Goal: Transaction & Acquisition: Book appointment/travel/reservation

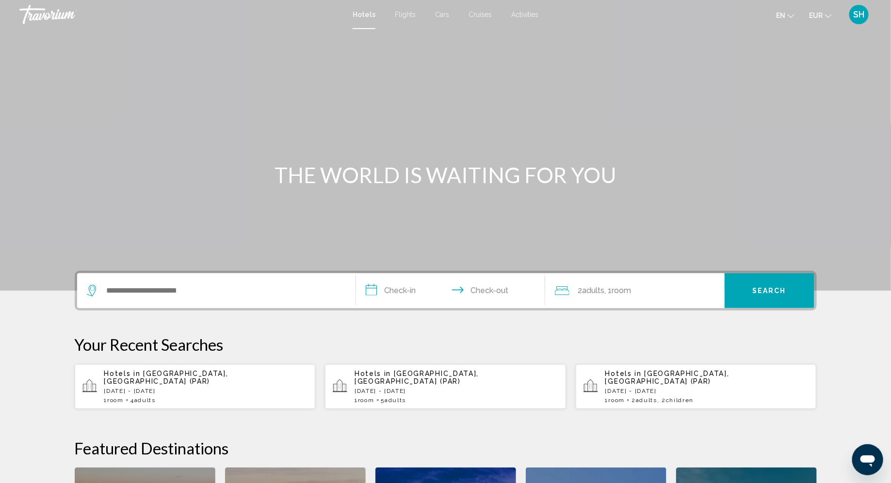
click at [420, 295] on input "**********" at bounding box center [452, 293] width 193 height 38
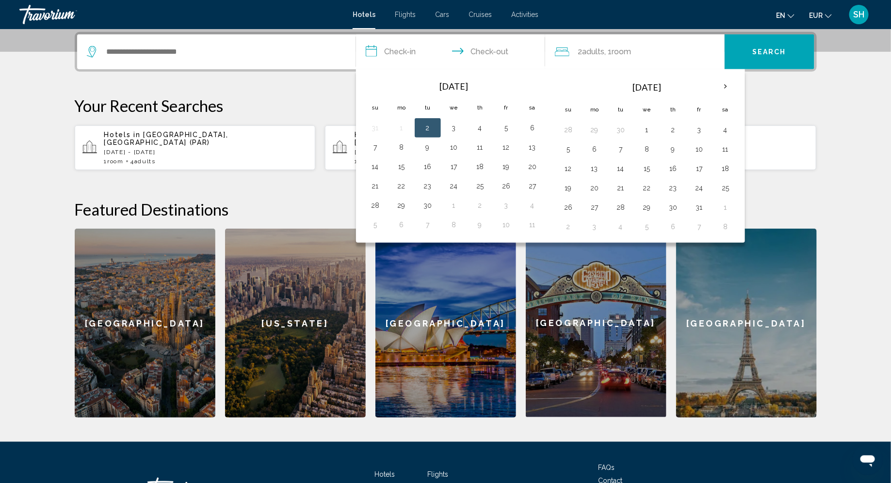
scroll to position [239, 0]
click at [399, 147] on button "8" at bounding box center [402, 148] width 16 height 14
click at [430, 125] on button "2" at bounding box center [428, 128] width 16 height 14
type input "**********"
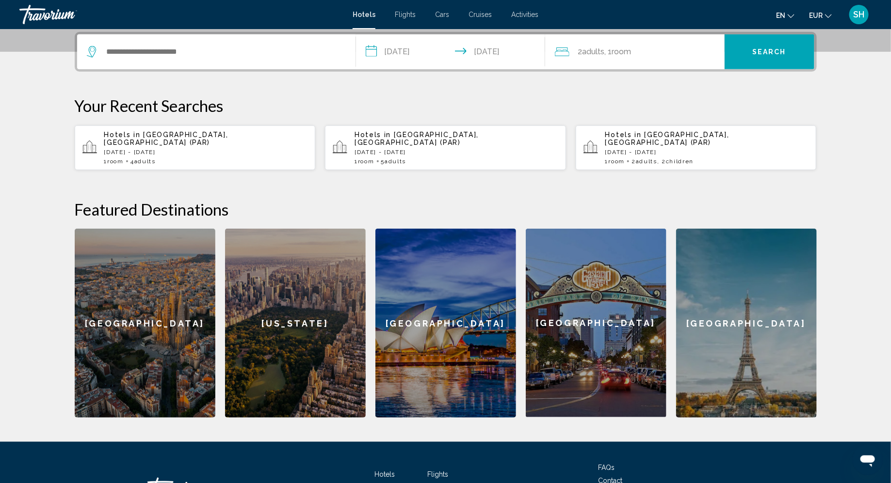
click at [488, 48] on input "**********" at bounding box center [452, 53] width 193 height 38
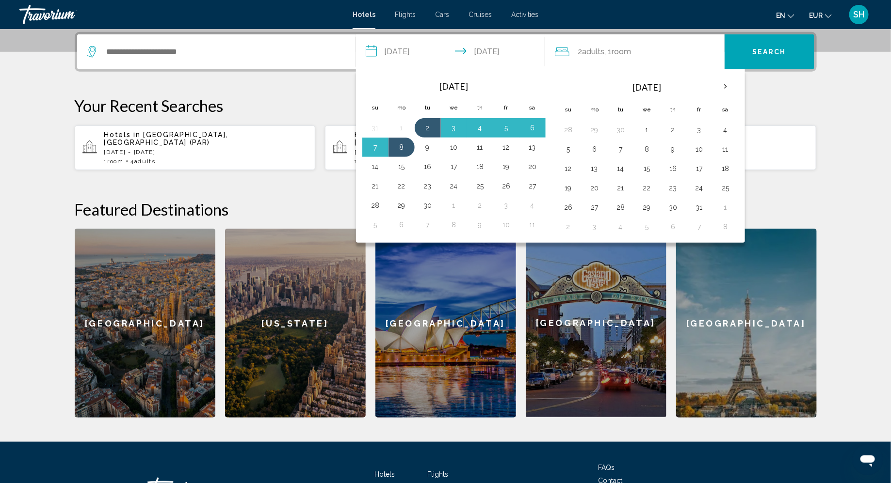
click at [869, 121] on section "**********" at bounding box center [445, 89] width 891 height 657
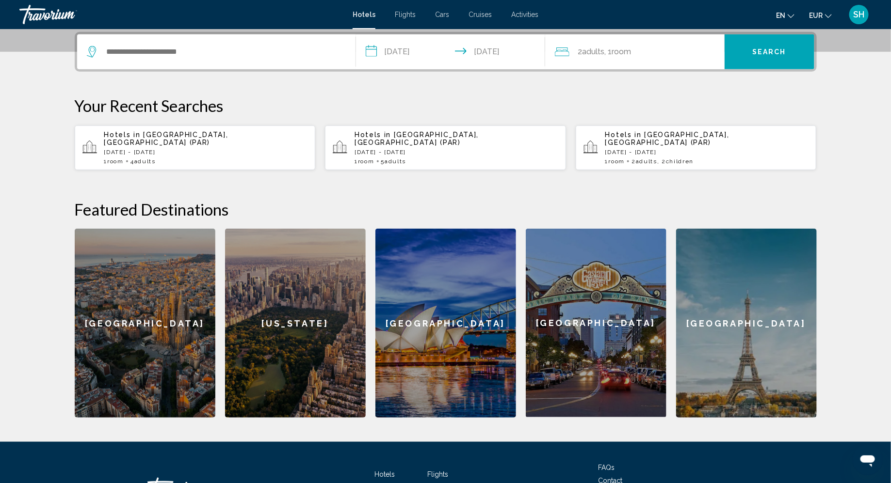
click at [441, 13] on span "Cars" at bounding box center [442, 15] width 14 height 8
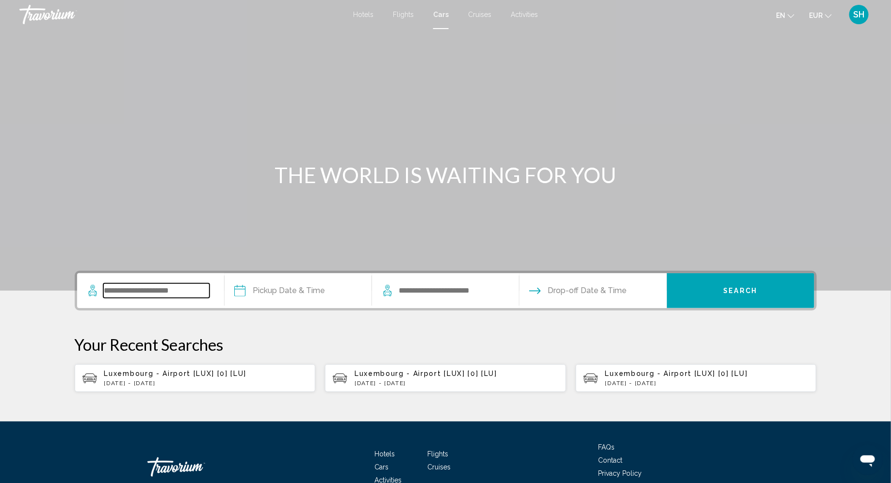
click at [187, 292] on input "Search widget" at bounding box center [156, 291] width 106 height 15
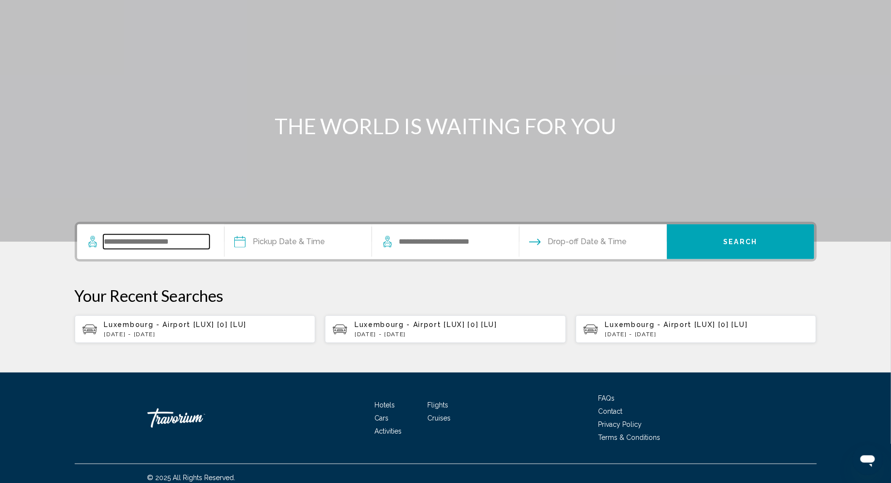
scroll to position [56, 0]
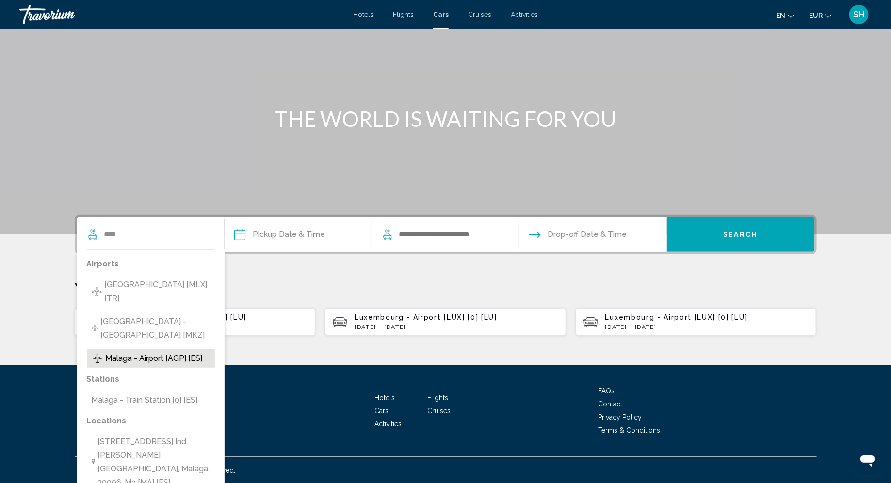
click at [197, 352] on span "Malaga - Airport [AGP] [ES]" at bounding box center [154, 359] width 97 height 14
type input "**********"
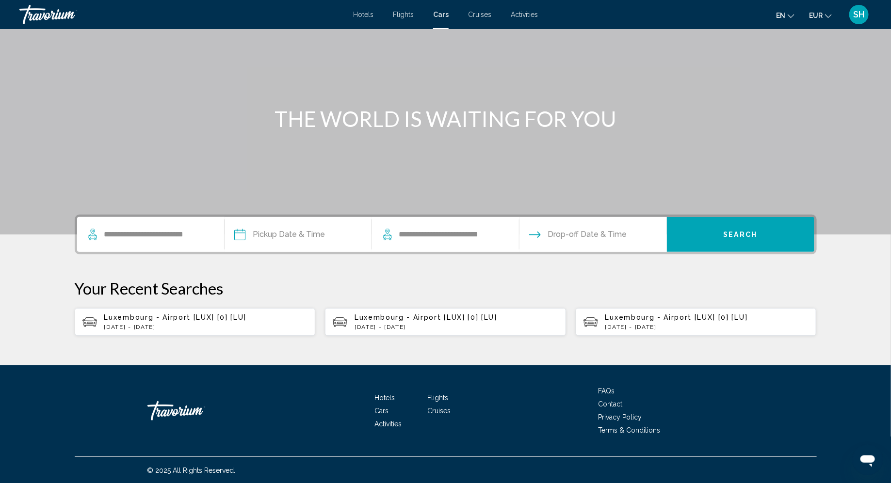
click at [330, 234] on input "Pickup date" at bounding box center [297, 236] width 151 height 38
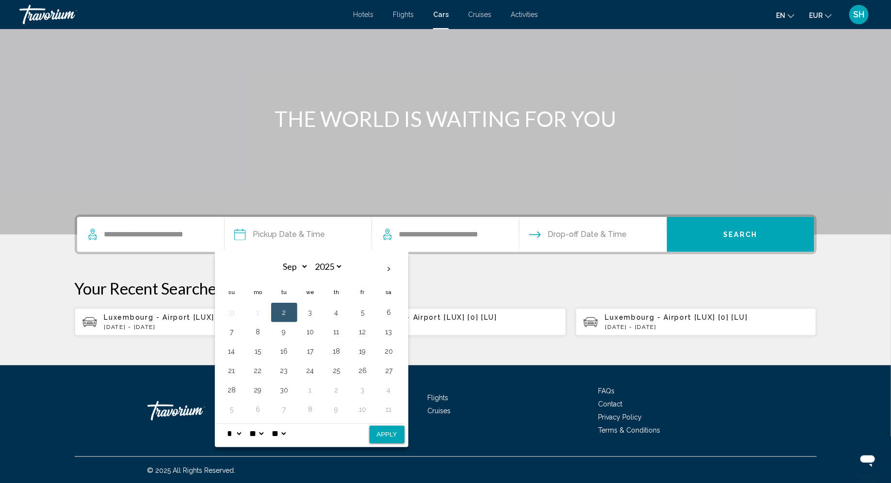
click at [282, 311] on button "2" at bounding box center [284, 313] width 16 height 14
click at [242, 431] on select "* * * * * * * * * ** ** **" at bounding box center [234, 433] width 17 height 19
select select "**"
click at [226, 424] on select "* * * * * * * * * ** ** **" at bounding box center [234, 433] width 17 height 19
click at [390, 435] on button "Apply" at bounding box center [387, 434] width 35 height 17
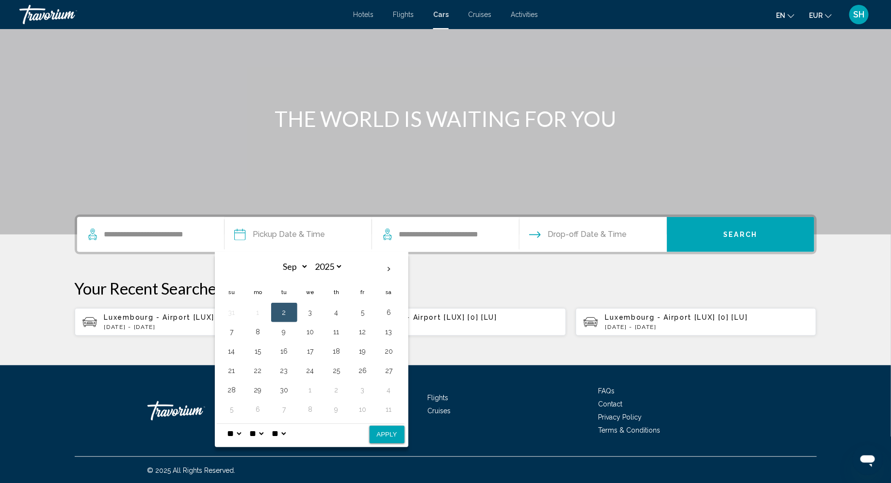
type input "**********"
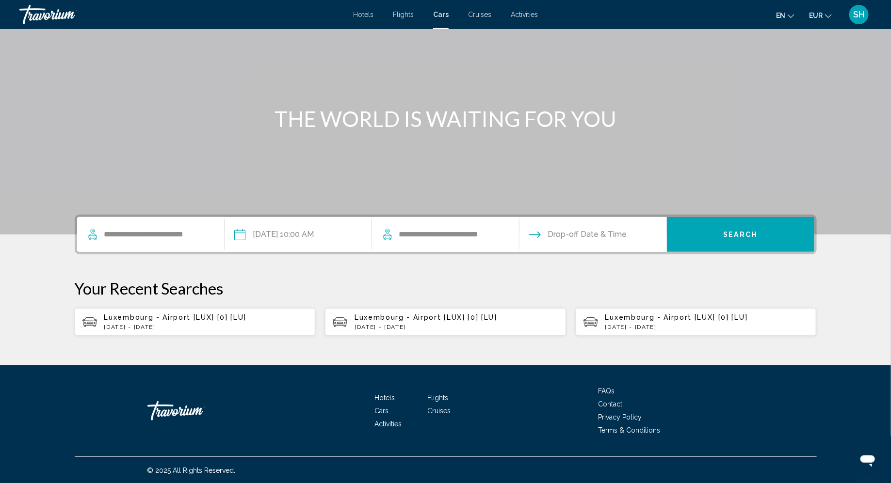
click at [454, 243] on div "**********" at bounding box center [446, 234] width 128 height 35
click at [453, 237] on input "**********" at bounding box center [451, 234] width 106 height 15
click at [592, 234] on input "Drop-off date" at bounding box center [592, 236] width 151 height 38
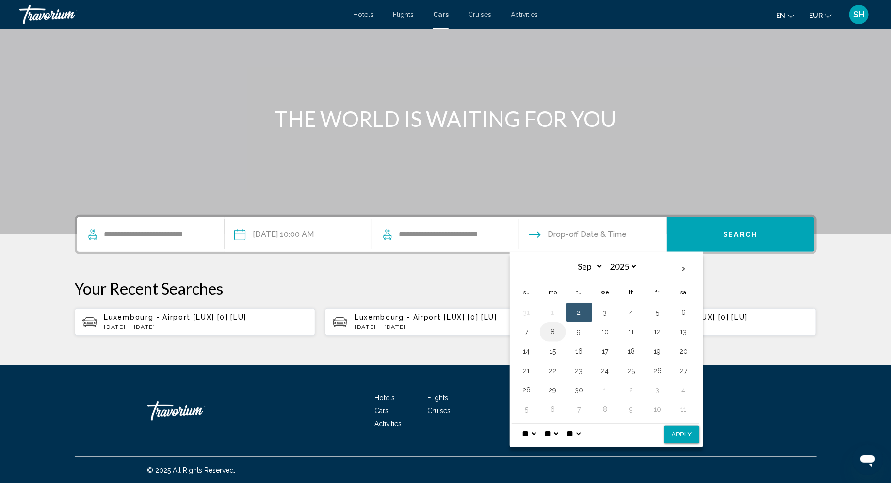
click at [552, 334] on button "8" at bounding box center [553, 332] width 16 height 14
click at [537, 432] on select "* * * * * * * * * ** ** **" at bounding box center [528, 433] width 17 height 19
click at [520, 424] on select "* * * * * * * * * ** ** **" at bounding box center [528, 433] width 17 height 19
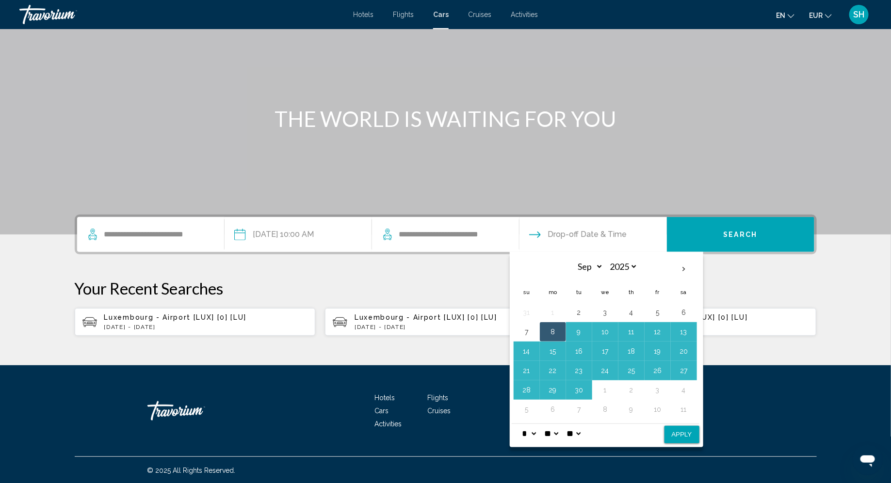
click at [538, 428] on select "* * * * * * * * * ** ** **" at bounding box center [528, 433] width 17 height 19
select select "*"
click at [520, 424] on select "* * * * * * * * * ** ** **" at bounding box center [528, 433] width 17 height 19
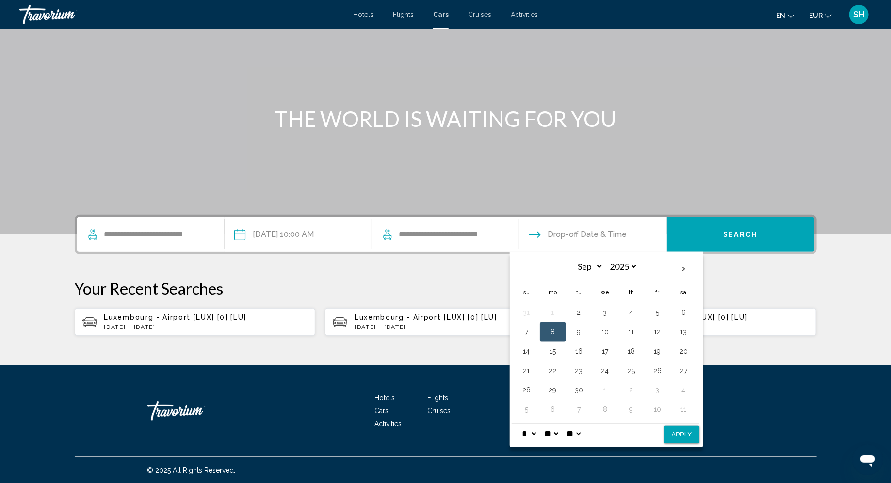
click at [551, 325] on button "8" at bounding box center [553, 332] width 16 height 14
click at [675, 431] on button "Apply" at bounding box center [681, 434] width 35 height 17
type input "**********"
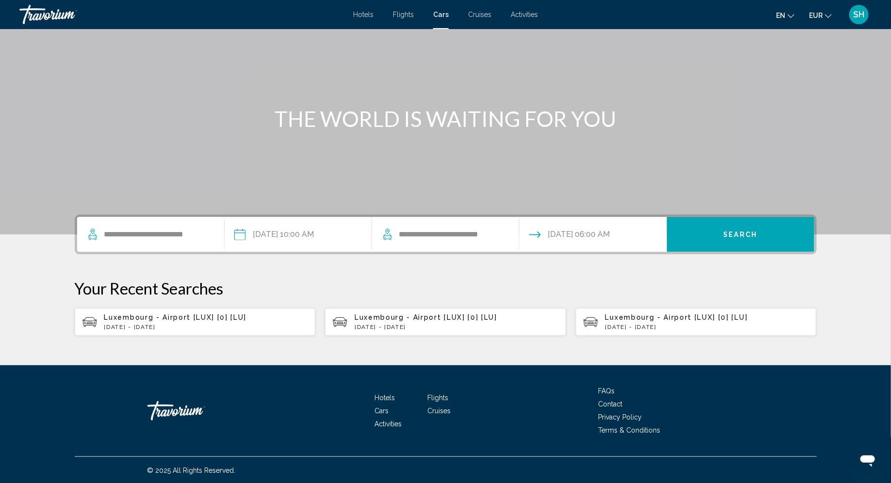
click at [290, 234] on input "**********" at bounding box center [297, 236] width 151 height 38
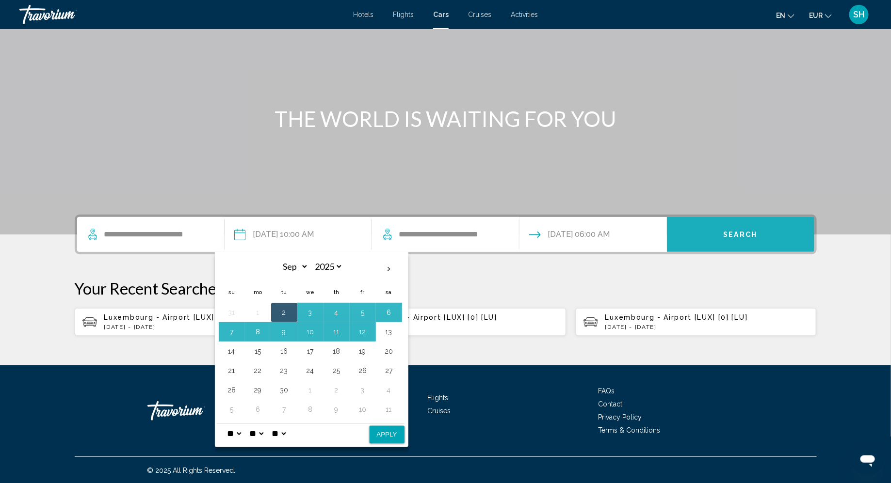
click at [738, 235] on span "Search" at bounding box center [741, 235] width 34 height 8
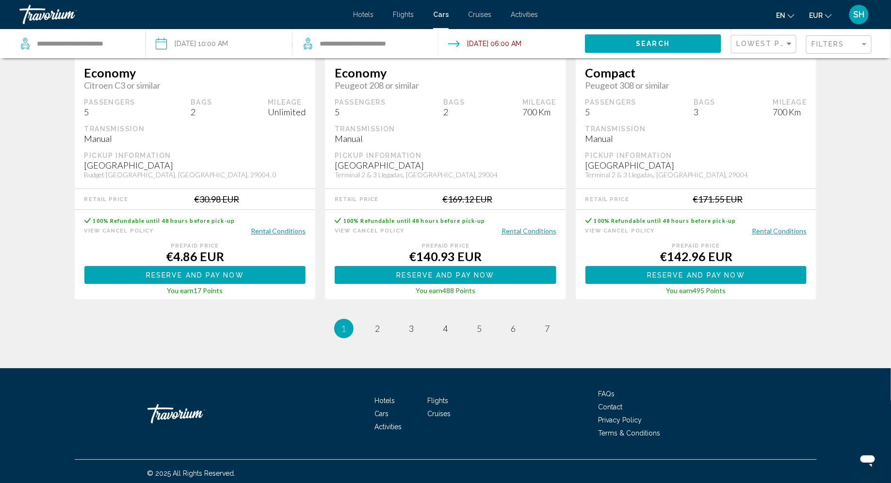
scroll to position [1449, 0]
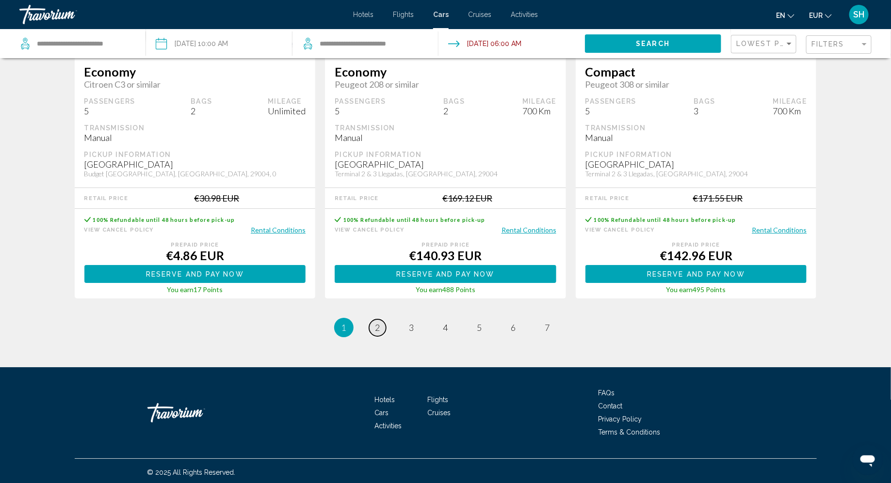
click at [379, 328] on span "2" at bounding box center [377, 327] width 5 height 11
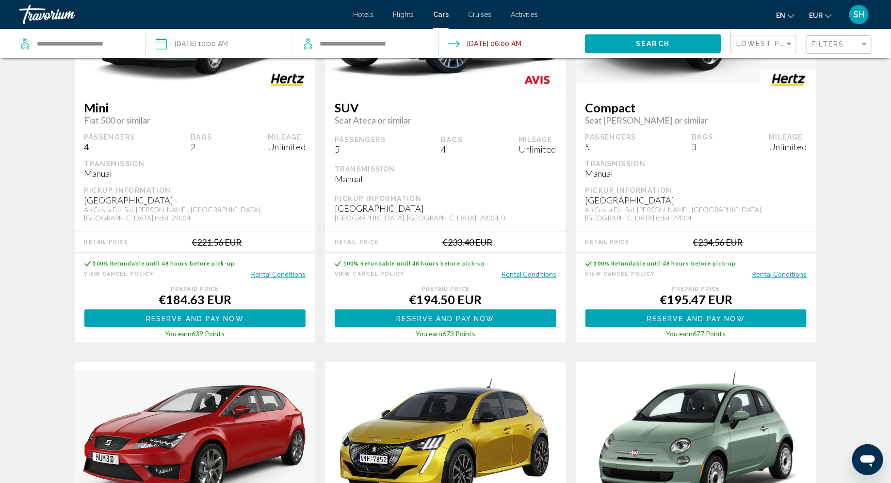
scroll to position [1449, 0]
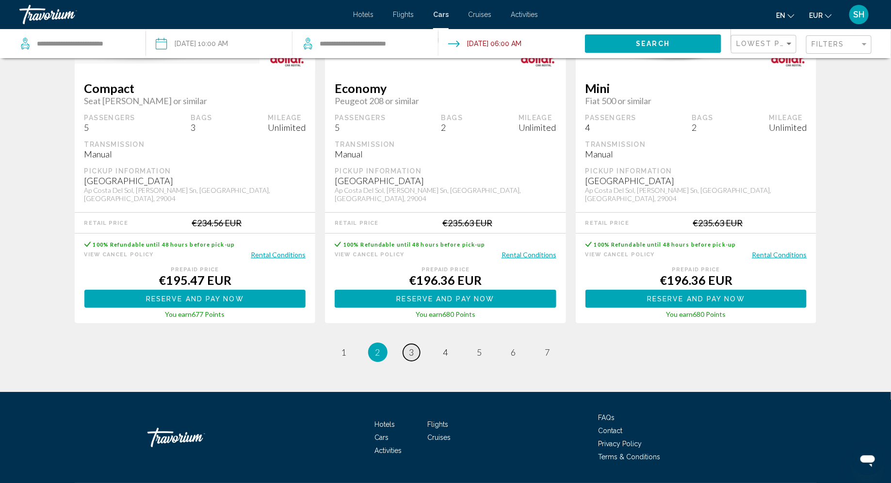
click at [407, 344] on link "page 3" at bounding box center [411, 352] width 17 height 17
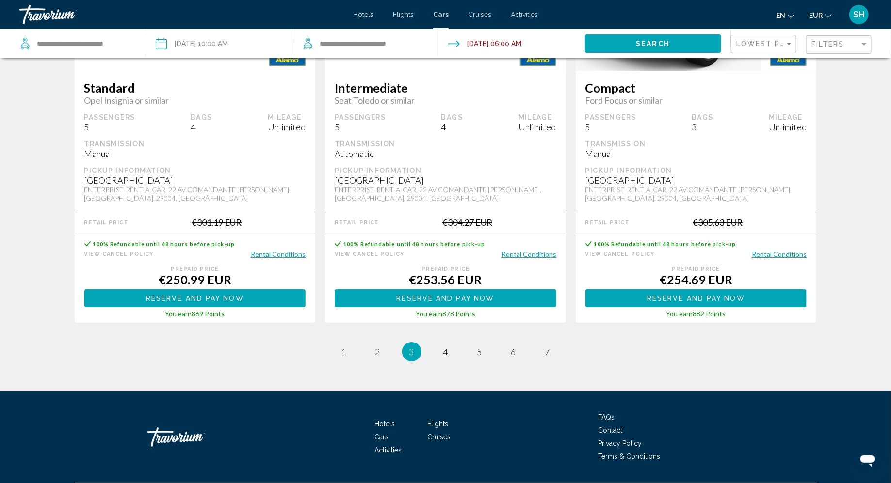
scroll to position [1482, 0]
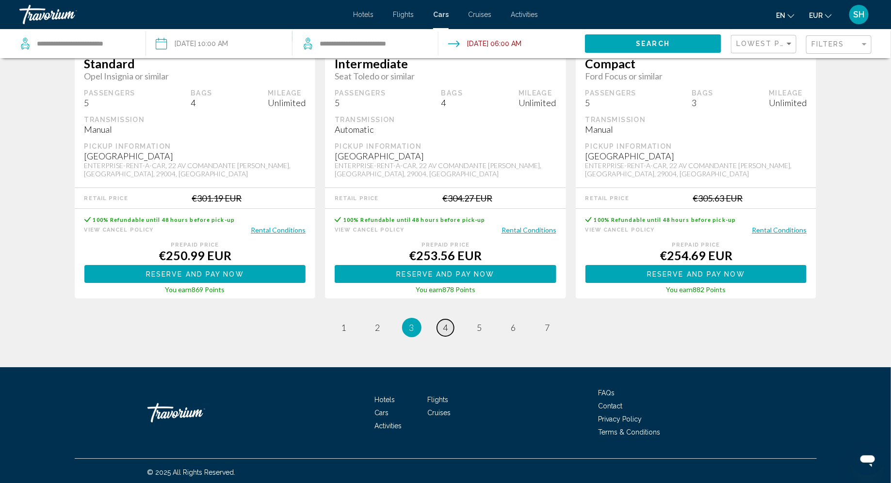
click at [445, 326] on span "4" at bounding box center [445, 327] width 5 height 11
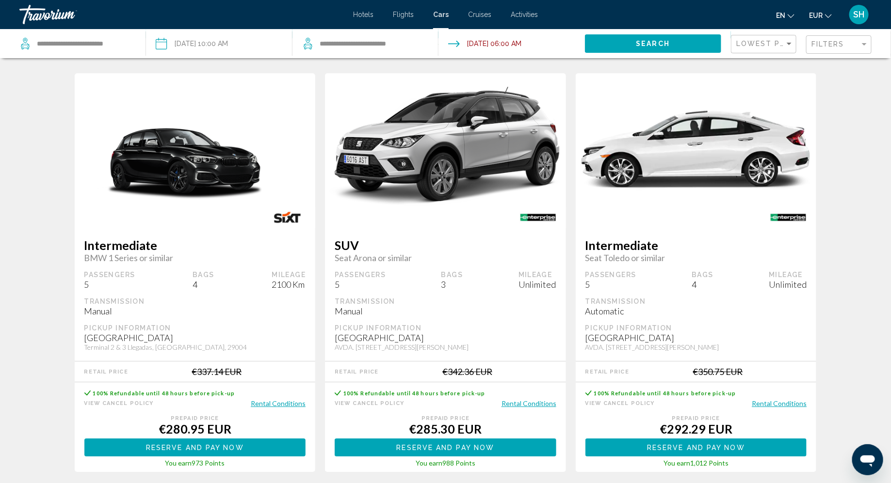
scroll to position [1473, 0]
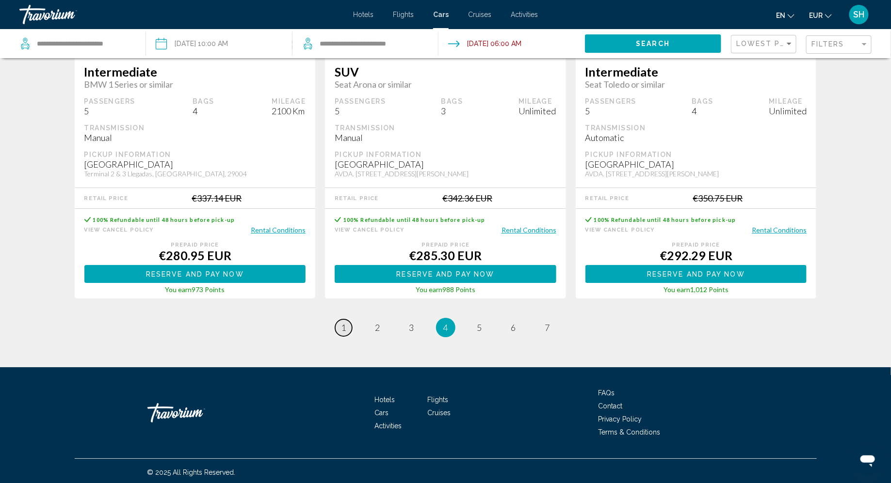
click at [341, 329] on span "1" at bounding box center [343, 327] width 5 height 11
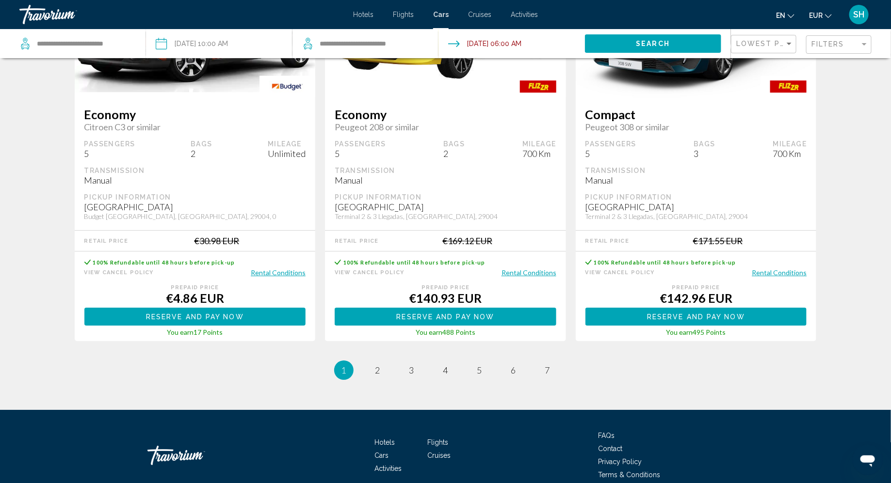
scroll to position [1409, 0]
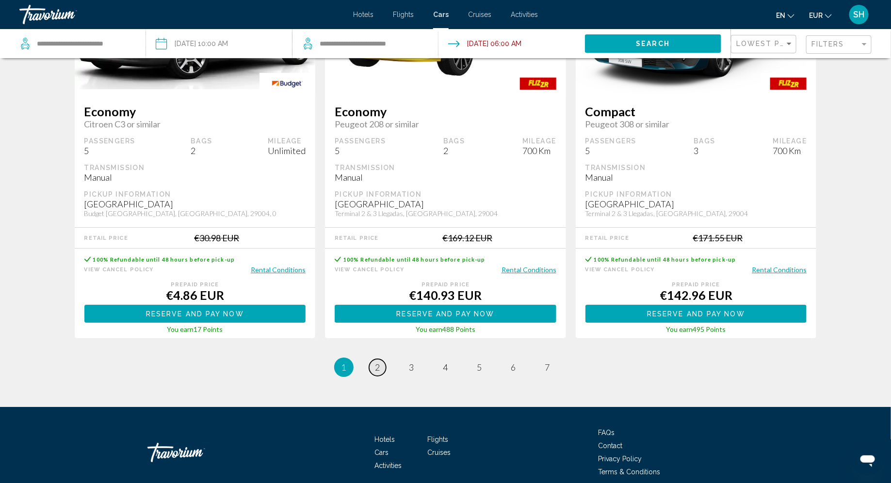
click at [377, 366] on span "2" at bounding box center [377, 367] width 5 height 11
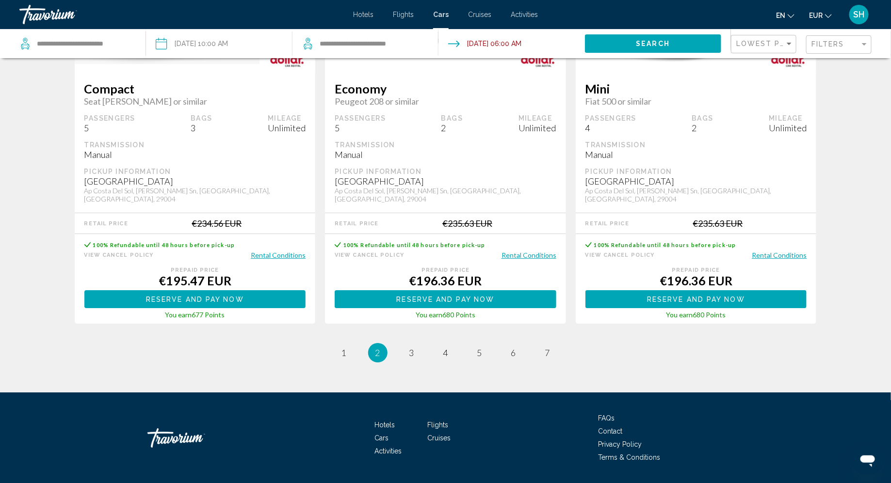
scroll to position [1449, 0]
click at [413, 347] on span "3" at bounding box center [411, 352] width 5 height 11
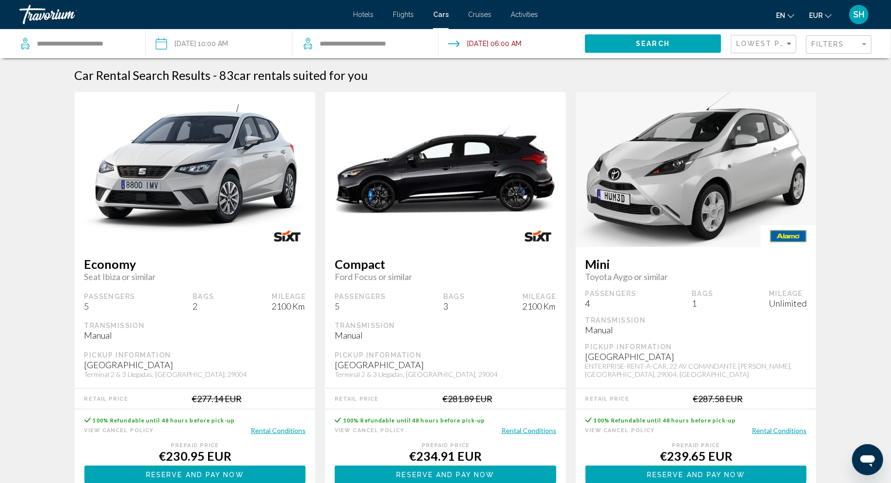
click at [774, 48] on div "Lowest Price" at bounding box center [764, 44] width 57 height 18
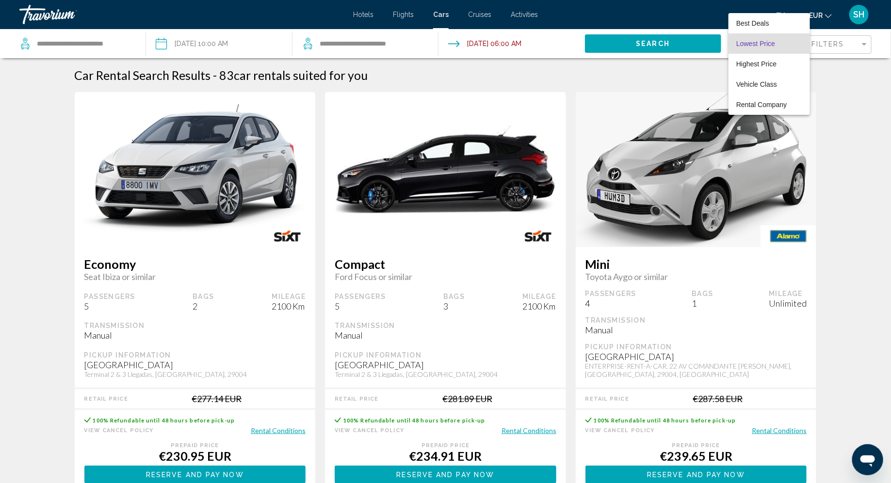
click at [773, 44] on span "Lowest Price" at bounding box center [769, 43] width 66 height 20
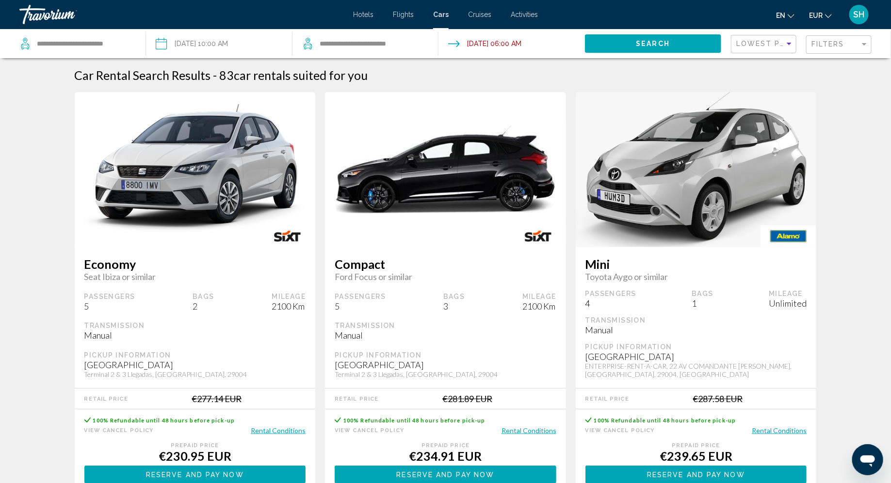
click at [662, 42] on span "Search" at bounding box center [653, 44] width 34 height 8
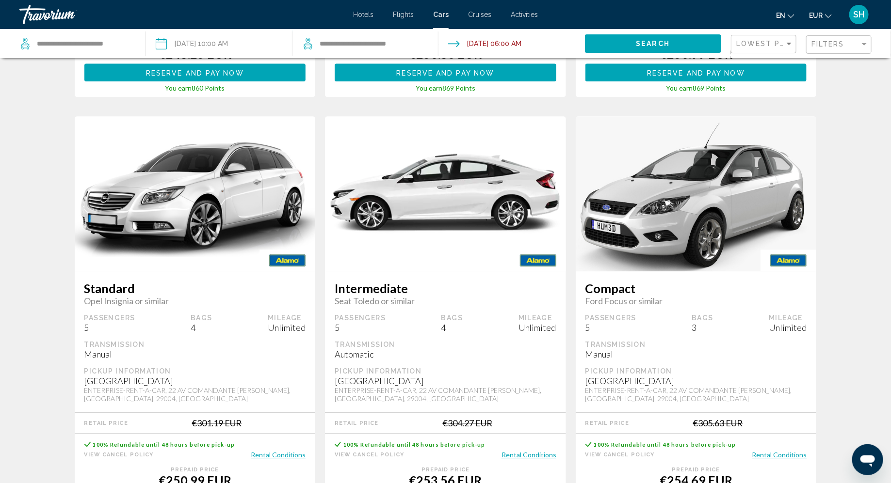
scroll to position [1482, 0]
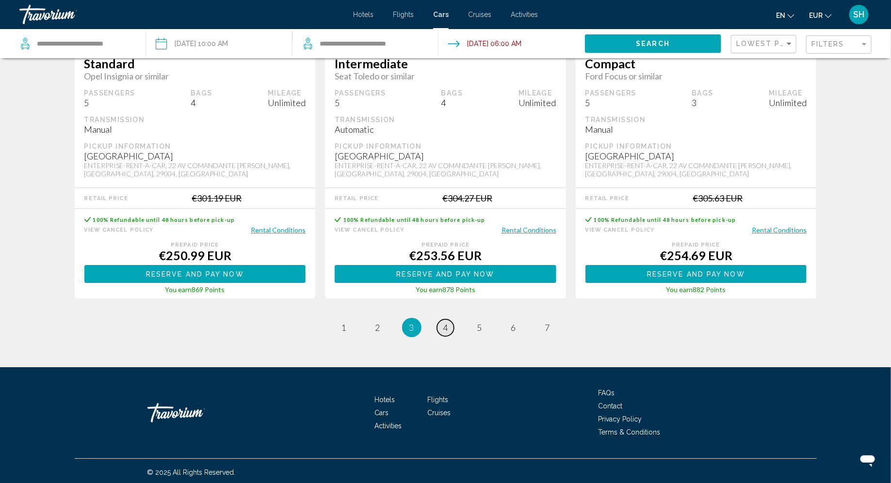
click at [443, 329] on span "4" at bounding box center [445, 327] width 5 height 11
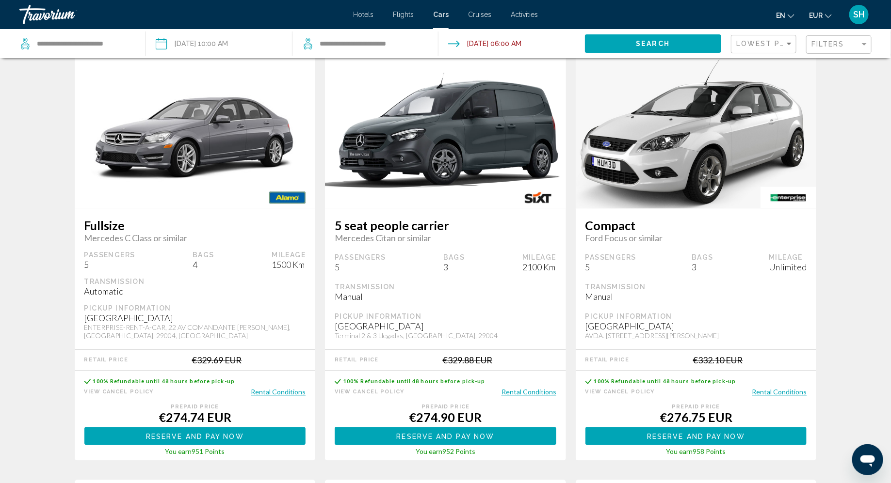
scroll to position [1473, 0]
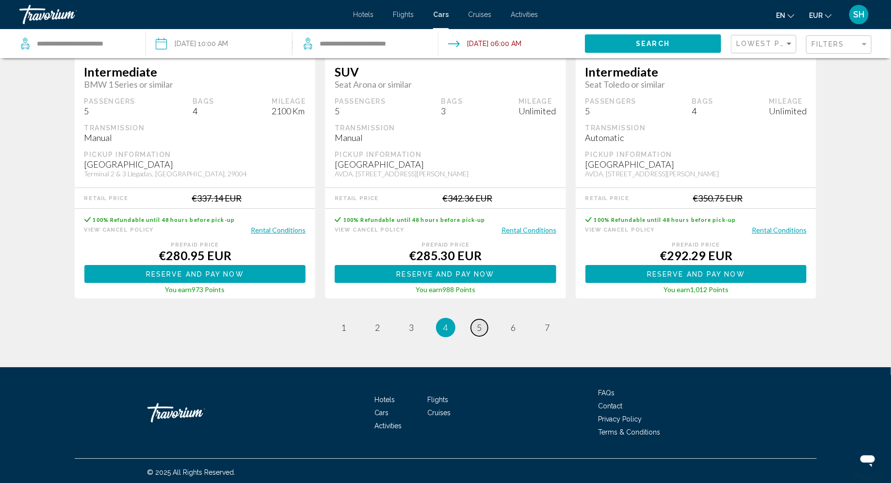
click at [479, 322] on span "5" at bounding box center [479, 327] width 5 height 11
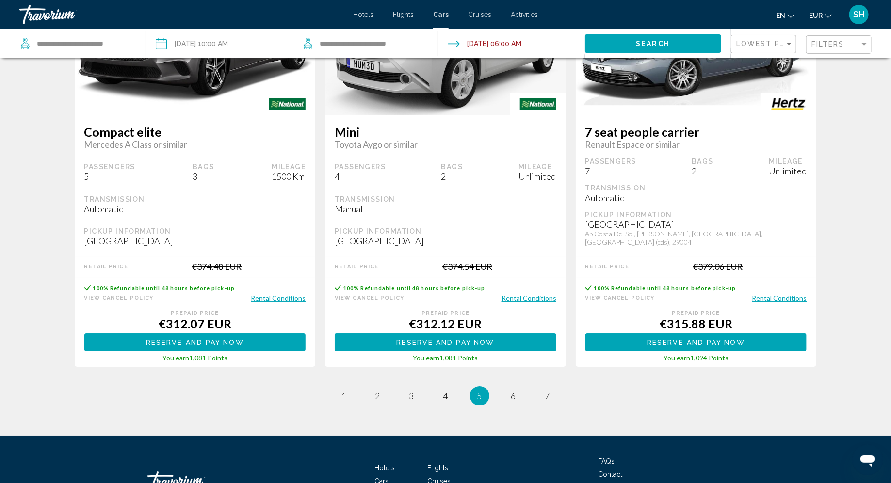
scroll to position [1449, 0]
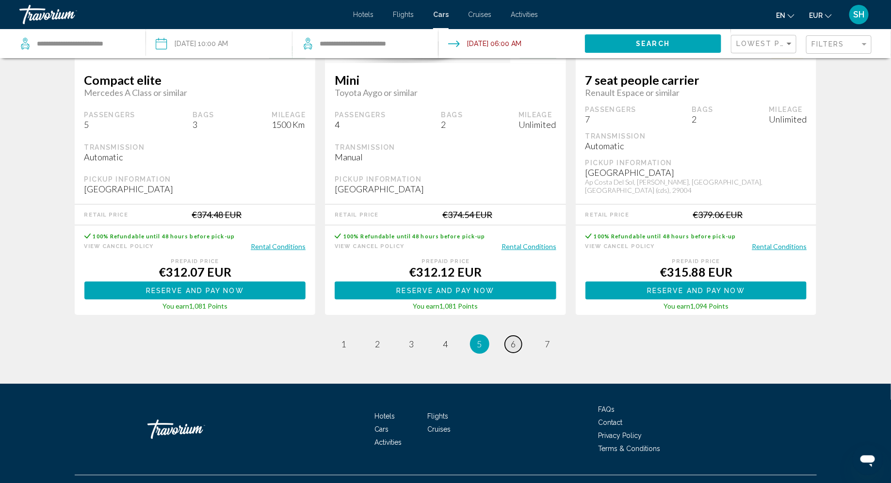
click at [514, 339] on span "6" at bounding box center [513, 344] width 5 height 11
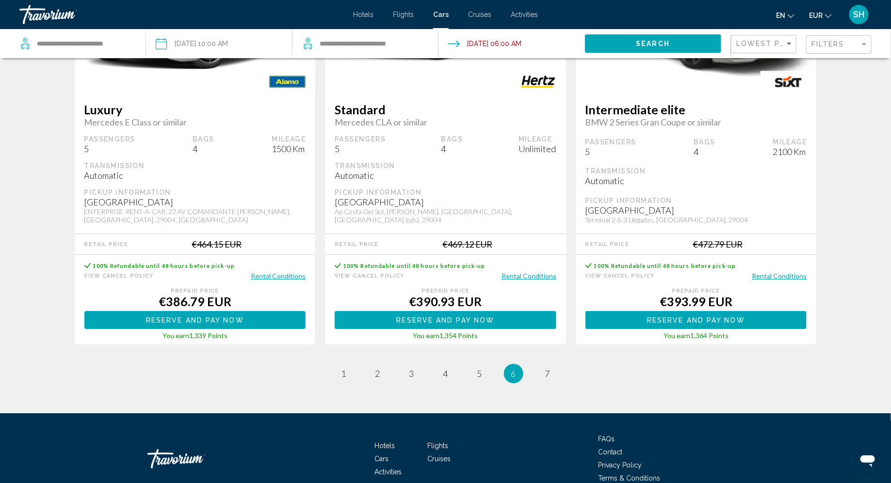
scroll to position [1448, 0]
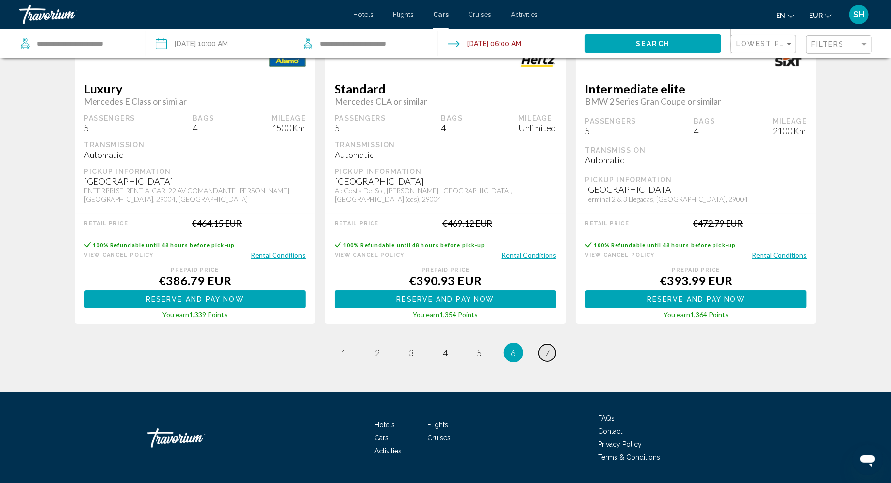
click at [546, 348] on span "7" at bounding box center [547, 353] width 5 height 11
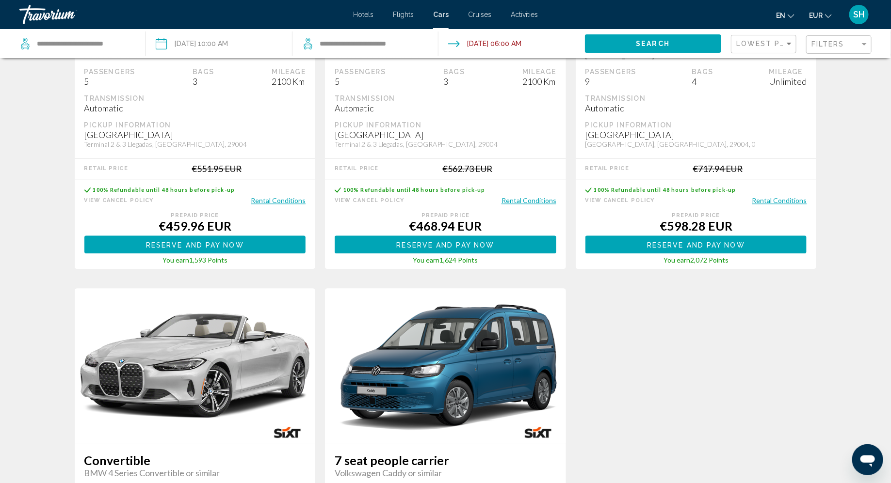
scroll to position [1449, 0]
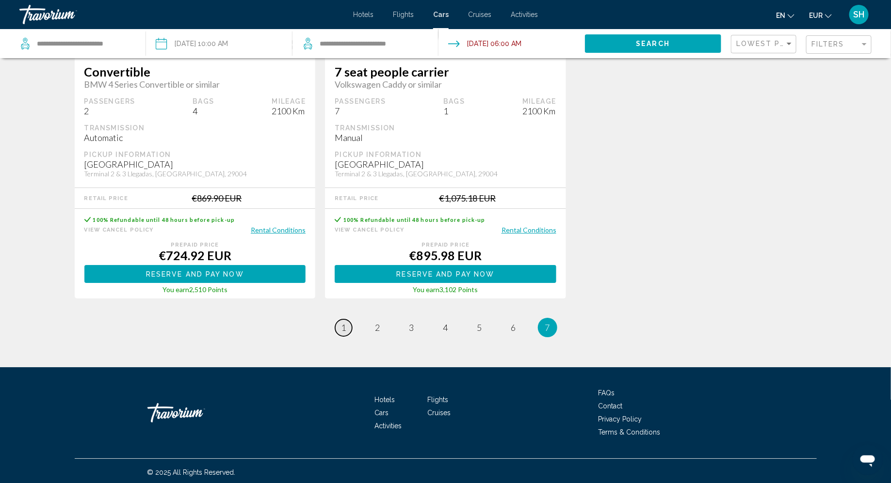
click at [343, 329] on span "1" at bounding box center [343, 327] width 5 height 11
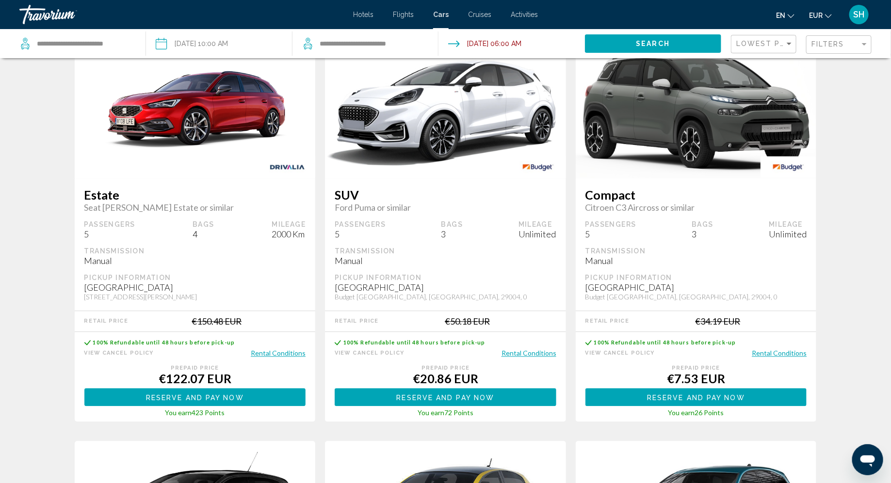
scroll to position [909, 0]
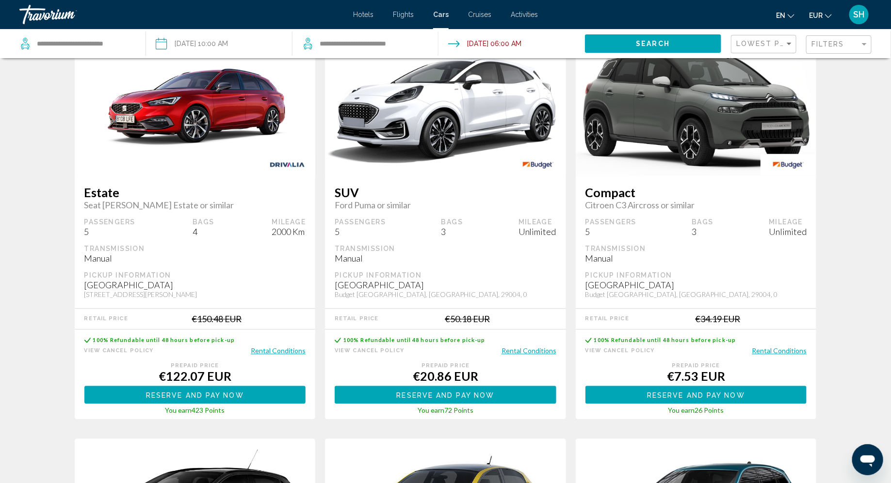
click at [783, 348] on button "Rental Conditions" at bounding box center [779, 350] width 55 height 9
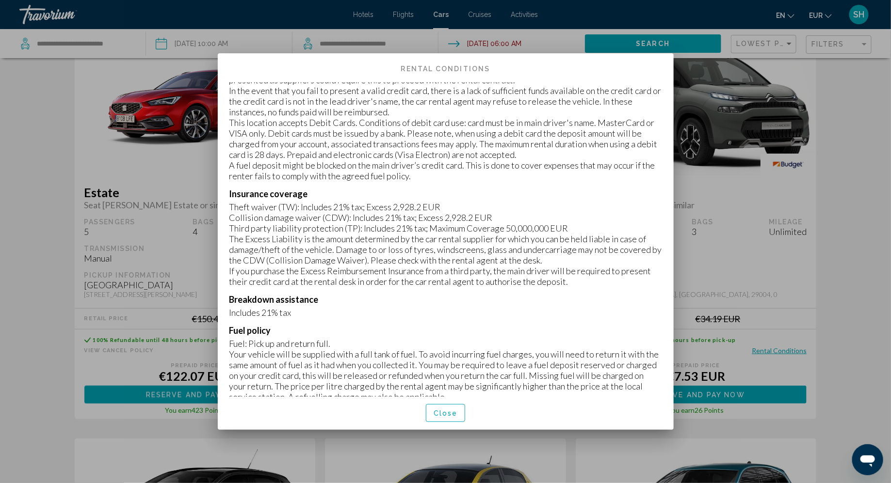
scroll to position [475, 0]
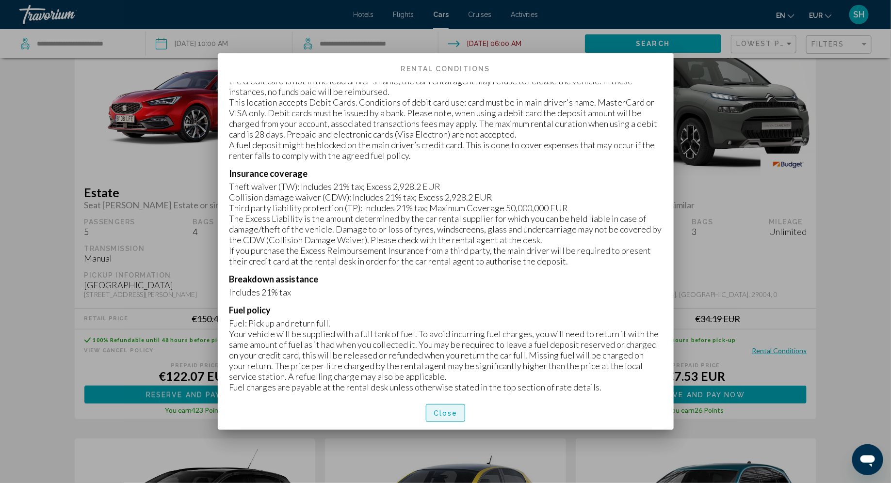
click at [452, 410] on span "Close" at bounding box center [446, 414] width 24 height 8
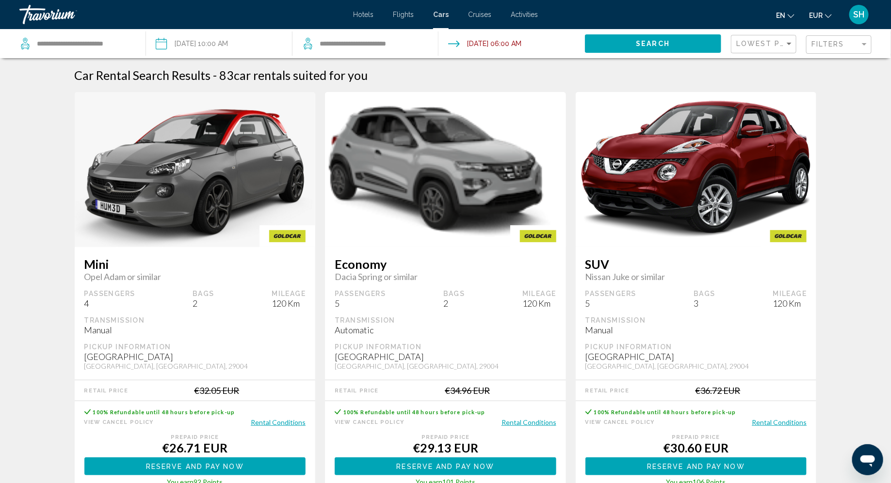
scroll to position [909, 0]
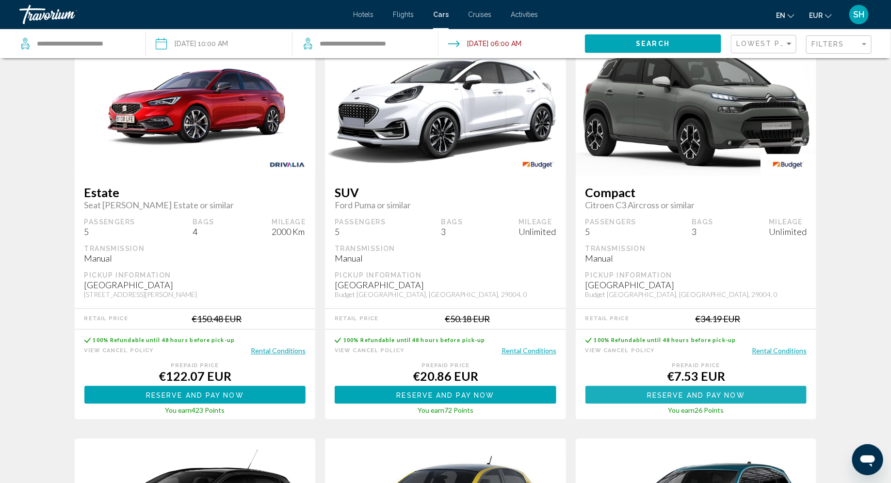
click at [725, 394] on span "Reserve and pay now" at bounding box center [696, 395] width 98 height 8
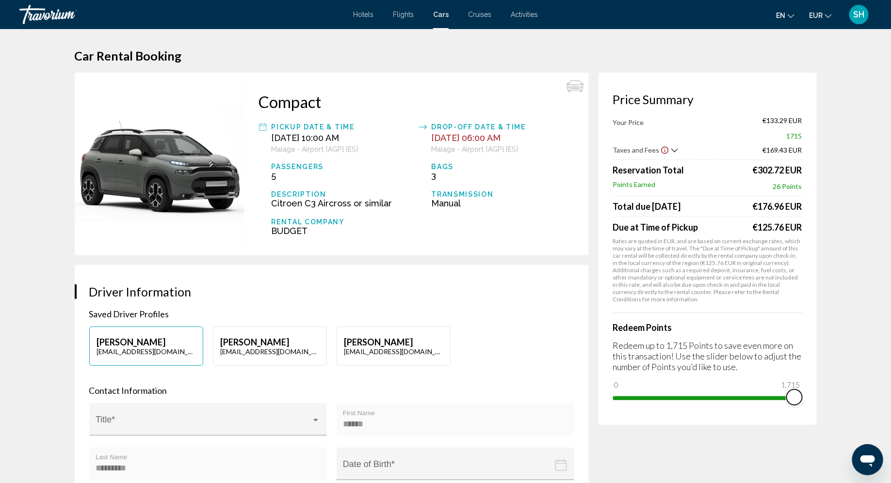
drag, startPoint x: 622, startPoint y: 384, endPoint x: 814, endPoint y: 386, distance: 191.6
click at [814, 387] on div "Price Summary Your Price €133.29 EUR 1715 Taxes and Fees €169.43 EUR Reservatio…" at bounding box center [707, 249] width 218 height 353
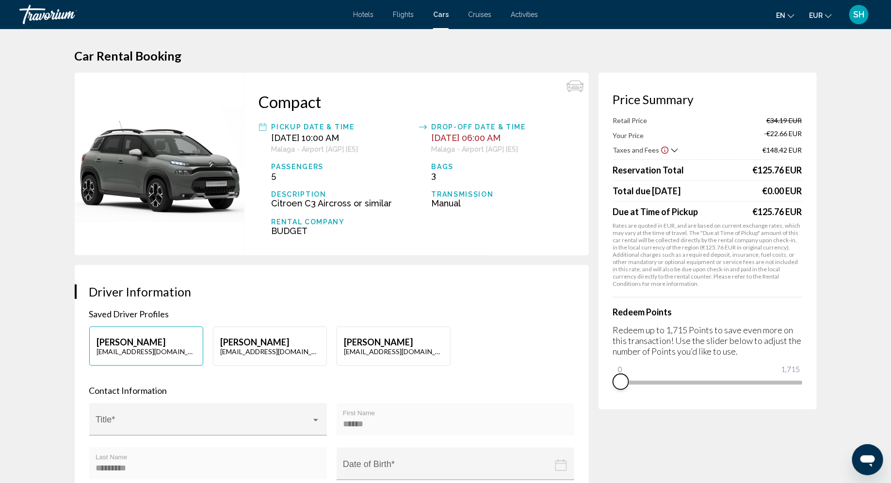
drag, startPoint x: 797, startPoint y: 393, endPoint x: 595, endPoint y: 401, distance: 202.4
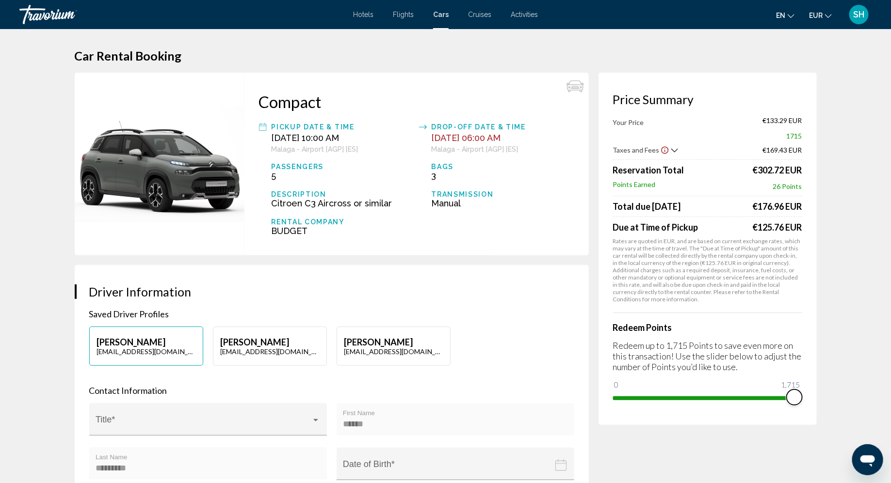
drag, startPoint x: 622, startPoint y: 387, endPoint x: 811, endPoint y: 402, distance: 190.2
click at [811, 402] on div "Price Summary Your Price €133.29 EUR 1715 Taxes and Fees €169.43 EUR Reservatio…" at bounding box center [707, 249] width 218 height 353
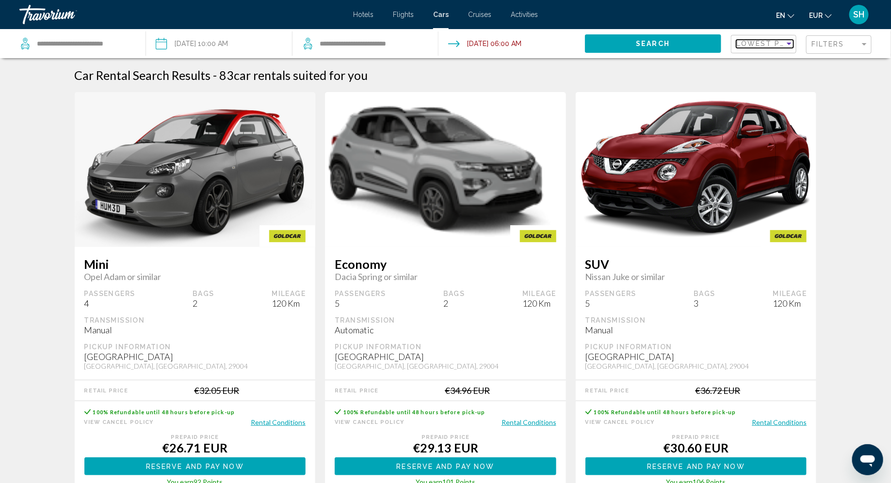
click at [783, 46] on span "Lowest Price" at bounding box center [767, 44] width 63 height 8
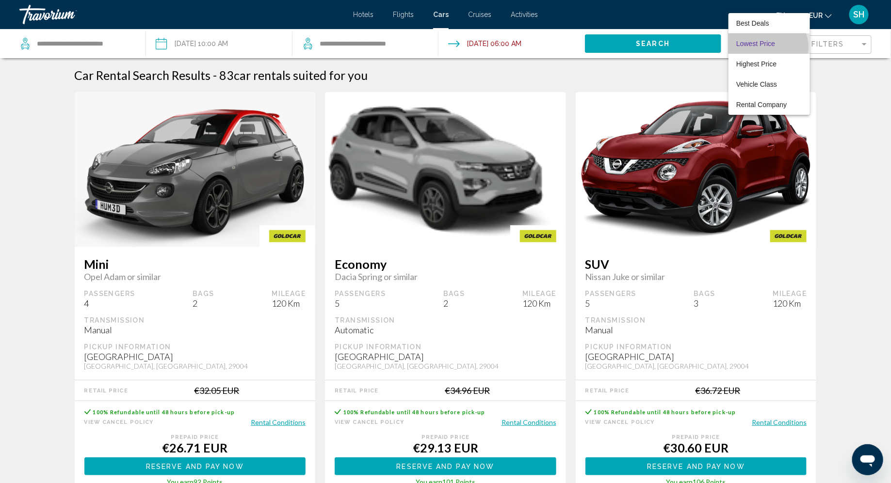
click at [766, 47] on span "Lowest Price" at bounding box center [755, 44] width 39 height 8
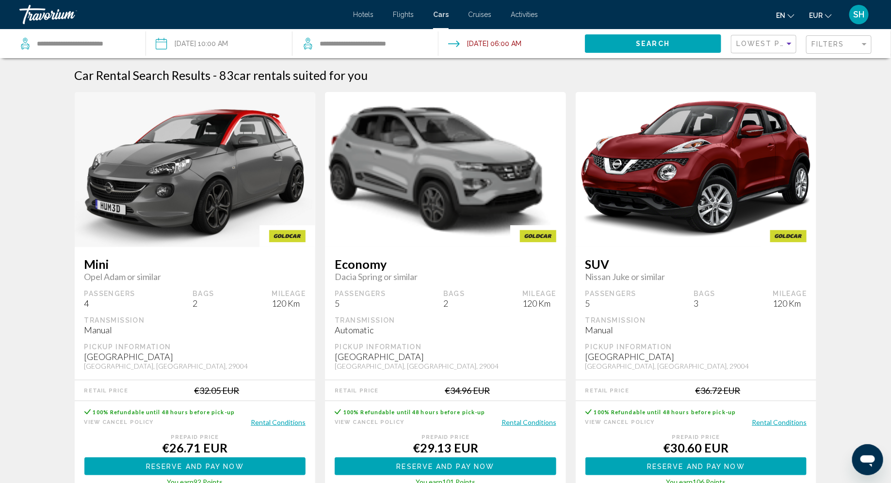
click at [227, 43] on input "Pickup date: Sep 02, 2025 10:00 AM" at bounding box center [219, 45] width 150 height 32
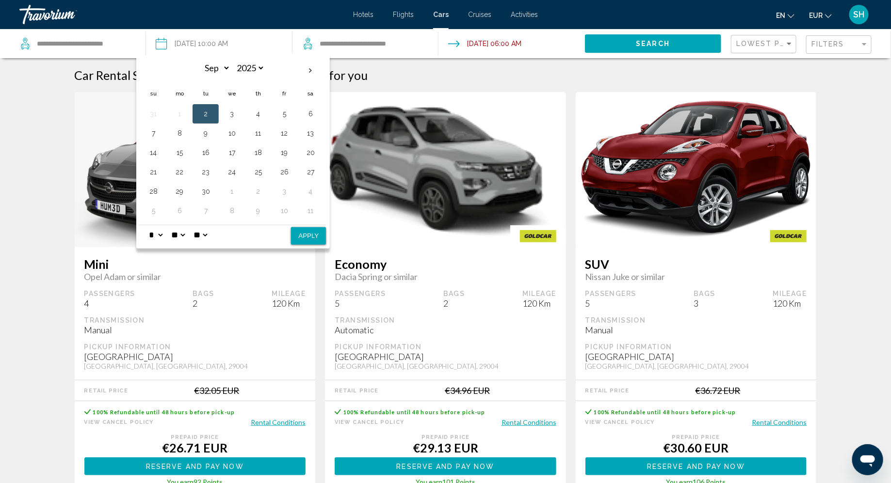
click at [163, 232] on select "* * * * * * * * * ** ** **" at bounding box center [155, 235] width 17 height 19
click at [207, 117] on button "2" at bounding box center [206, 114] width 16 height 14
click at [164, 234] on select "* * * * * * * * * ** ** **" at bounding box center [155, 235] width 17 height 19
select select "**"
click at [147, 226] on select "* * * * * * * * * ** ** **" at bounding box center [155, 235] width 17 height 19
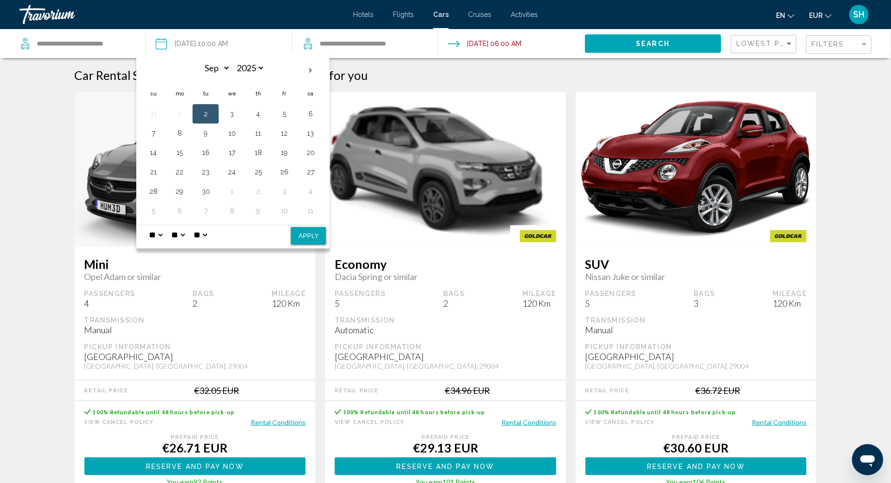
click at [164, 235] on select "* * * * * * * * * ** ** **" at bounding box center [155, 235] width 17 height 19
click at [209, 232] on select "** **" at bounding box center [200, 235] width 17 height 19
select select "**"
click at [201, 226] on select "** **" at bounding box center [200, 235] width 17 height 19
click at [164, 231] on select "* * * * * * * * * ** ** **" at bounding box center [155, 235] width 17 height 19
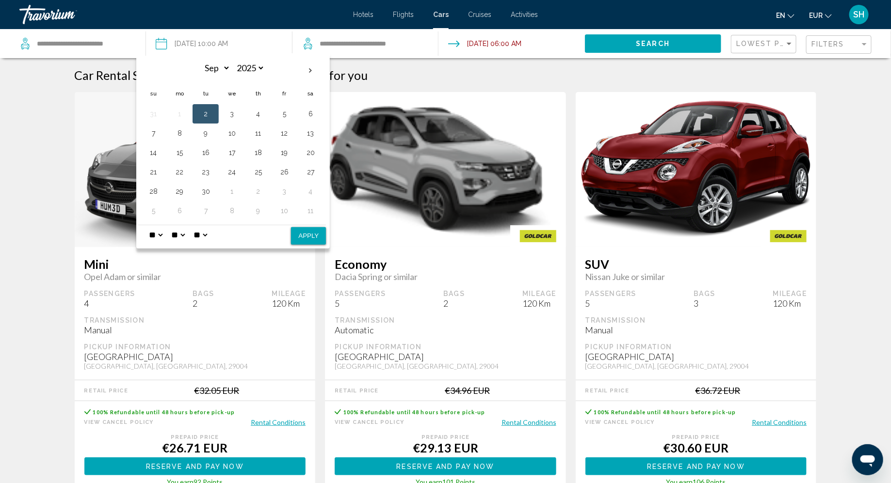
select select "**"
click at [147, 226] on select "* * * * * * * * * ** ** **" at bounding box center [155, 235] width 17 height 19
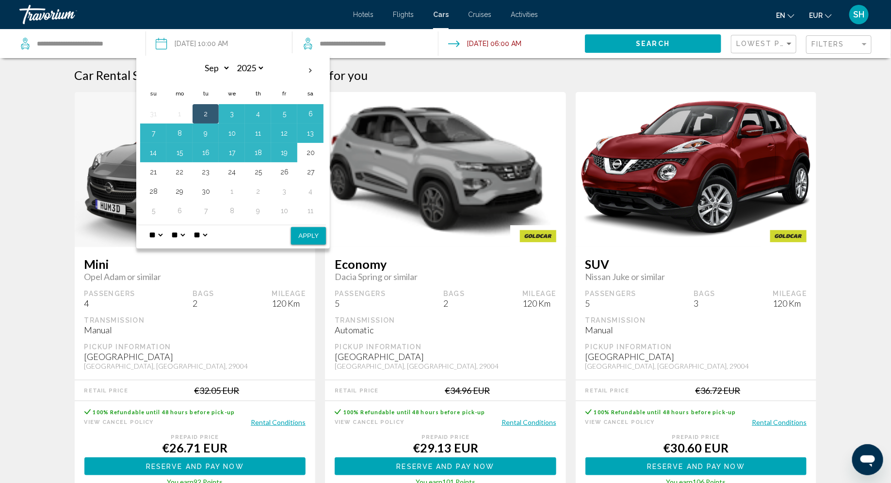
click at [497, 44] on input "Drop-off date: Sep 08, 2025 06:00 AM" at bounding box center [511, 45] width 150 height 32
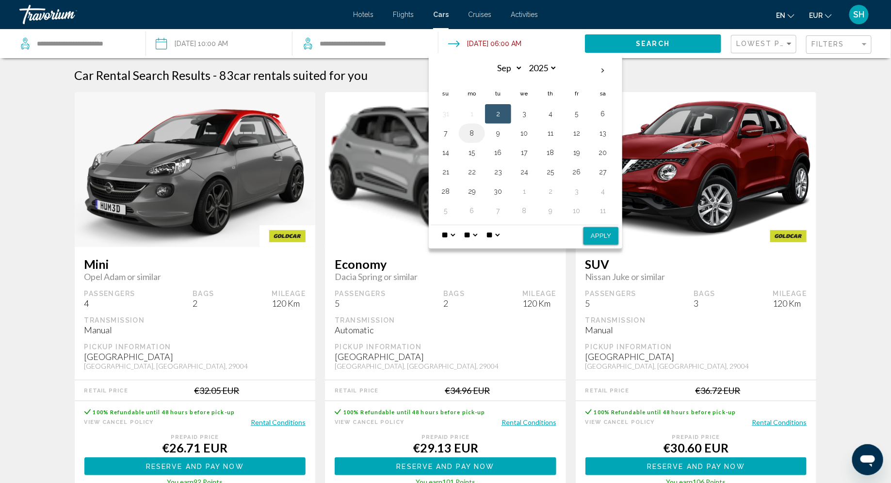
click at [475, 133] on button "8" at bounding box center [472, 134] width 16 height 14
click at [454, 233] on select "* * * * * * * * * ** ** **" at bounding box center [447, 235] width 17 height 19
select select "*"
click at [439, 226] on select "* * * * * * * * * ** ** **" at bounding box center [447, 235] width 17 height 19
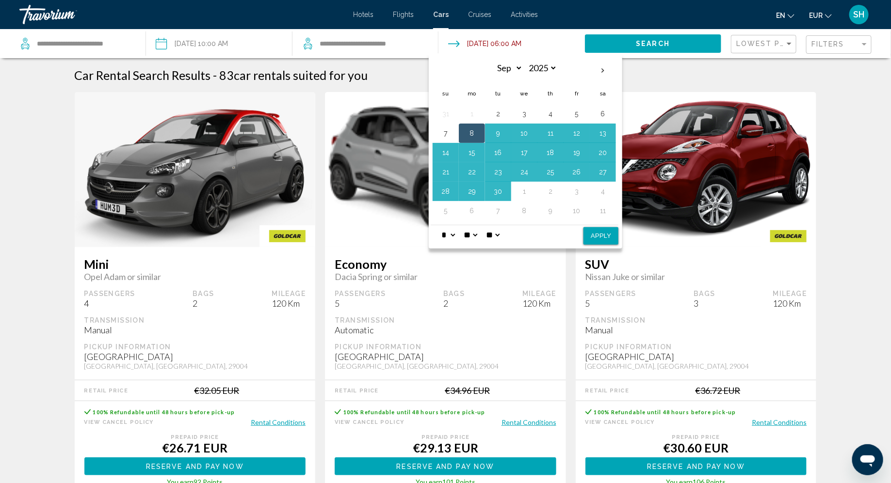
click at [603, 237] on button "Apply" at bounding box center [600, 235] width 35 height 17
type input "**********"
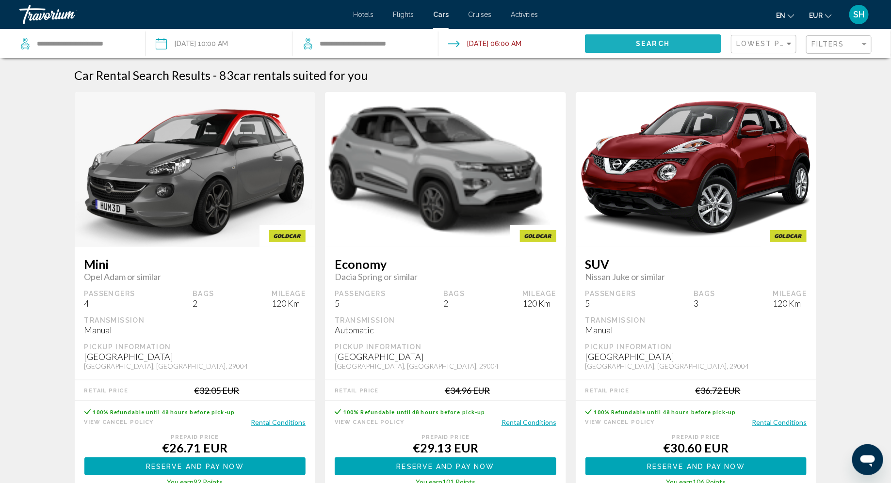
click at [651, 40] on span "Search" at bounding box center [653, 44] width 34 height 8
click at [236, 44] on input "Pickup date: Sep 02, 2025 10:00 AM" at bounding box center [219, 45] width 150 height 32
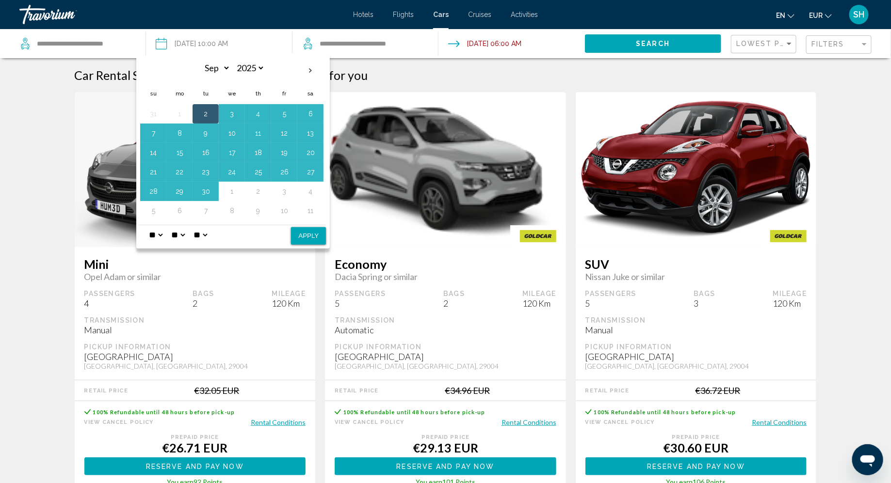
click at [303, 231] on button "Apply" at bounding box center [308, 235] width 35 height 17
type input "**********"
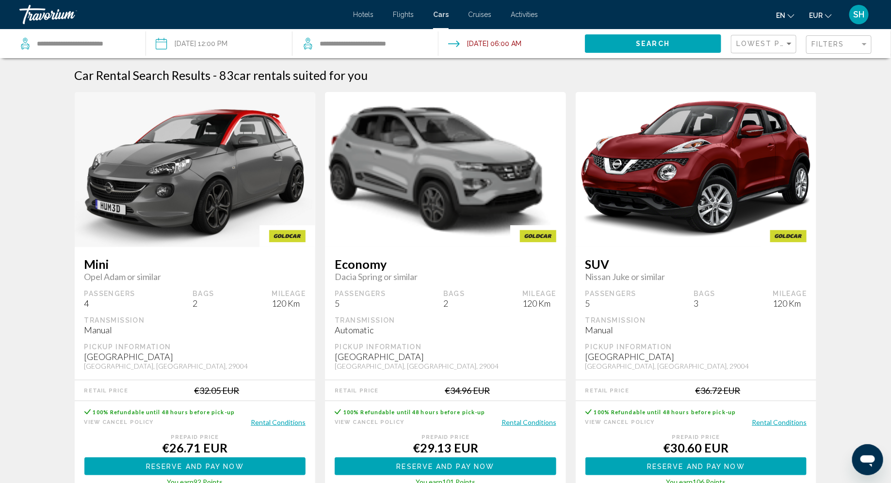
click at [647, 43] on span "Search" at bounding box center [653, 44] width 34 height 8
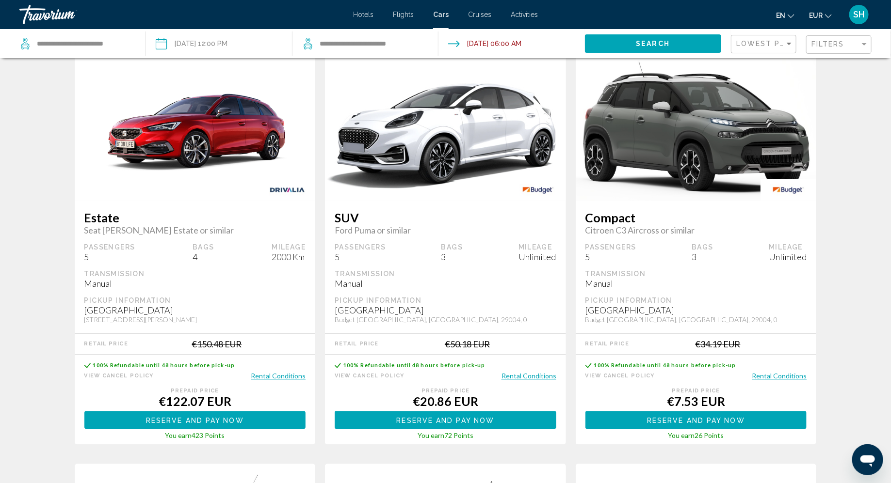
scroll to position [885, 0]
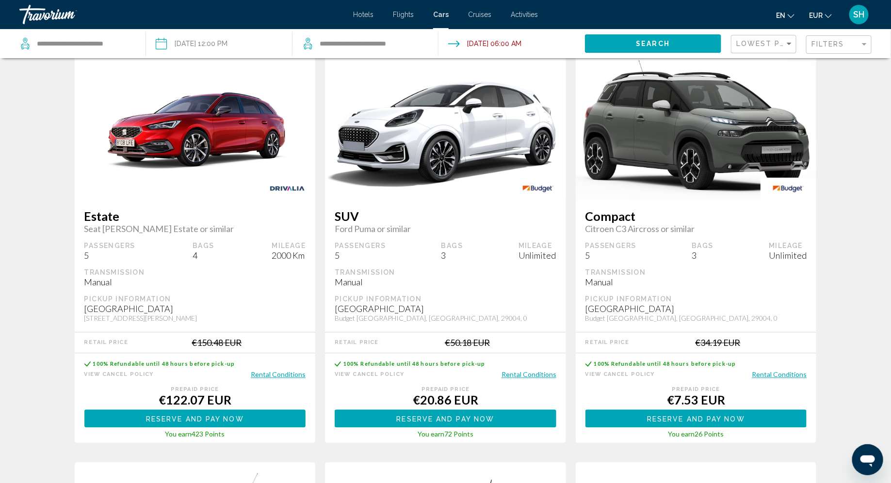
click at [244, 397] on div "€122.07 EUR" at bounding box center [195, 400] width 222 height 15
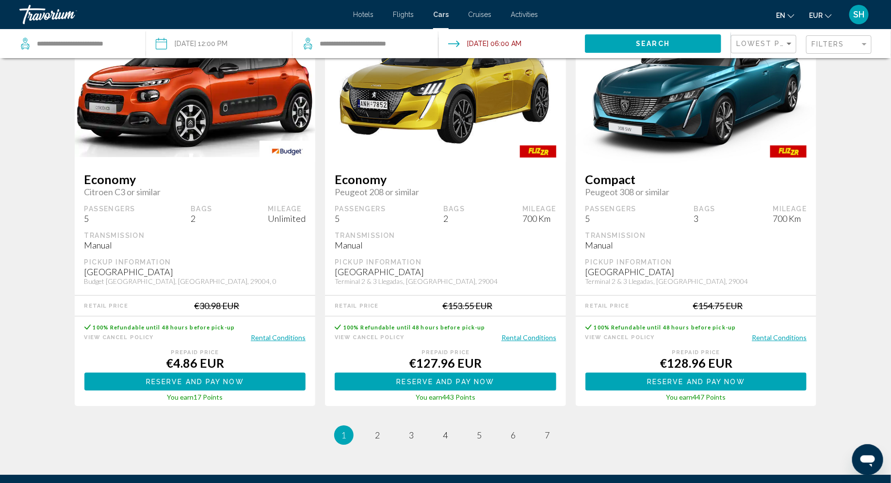
scroll to position [1343, 0]
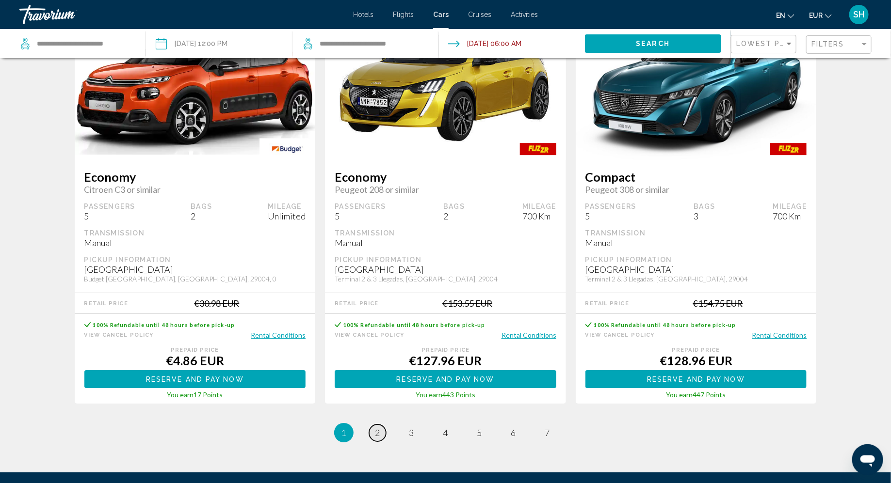
click at [374, 431] on link "page 2" at bounding box center [377, 433] width 17 height 17
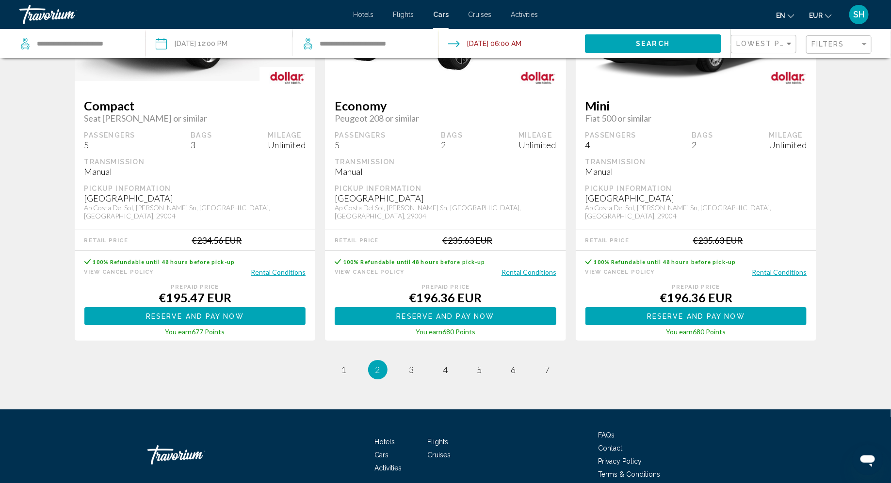
scroll to position [1449, 0]
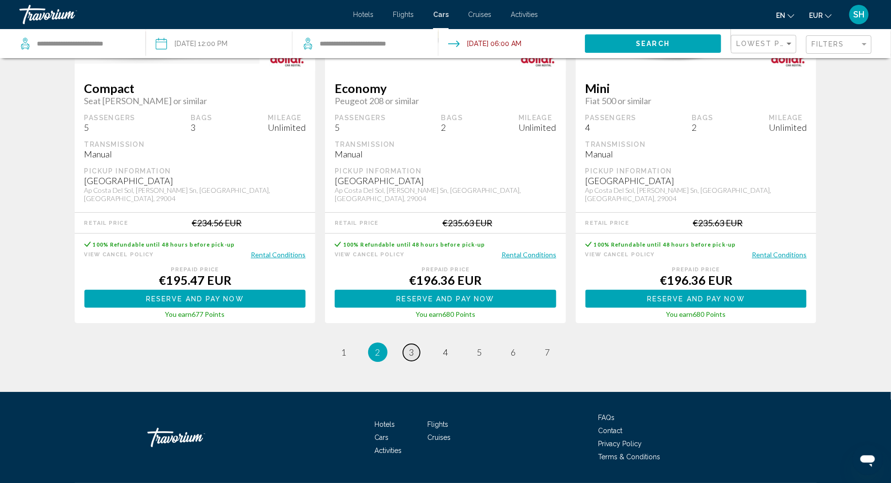
click at [412, 347] on span "3" at bounding box center [411, 352] width 5 height 11
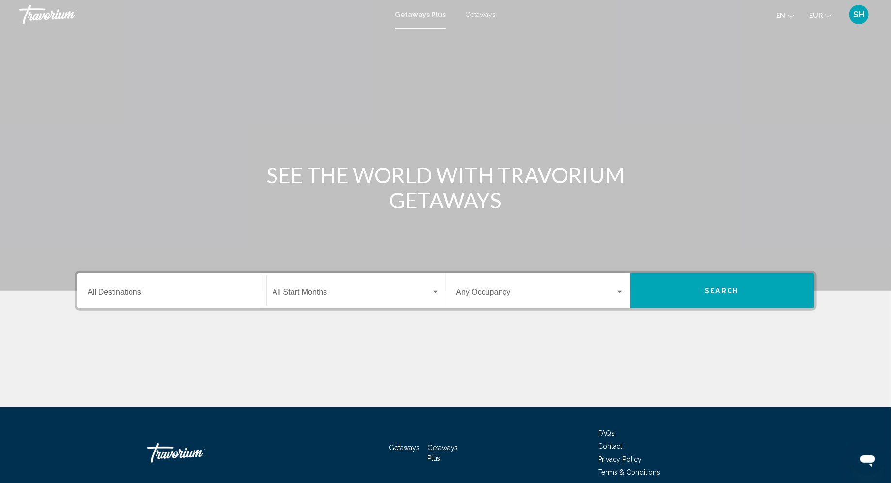
click at [159, 292] on input "Destination All Destinations" at bounding box center [172, 294] width 168 height 9
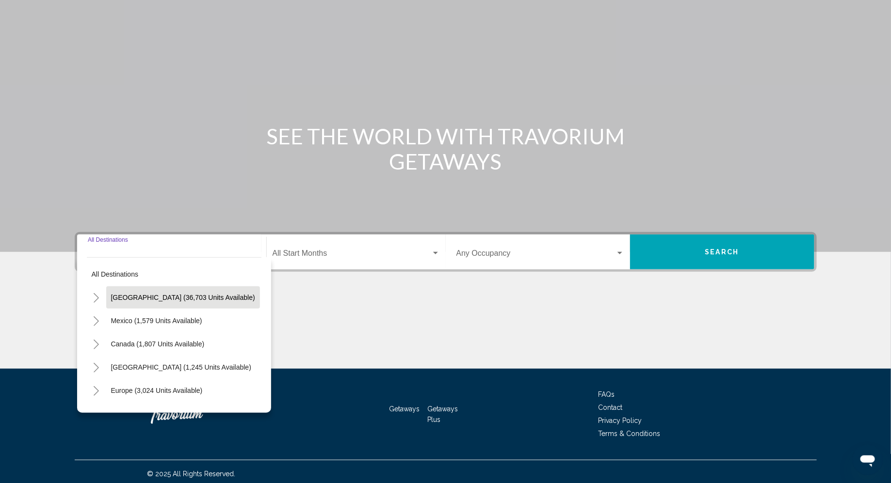
scroll to position [43, 0]
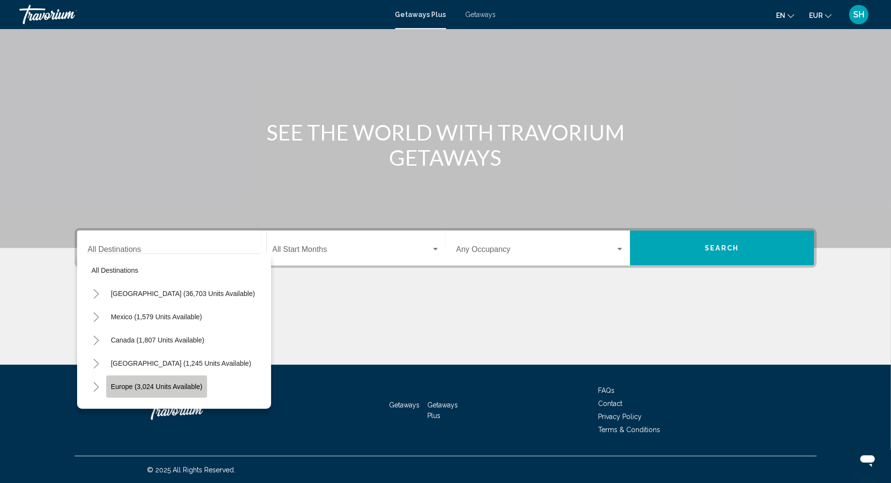
click at [172, 389] on span "Europe (3,024 units available)" at bounding box center [157, 387] width 92 height 8
type input "**********"
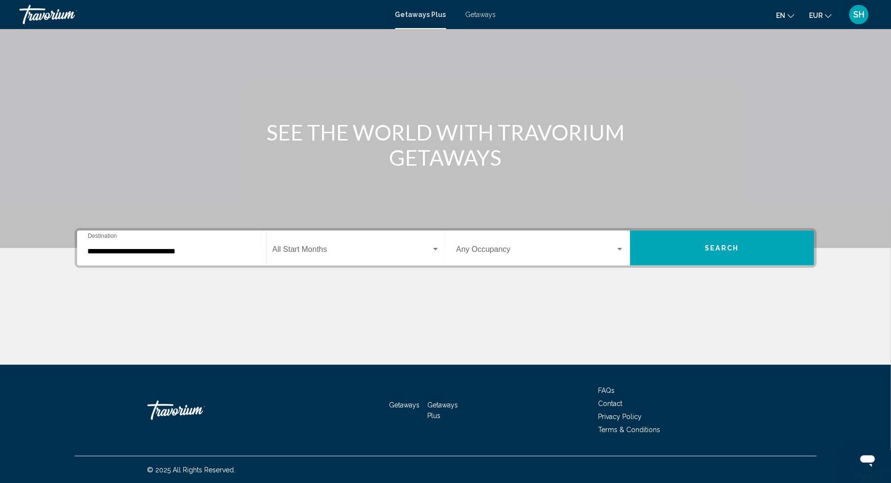
click at [484, 14] on span "Getaways" at bounding box center [481, 15] width 31 height 8
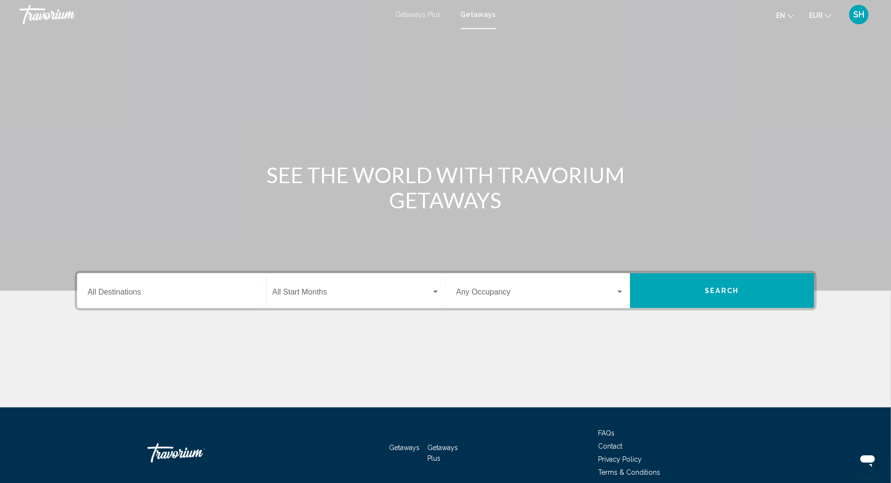
click at [179, 294] on input "Destination All Destinations" at bounding box center [172, 294] width 168 height 9
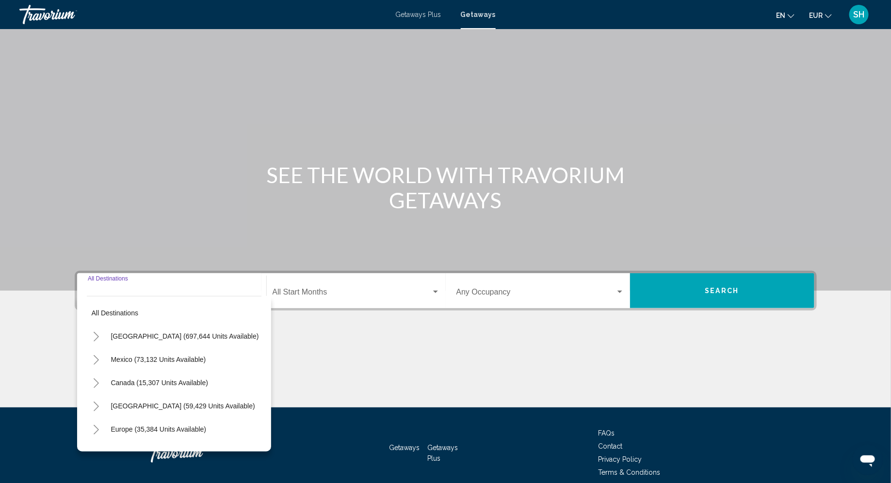
scroll to position [43, 0]
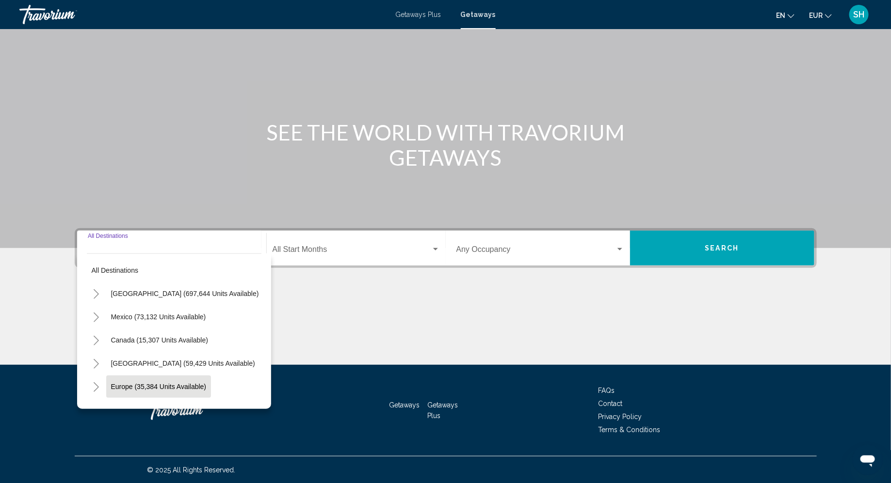
click at [171, 387] on span "Europe (35,384 units available)" at bounding box center [159, 387] width 96 height 8
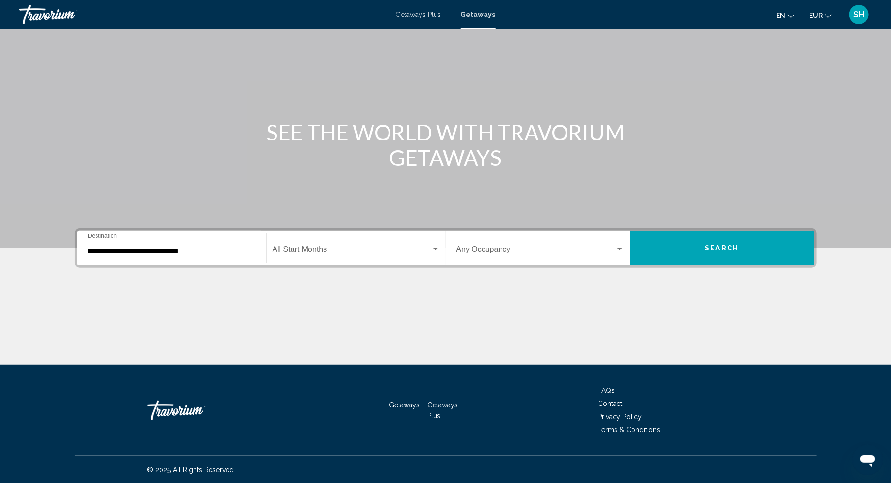
click at [160, 256] on div "**********" at bounding box center [172, 248] width 168 height 31
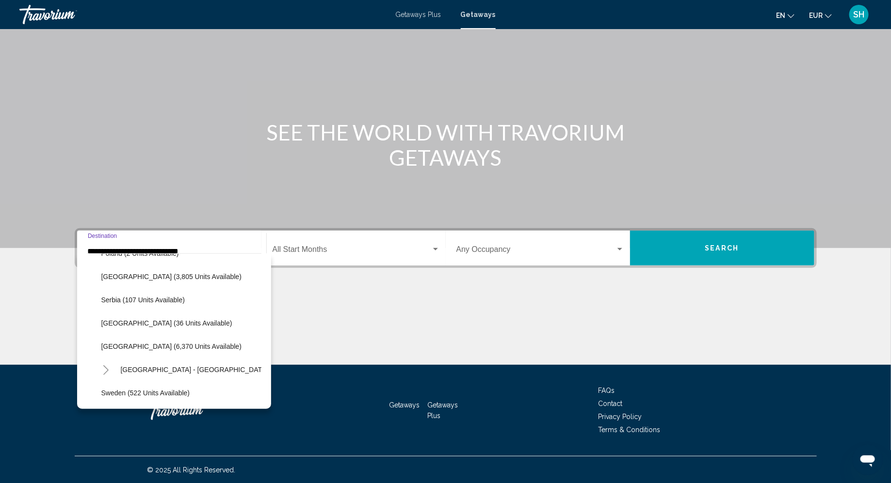
scroll to position [462, 0]
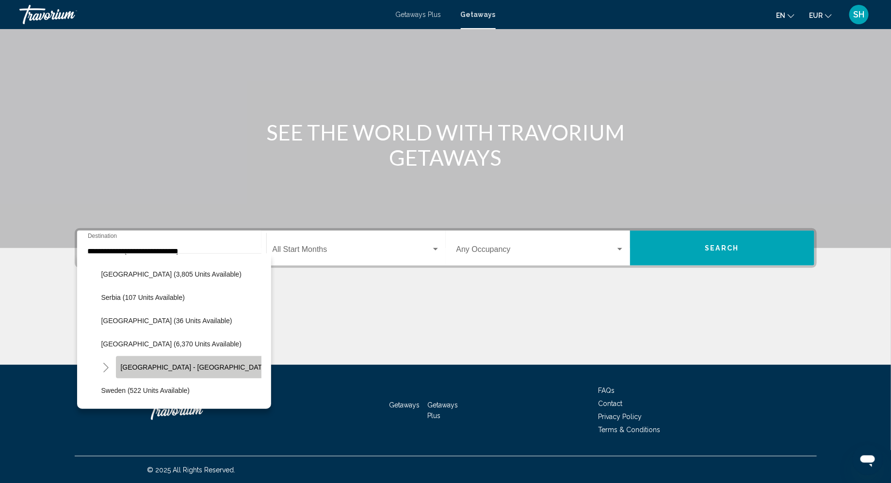
click at [167, 368] on span "[GEOGRAPHIC_DATA] - [GEOGRAPHIC_DATA] (2,462 units available)" at bounding box center [229, 368] width 217 height 8
type input "**********"
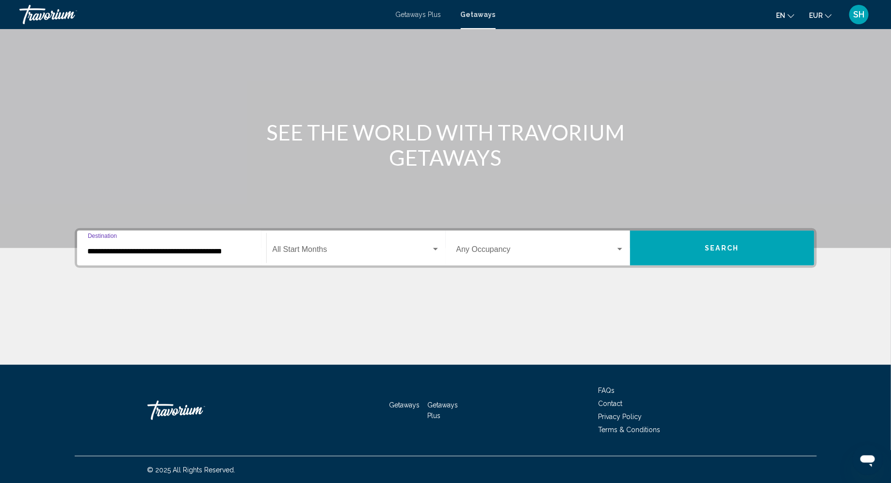
click at [343, 250] on span "Search widget" at bounding box center [352, 251] width 159 height 9
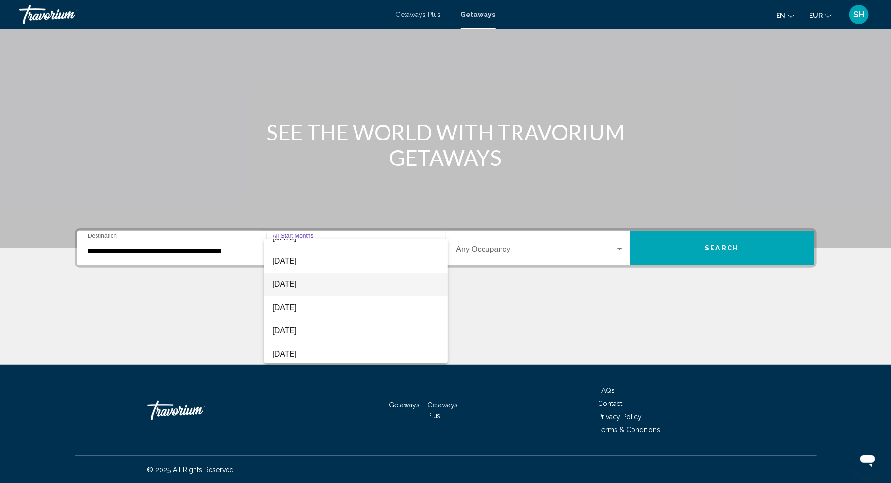
scroll to position [39, 0]
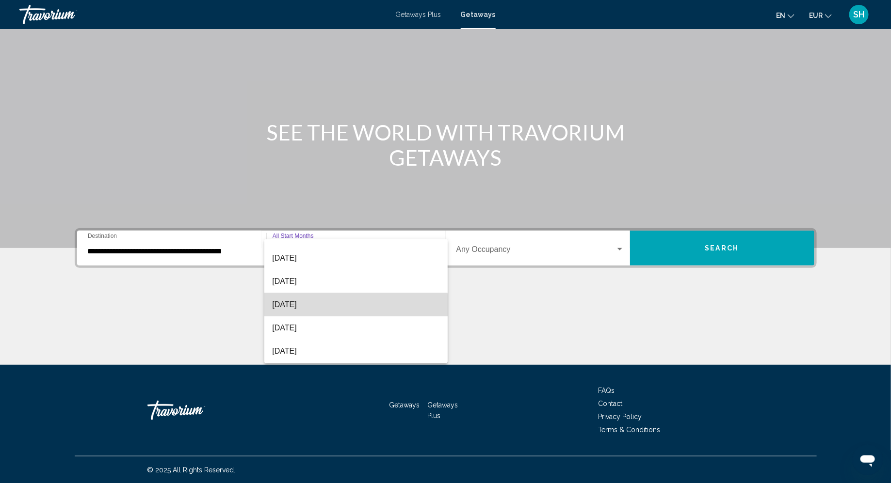
click at [313, 310] on span "[DATE]" at bounding box center [355, 304] width 167 height 23
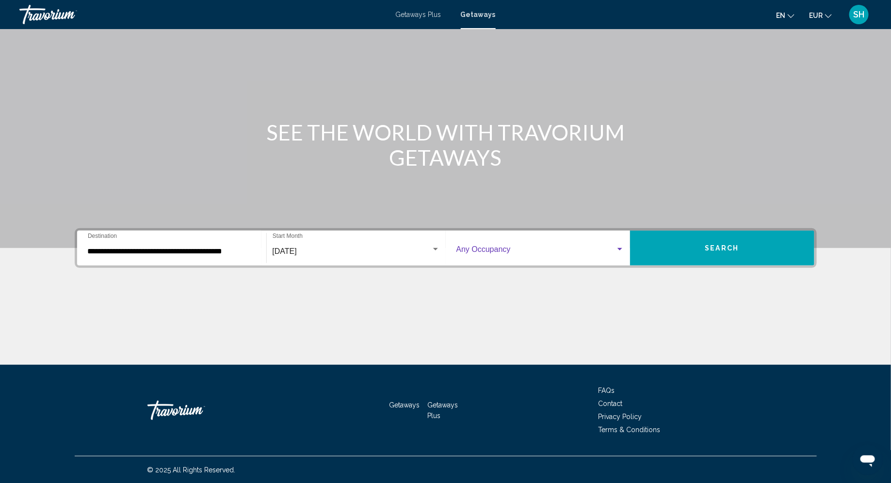
click at [595, 255] on span "Search widget" at bounding box center [535, 251] width 159 height 9
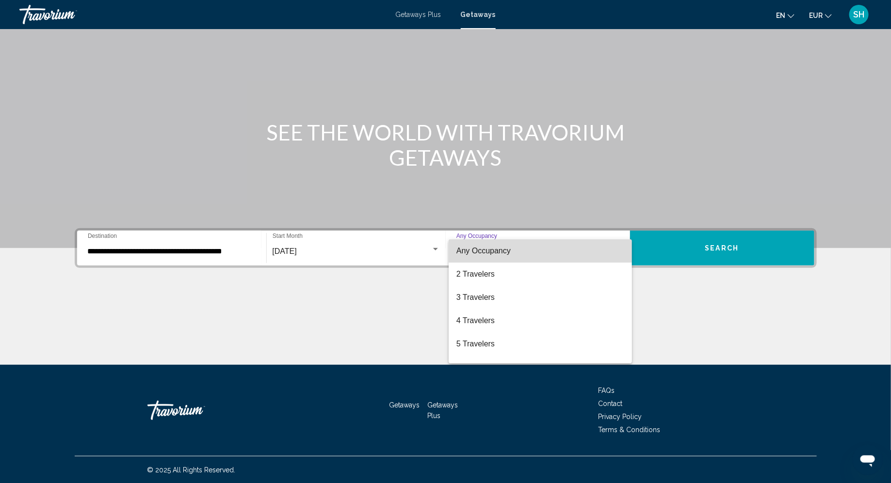
click at [550, 247] on span "Any Occupancy" at bounding box center [540, 251] width 168 height 23
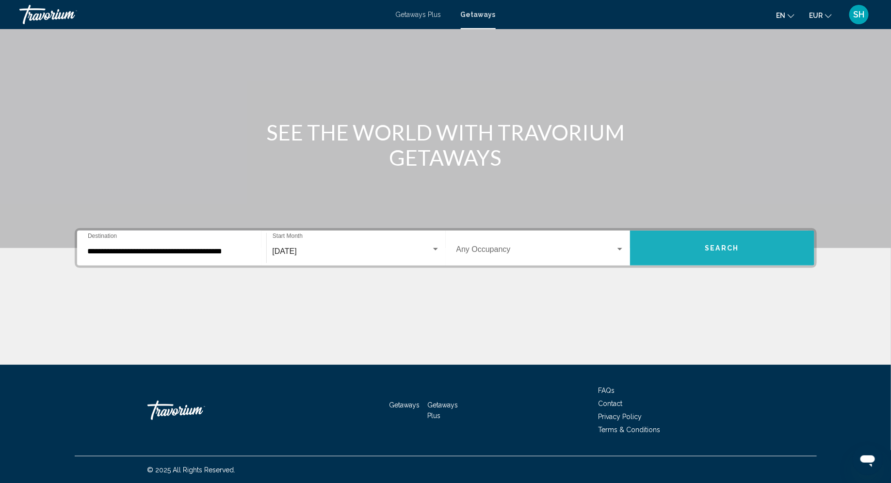
click at [690, 239] on button "Search" at bounding box center [722, 248] width 184 height 35
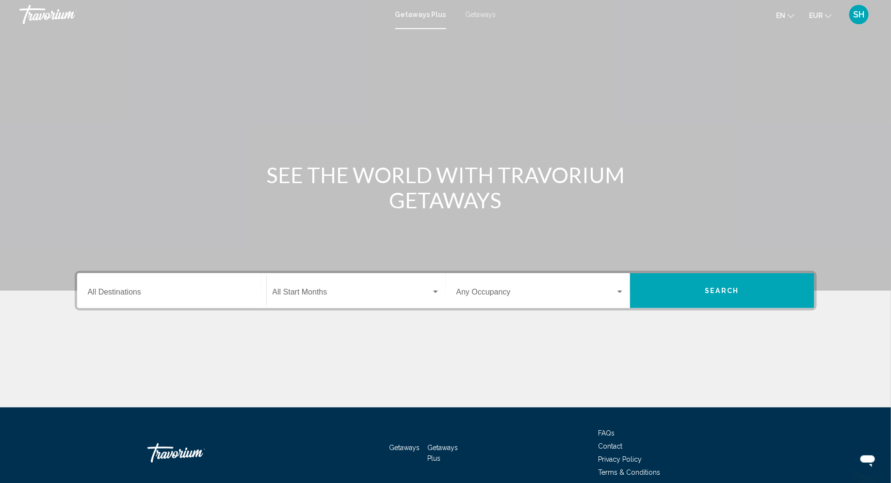
click at [188, 303] on div "Destination All Destinations" at bounding box center [172, 291] width 168 height 31
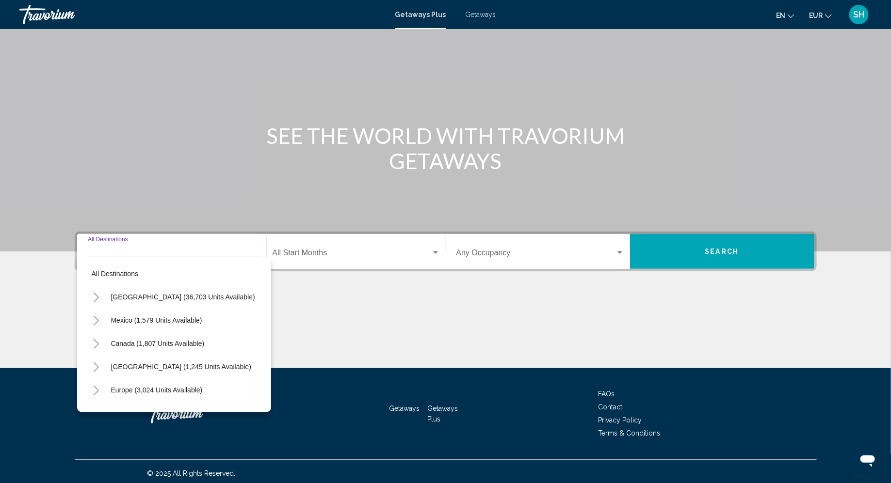
scroll to position [43, 0]
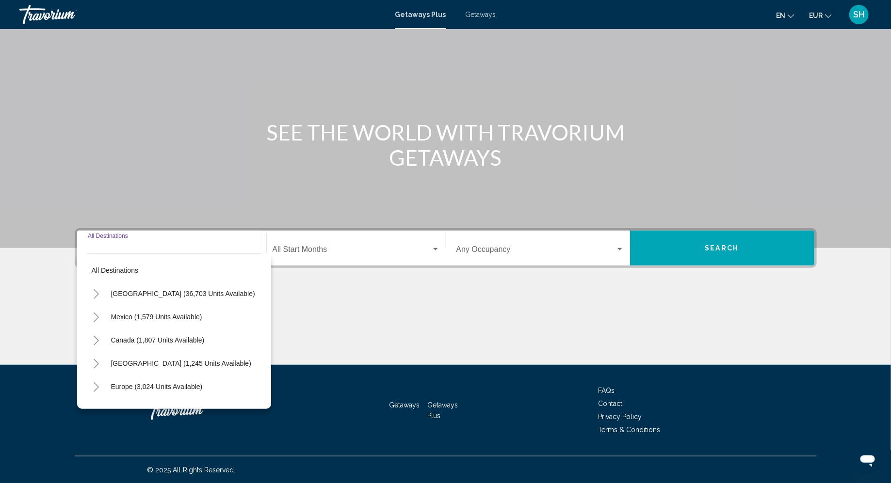
click at [477, 14] on span "Getaways" at bounding box center [481, 15] width 31 height 8
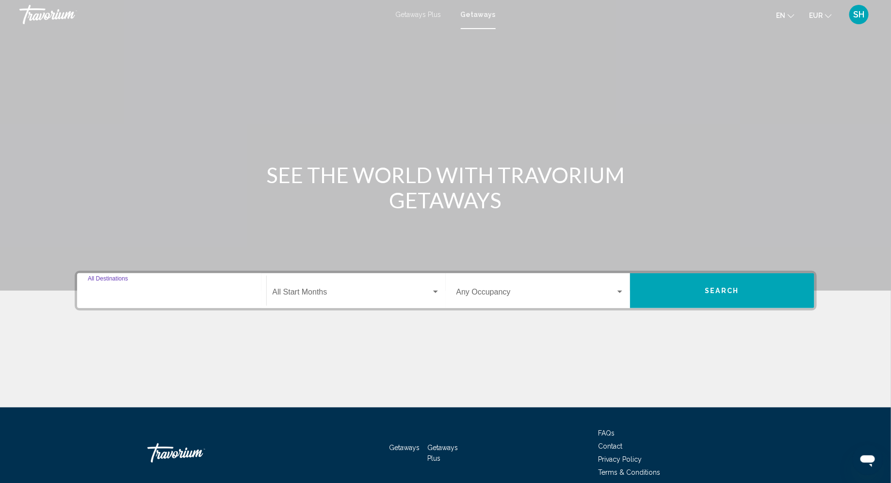
click at [188, 296] on input "Destination All Destinations" at bounding box center [172, 294] width 168 height 9
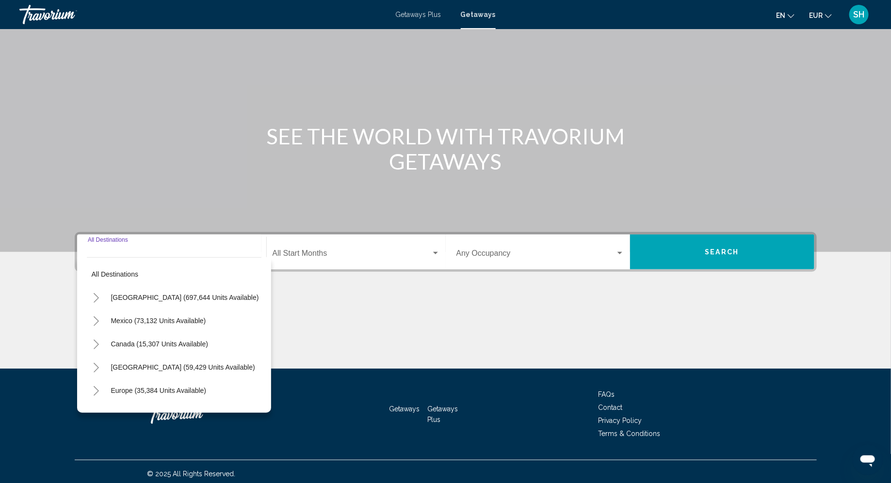
scroll to position [43, 0]
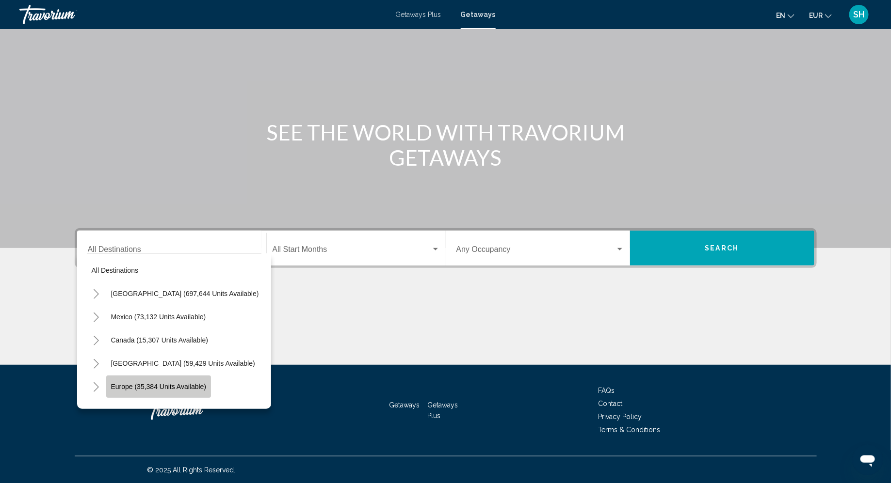
click at [167, 385] on span "Europe (35,384 units available)" at bounding box center [159, 387] width 96 height 8
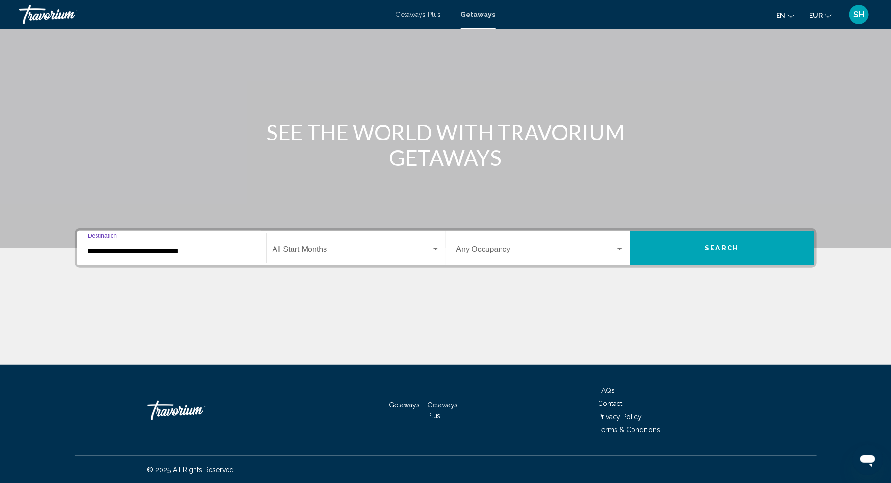
click at [203, 257] on div "**********" at bounding box center [172, 248] width 168 height 31
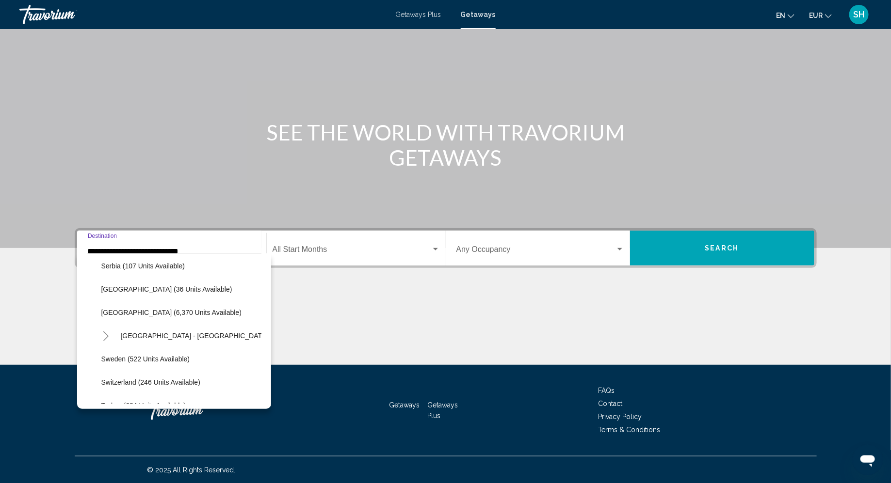
scroll to position [490, 0]
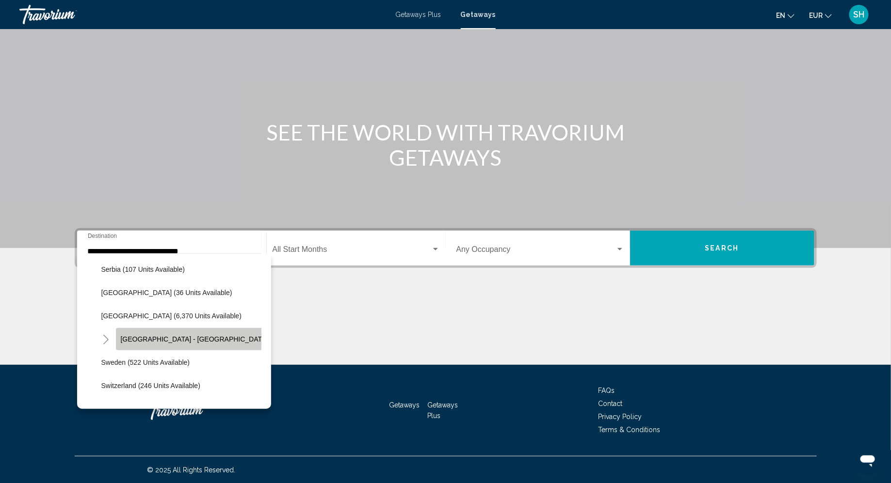
click at [165, 342] on span "[GEOGRAPHIC_DATA] - [GEOGRAPHIC_DATA] (2,462 units available)" at bounding box center [229, 340] width 217 height 8
type input "**********"
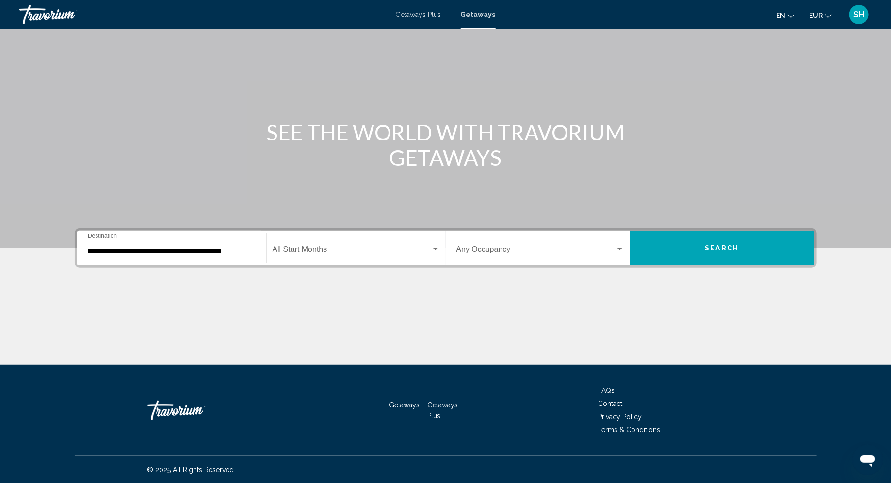
click at [309, 244] on div "Start Month All Start Months" at bounding box center [356, 248] width 167 height 31
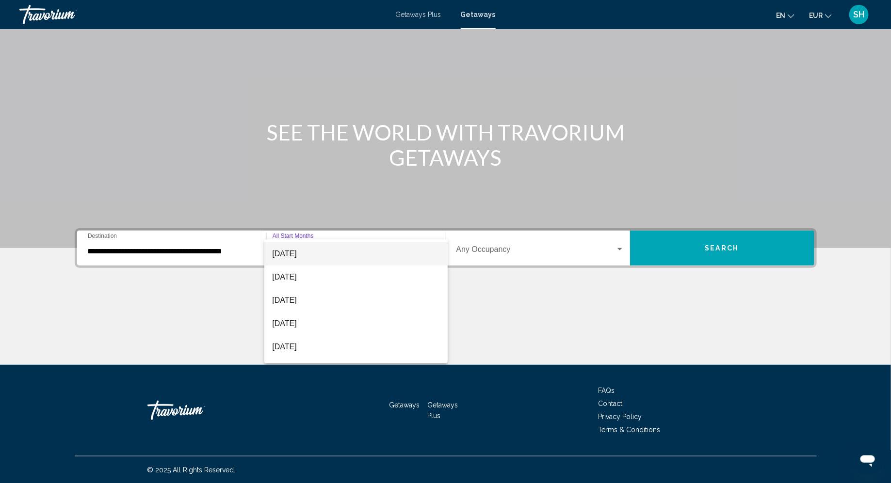
scroll to position [47, 0]
click at [319, 303] on span "[DATE]" at bounding box center [355, 297] width 167 height 23
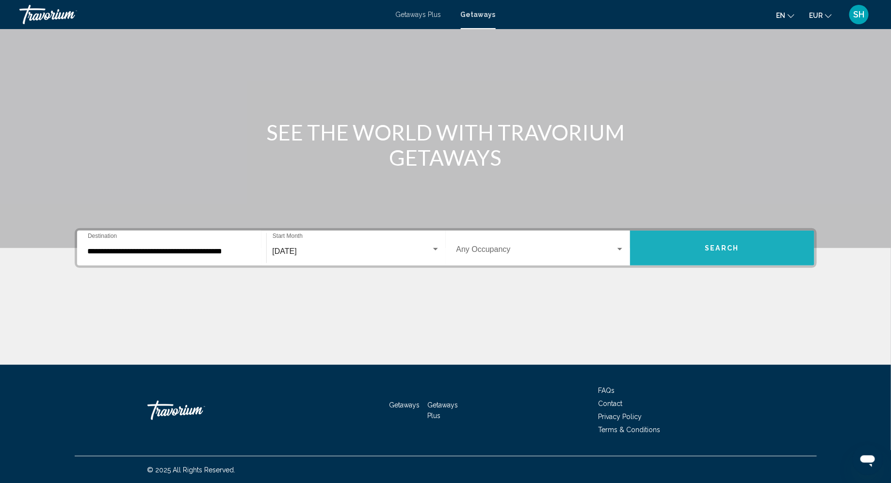
click at [724, 250] on span "Search" at bounding box center [722, 249] width 34 height 8
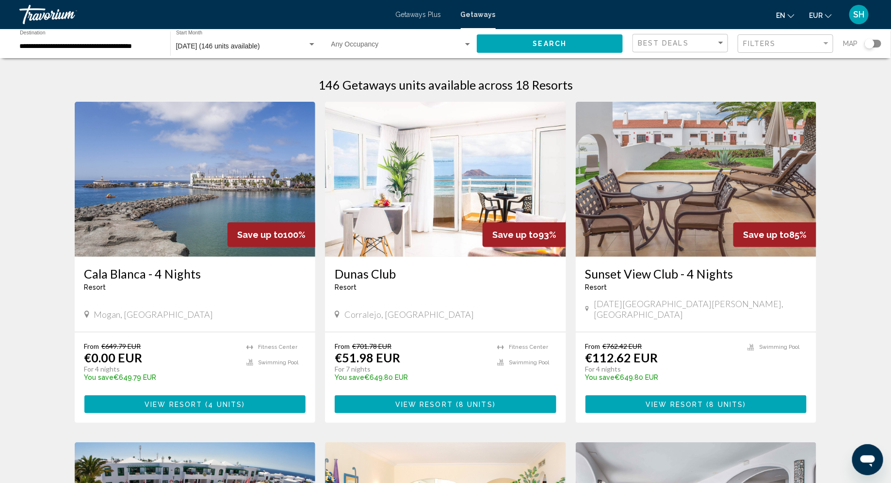
click at [229, 401] on button "View Resort ( 4 units )" at bounding box center [195, 405] width 222 height 18
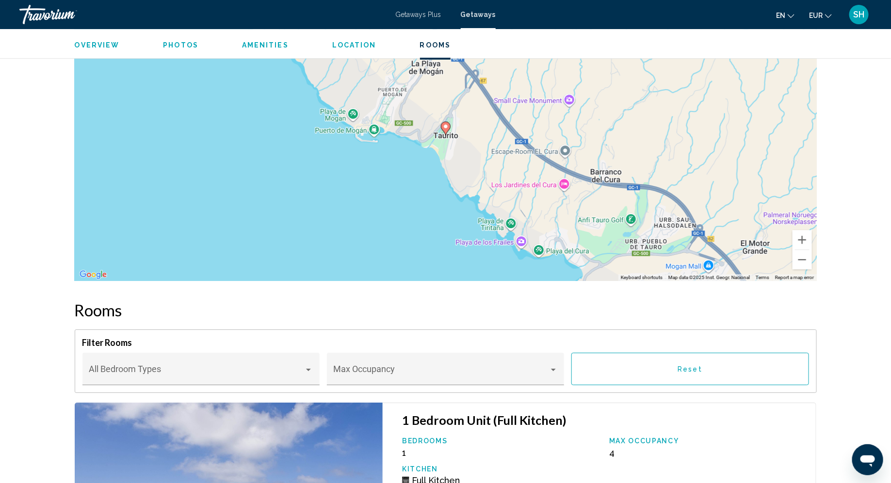
scroll to position [1133, 0]
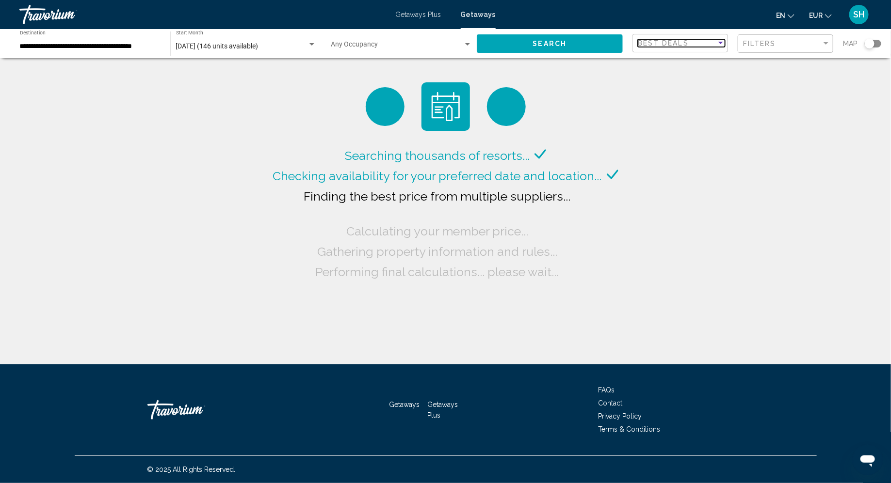
click at [667, 47] on div "Best Deals" at bounding box center [677, 43] width 79 height 8
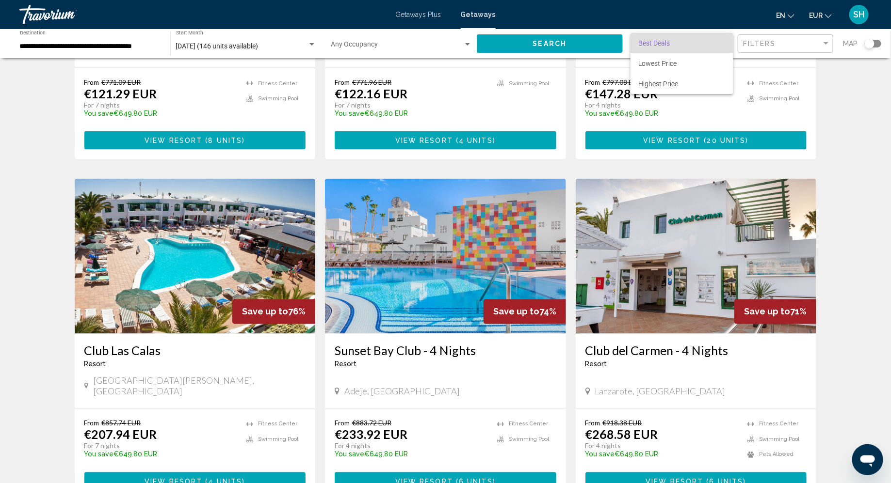
scroll to position [622, 0]
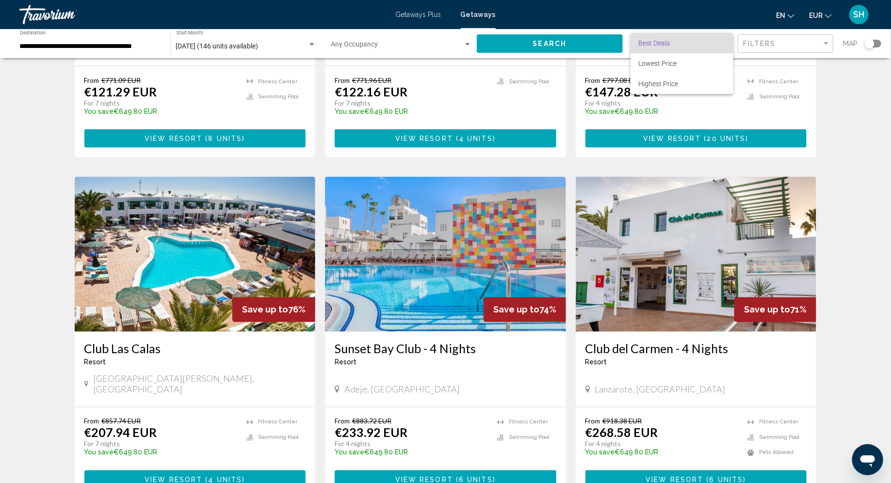
click at [227, 447] on div at bounding box center [445, 241] width 891 height 483
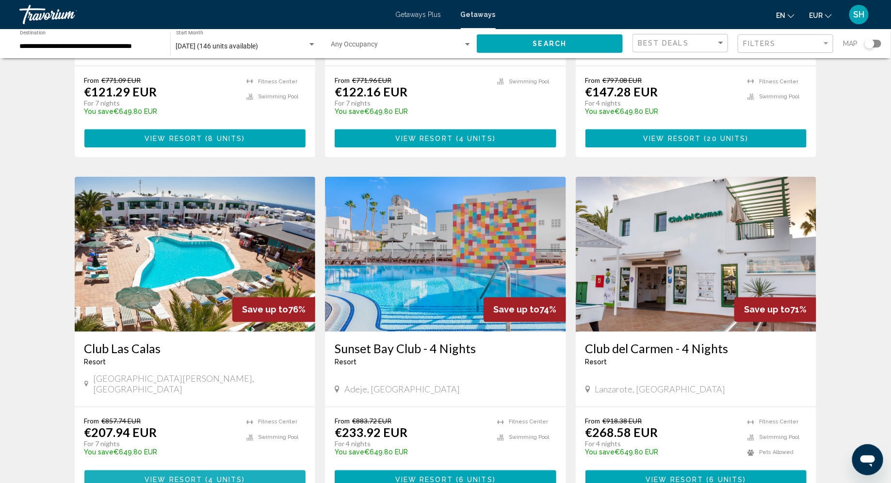
click at [244, 471] on button "View Resort ( 4 units )" at bounding box center [195, 480] width 222 height 18
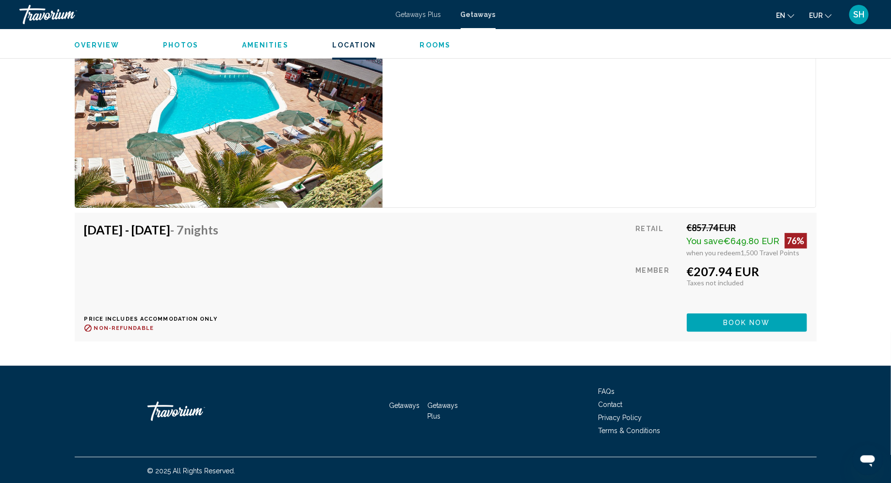
scroll to position [1762, 0]
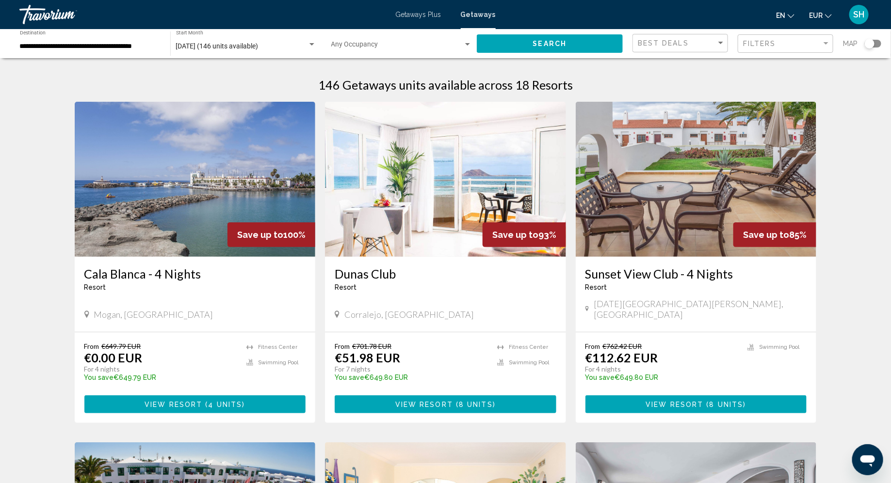
click at [793, 49] on div "Filters" at bounding box center [786, 44] width 87 height 18
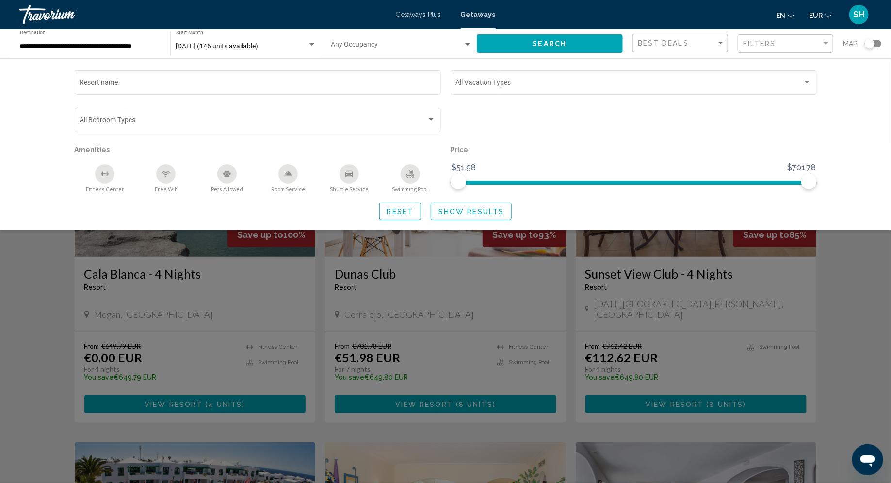
click at [484, 206] on button "Show Results" at bounding box center [471, 212] width 81 height 18
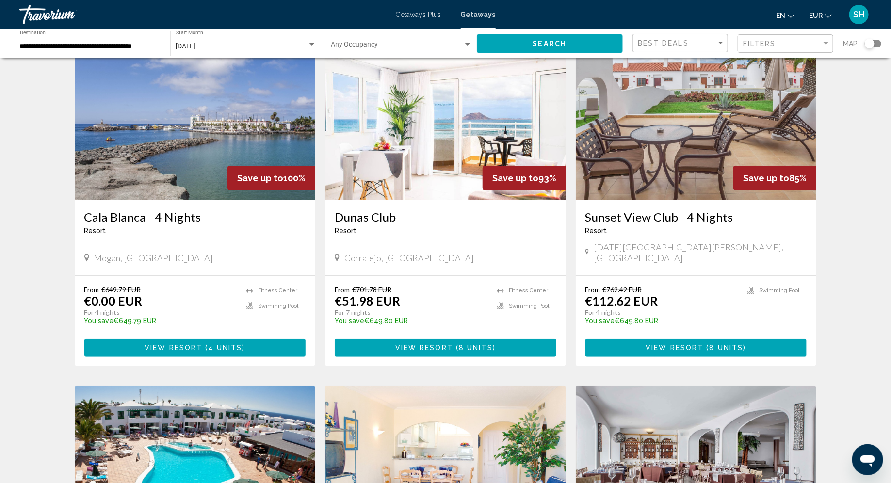
scroll to position [68, 0]
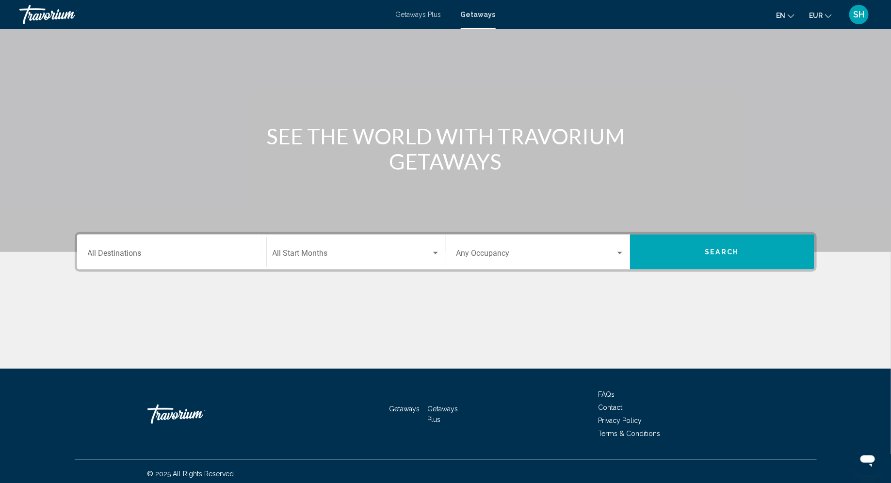
scroll to position [43, 0]
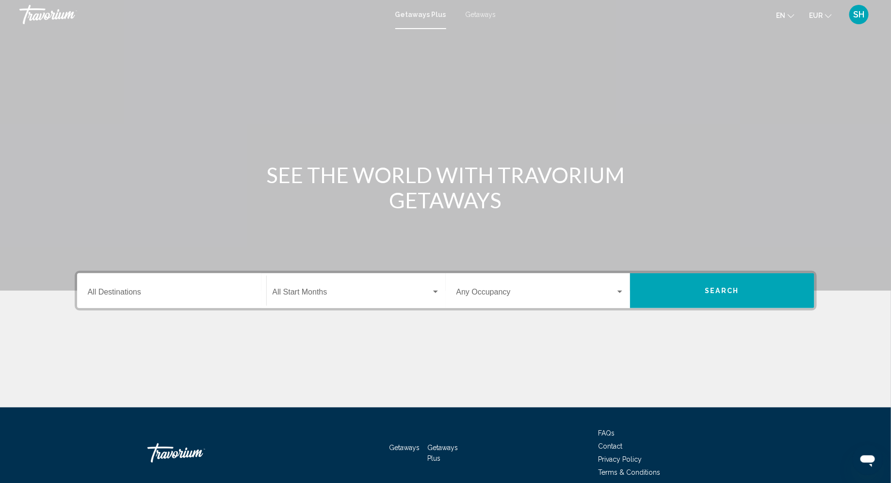
click at [472, 11] on span "Getaways" at bounding box center [481, 15] width 31 height 8
click at [147, 296] on input "Destination All Destinations" at bounding box center [172, 294] width 168 height 9
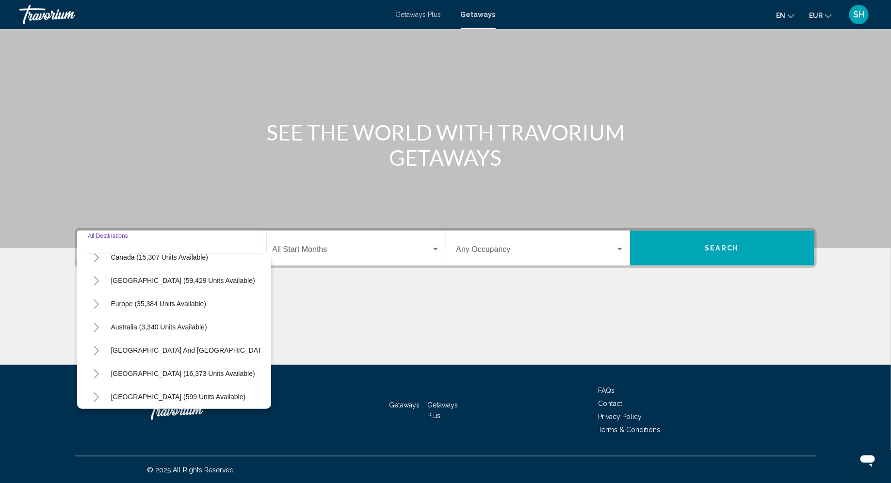
scroll to position [89, 0]
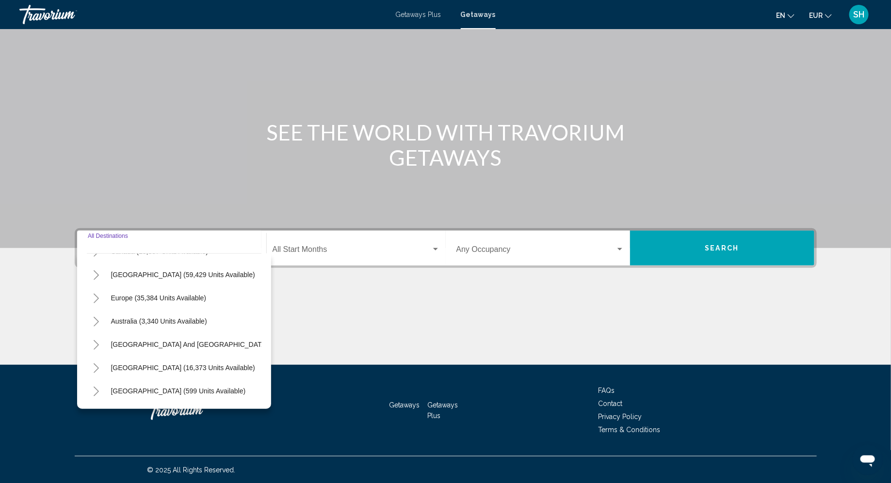
click at [147, 296] on span "Europe (35,384 units available)" at bounding box center [159, 298] width 96 height 8
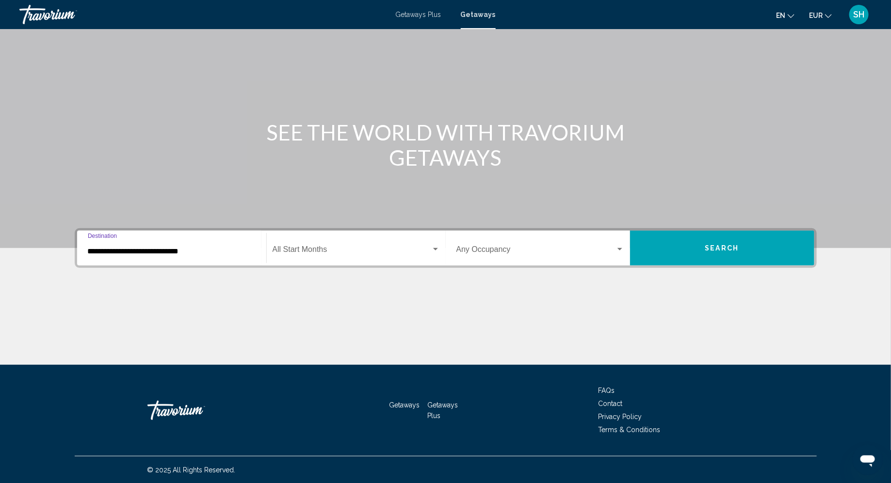
click at [113, 253] on input "**********" at bounding box center [172, 251] width 168 height 9
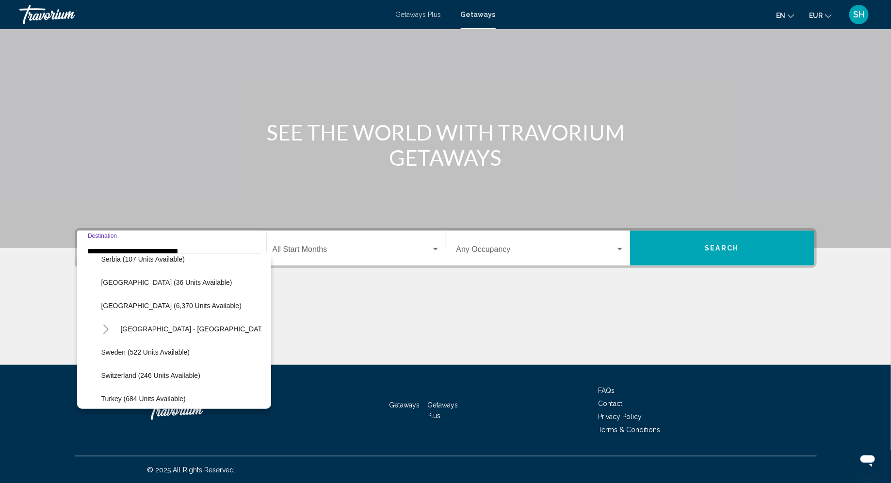
scroll to position [495, 0]
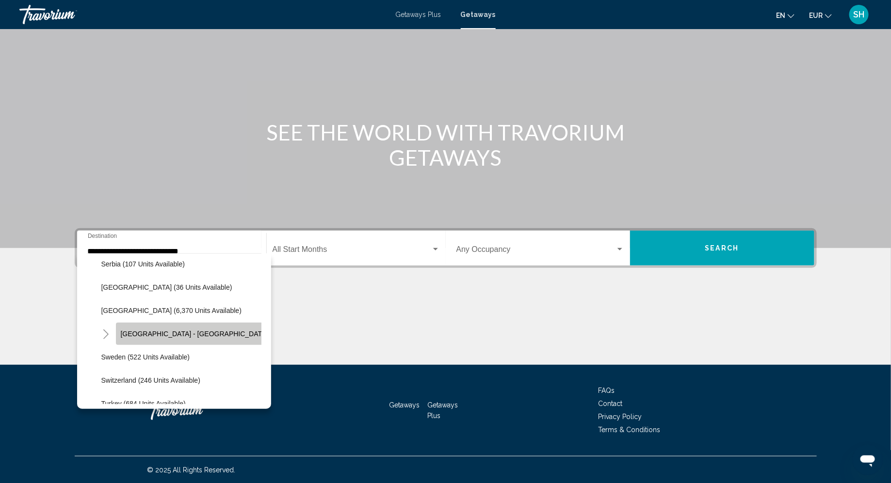
click at [167, 337] on button "[GEOGRAPHIC_DATA] - [GEOGRAPHIC_DATA] (2,462 units available)" at bounding box center [229, 334] width 227 height 22
type input "**********"
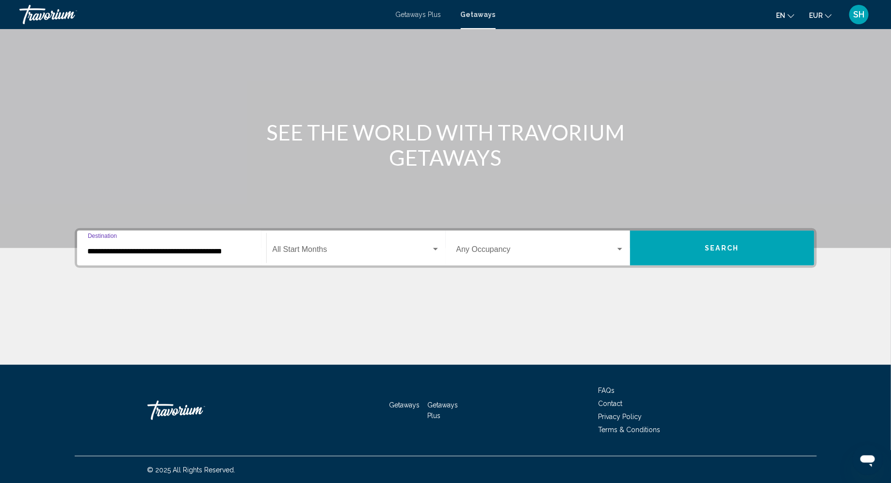
click at [392, 257] on div "Start Month All Start Months" at bounding box center [356, 248] width 167 height 31
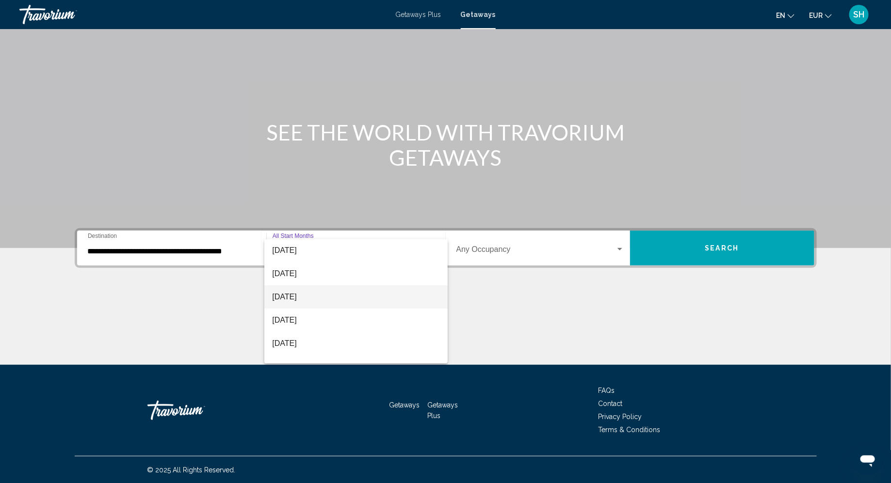
scroll to position [51, 0]
click at [344, 319] on span "[DATE]" at bounding box center [355, 316] width 167 height 23
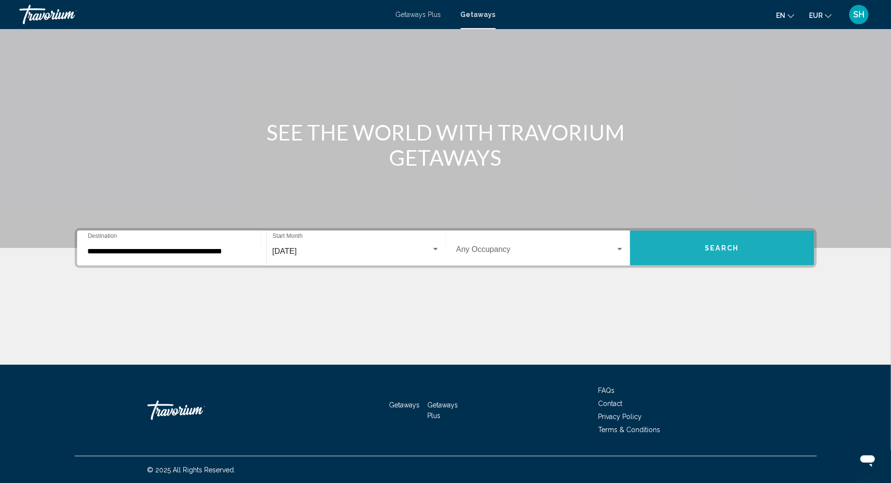
click at [719, 245] on span "Search" at bounding box center [722, 249] width 34 height 8
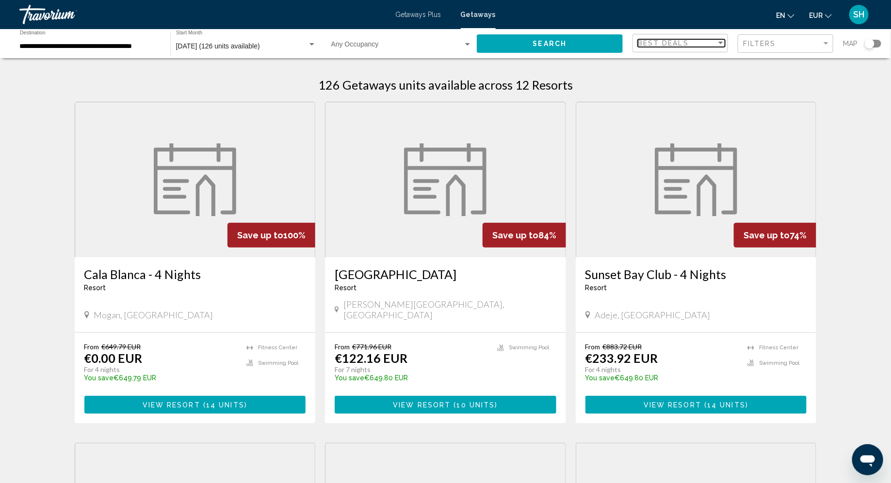
click at [684, 47] on span "Best Deals" at bounding box center [663, 43] width 51 height 8
click at [684, 65] on span "Lowest Price" at bounding box center [681, 63] width 87 height 20
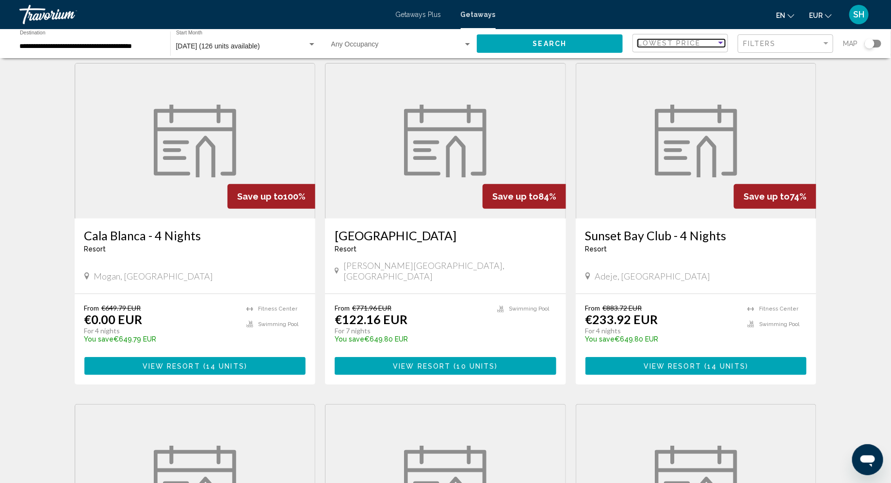
scroll to position [40, 0]
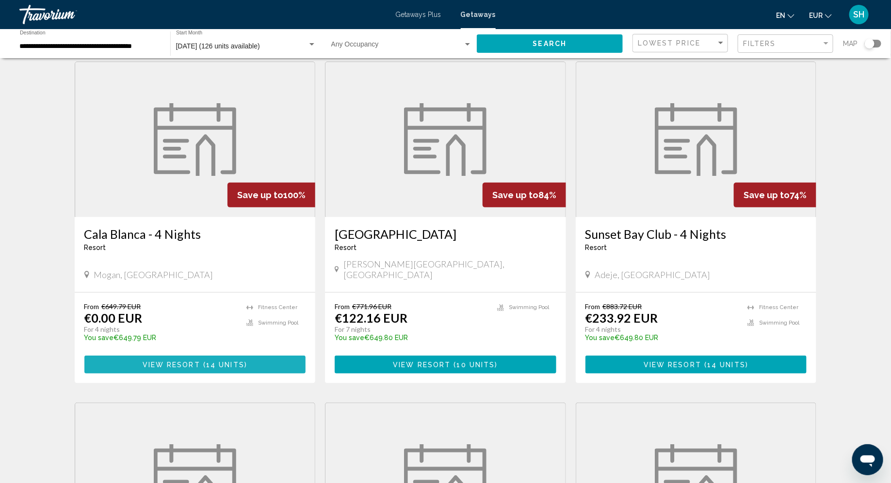
click at [265, 359] on button "View Resort ( 14 units )" at bounding box center [195, 365] width 222 height 18
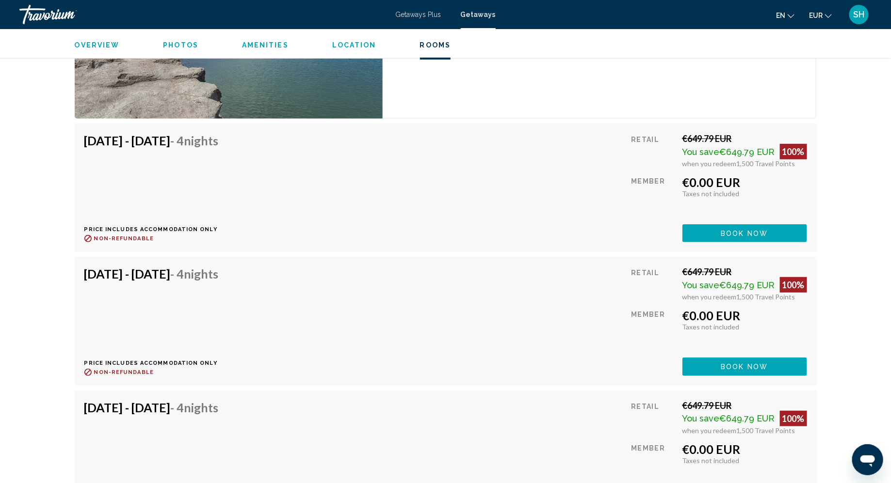
scroll to position [1981, 0]
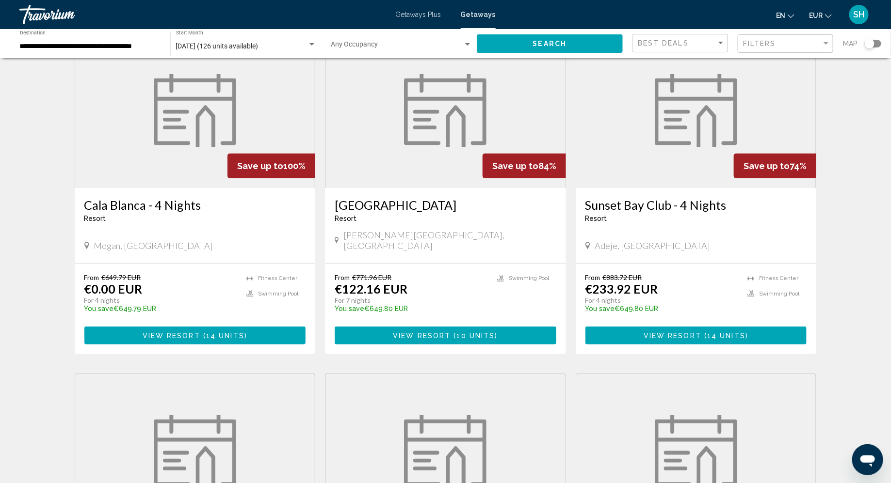
scroll to position [70, 0]
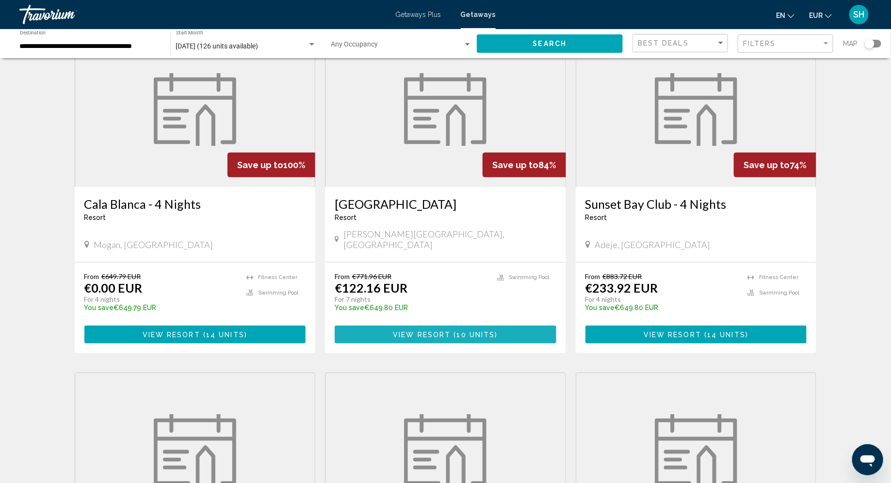
click at [477, 331] on span "10 units" at bounding box center [476, 335] width 38 height 8
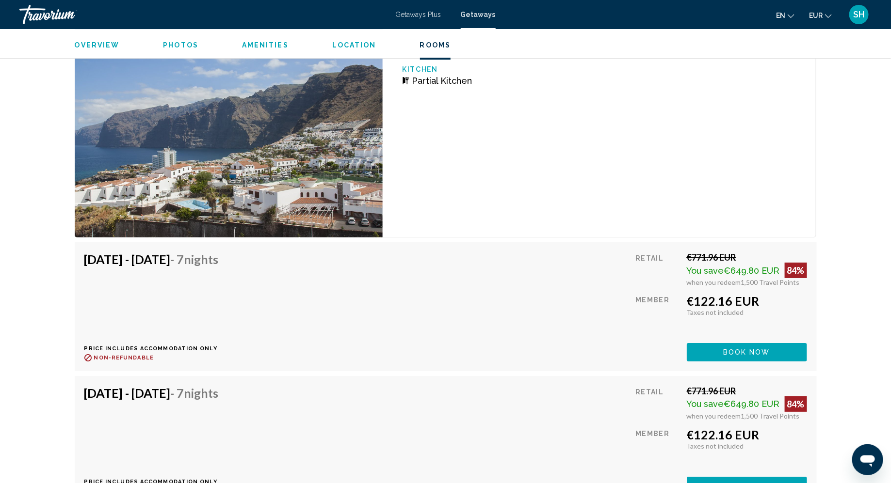
scroll to position [1593, 0]
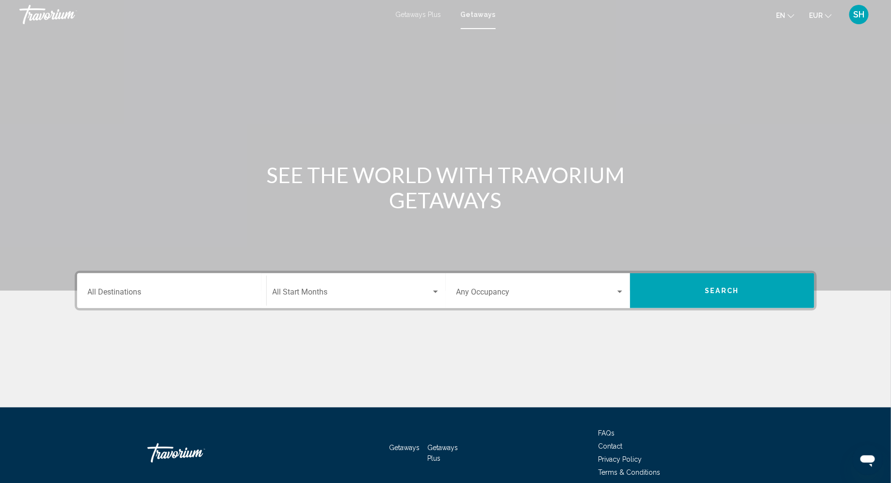
click at [324, 298] on span "Search widget" at bounding box center [352, 294] width 159 height 9
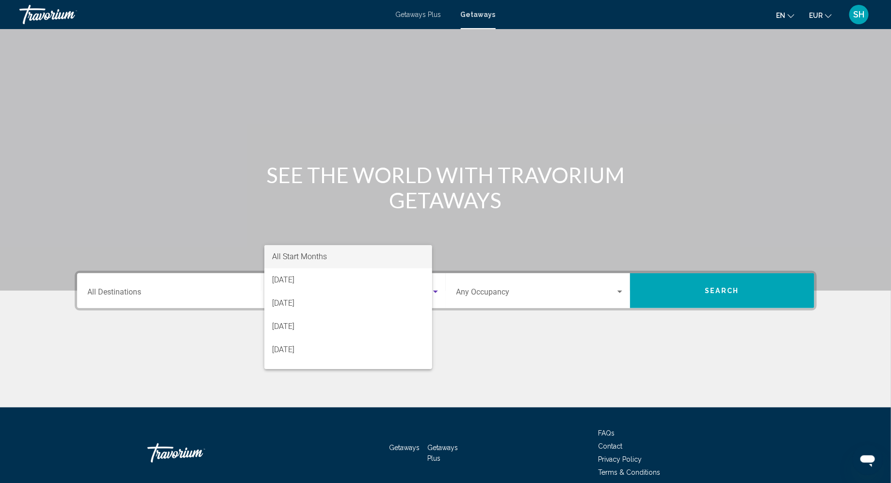
scroll to position [43, 0]
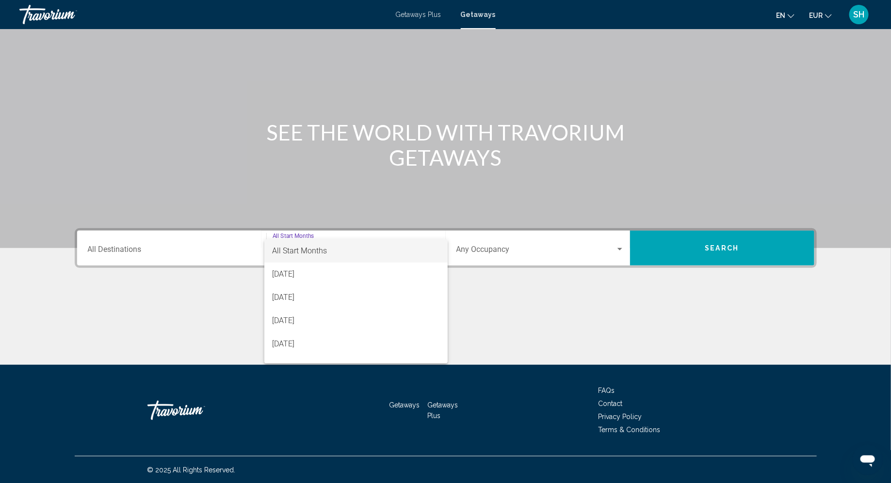
click at [199, 252] on div at bounding box center [445, 241] width 891 height 483
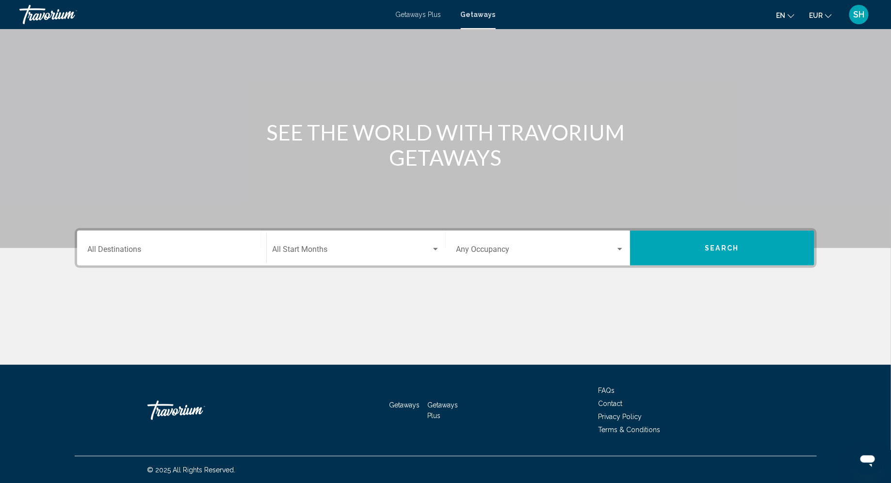
click at [197, 251] on input "Destination All Destinations" at bounding box center [172, 251] width 168 height 9
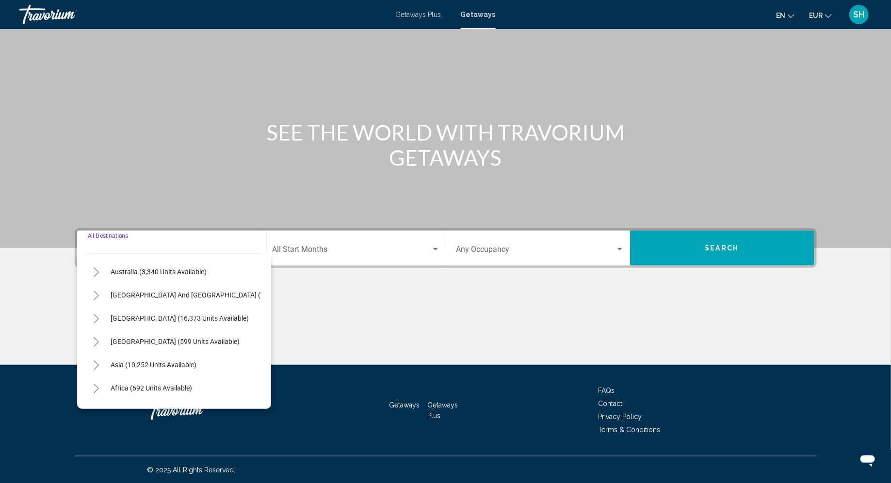
scroll to position [157, 0]
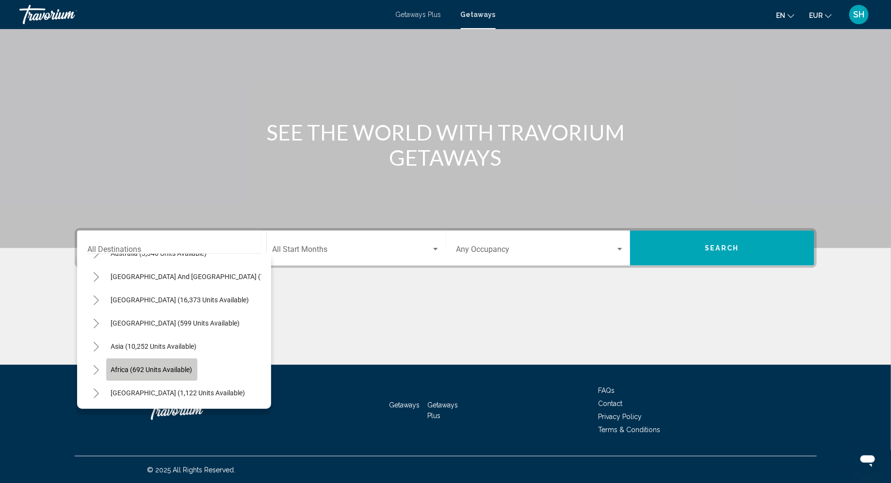
click at [172, 370] on span "Africa (692 units available)" at bounding box center [151, 370] width 81 height 8
type input "**********"
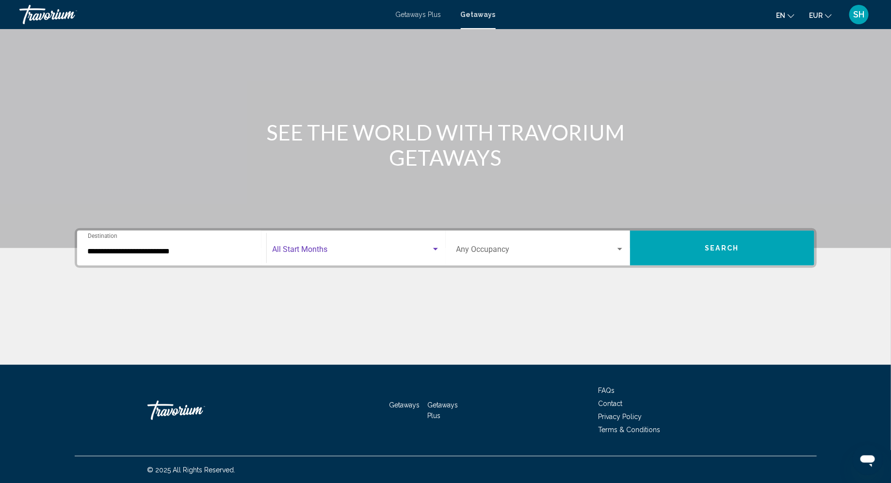
click at [386, 255] on span "Search widget" at bounding box center [352, 251] width 159 height 9
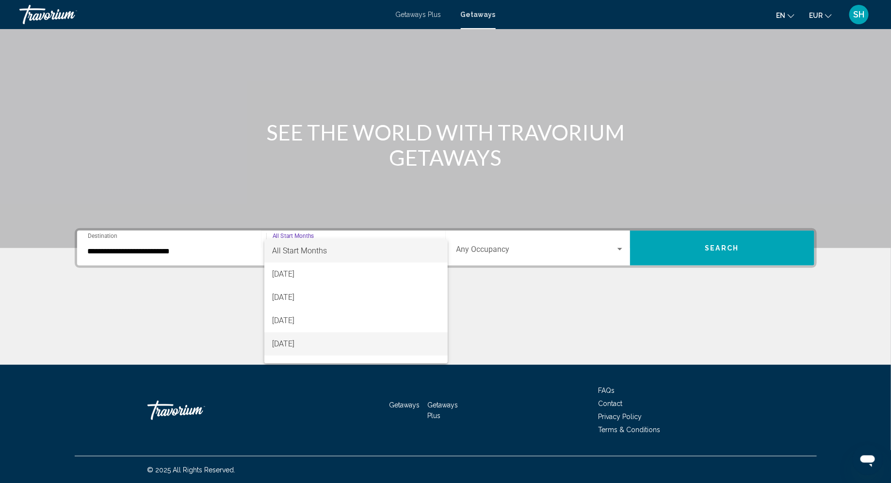
click at [319, 350] on span "December 2025" at bounding box center [355, 344] width 167 height 23
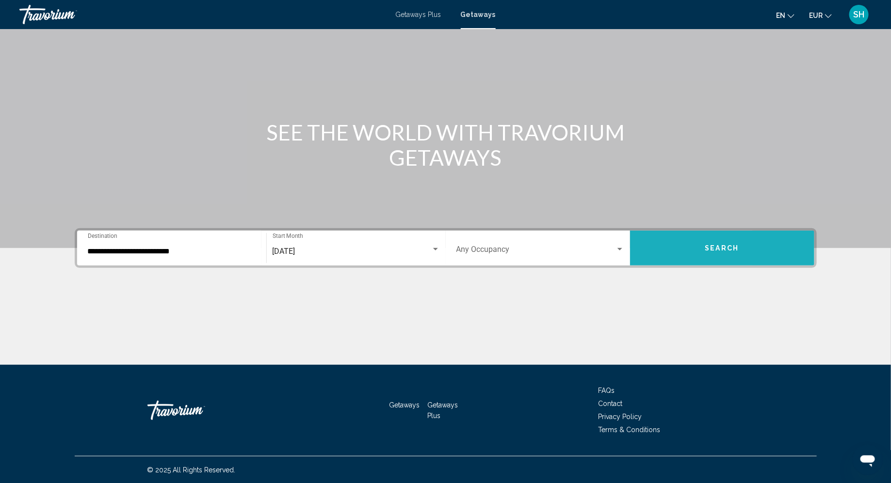
click at [759, 249] on button "Search" at bounding box center [722, 248] width 184 height 35
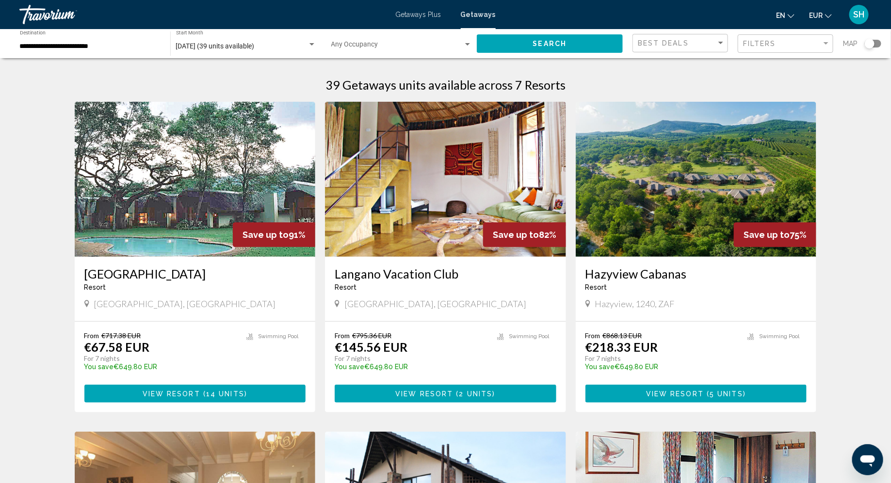
click at [688, 48] on div "Best Deals" at bounding box center [681, 43] width 87 height 18
click at [680, 66] on span "Lowest Price" at bounding box center [681, 63] width 87 height 20
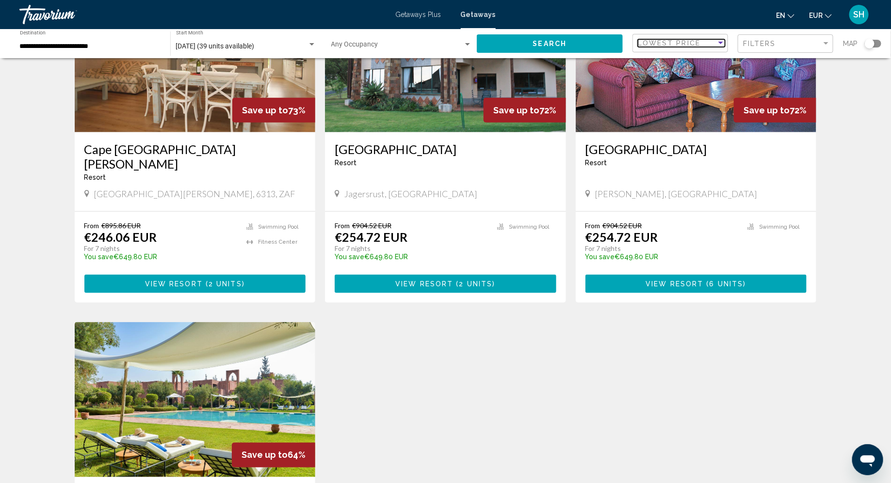
scroll to position [395, 0]
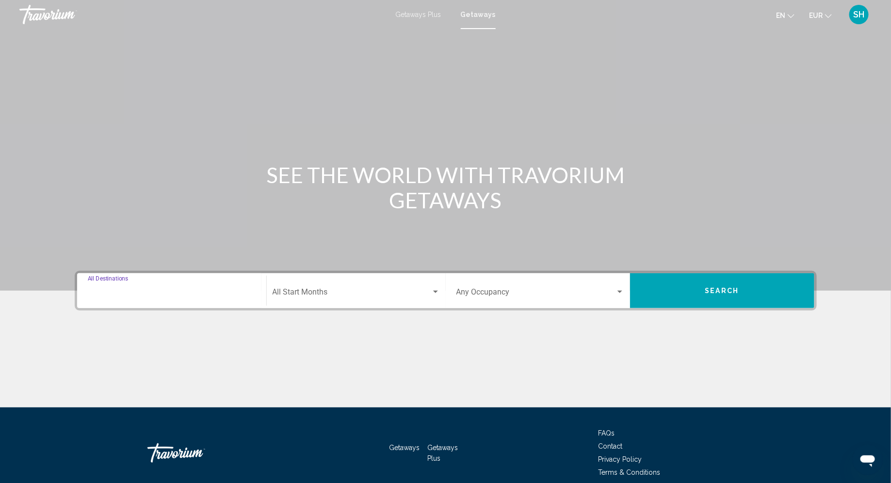
click at [200, 292] on input "Destination All Destinations" at bounding box center [172, 294] width 168 height 9
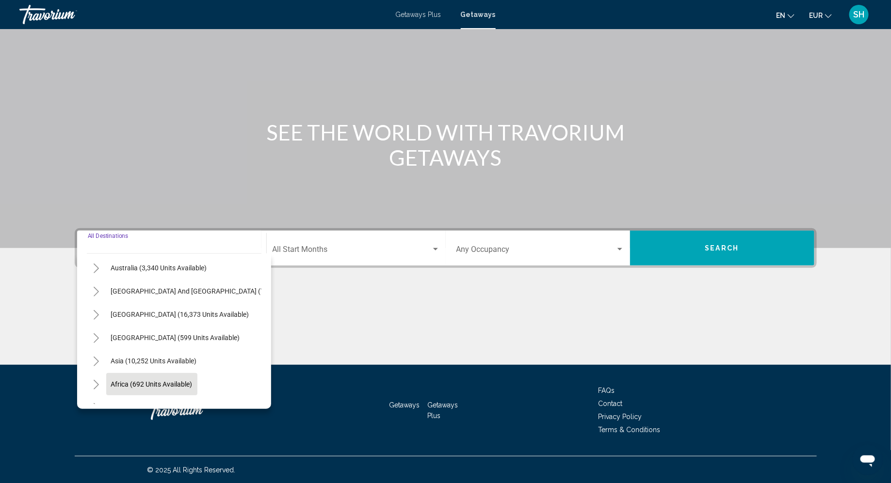
scroll to position [157, 0]
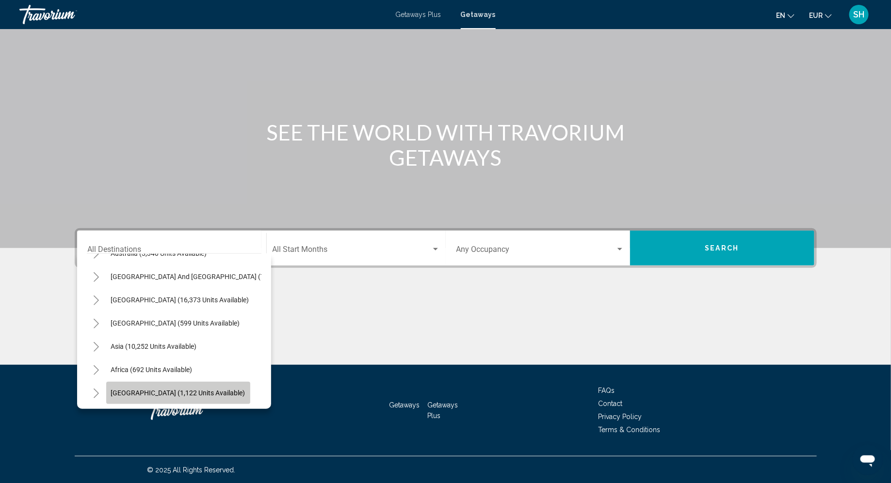
click at [193, 389] on span "Middle East (1,122 units available)" at bounding box center [178, 393] width 134 height 8
type input "**********"
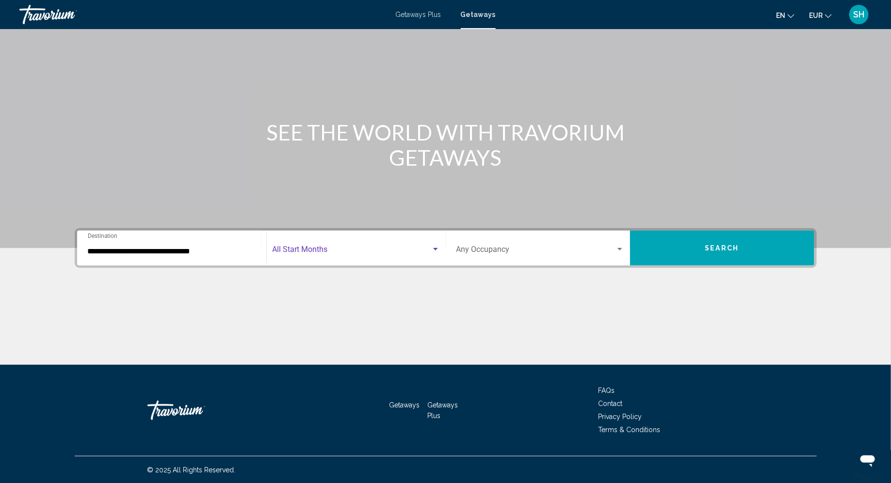
click at [377, 253] on span "Search widget" at bounding box center [352, 251] width 159 height 9
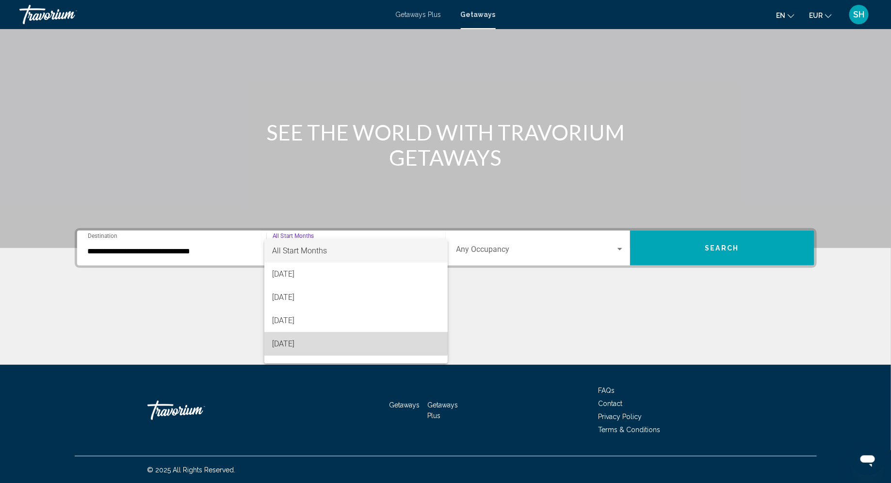
click at [314, 338] on span "December 2025" at bounding box center [355, 344] width 167 height 23
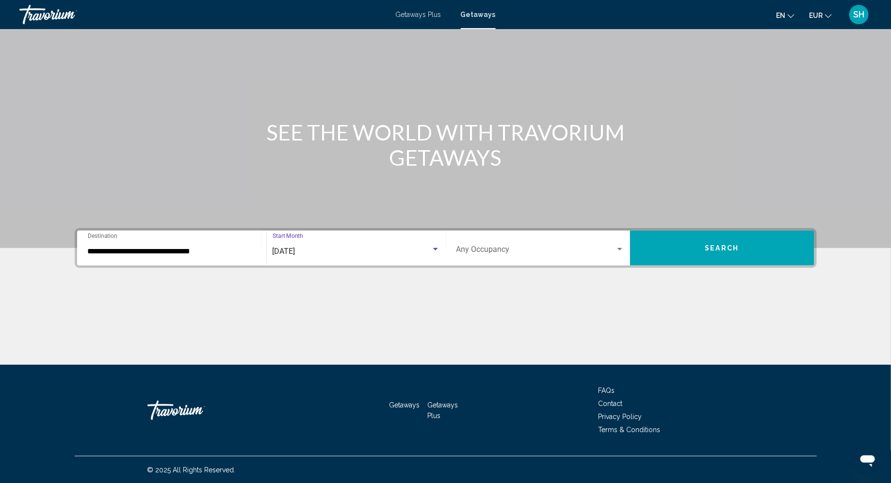
click at [748, 233] on button "Search" at bounding box center [722, 248] width 184 height 35
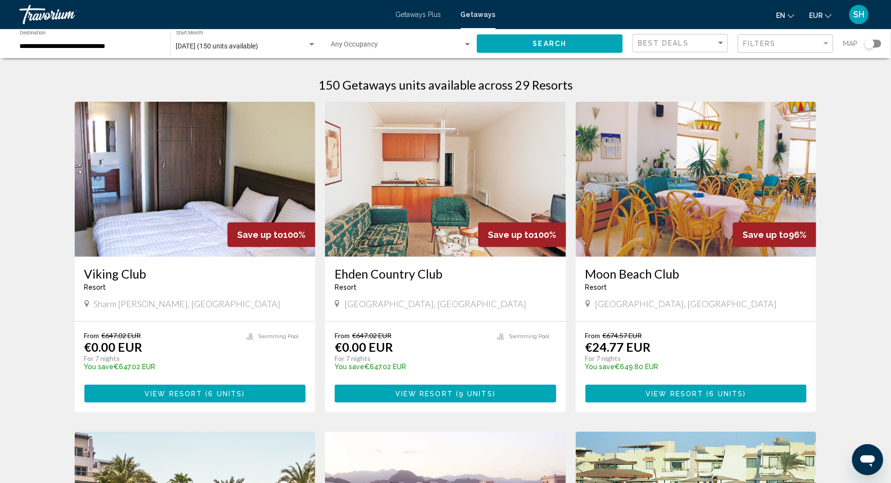
scroll to position [6, 0]
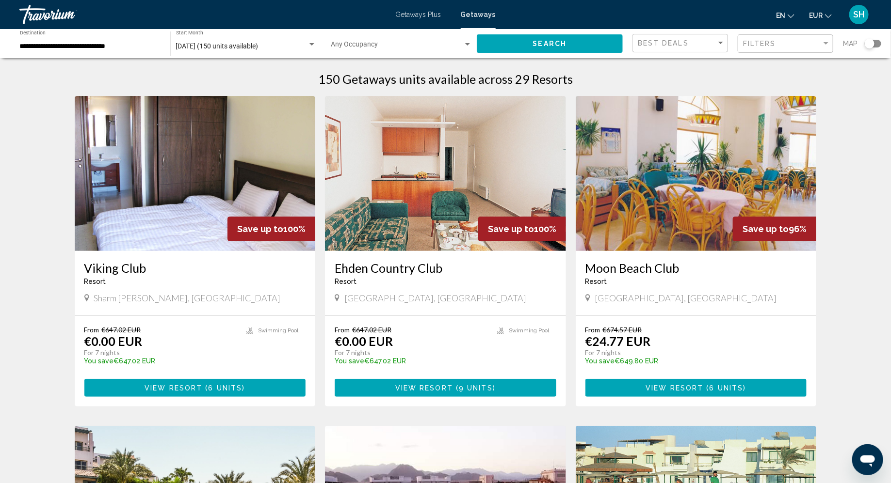
click at [671, 49] on div "Best Deals" at bounding box center [681, 43] width 87 height 18
click at [675, 65] on span "Lowest Price" at bounding box center [657, 64] width 38 height 8
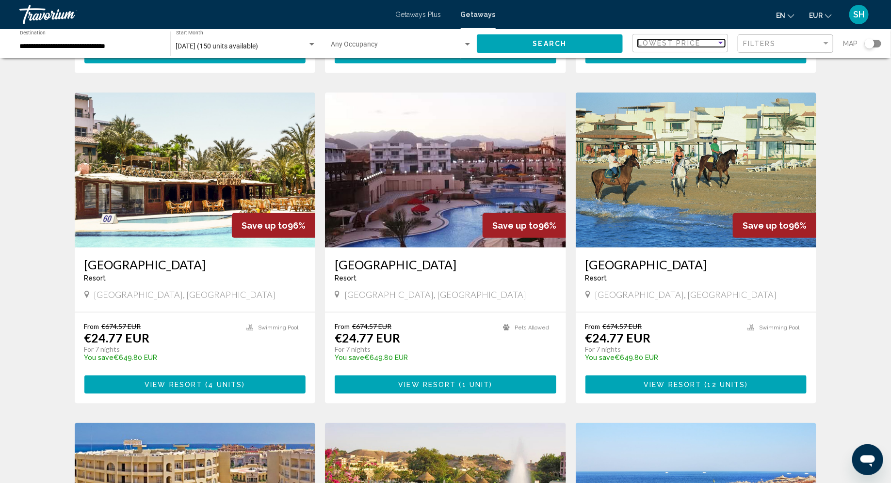
scroll to position [339, 0]
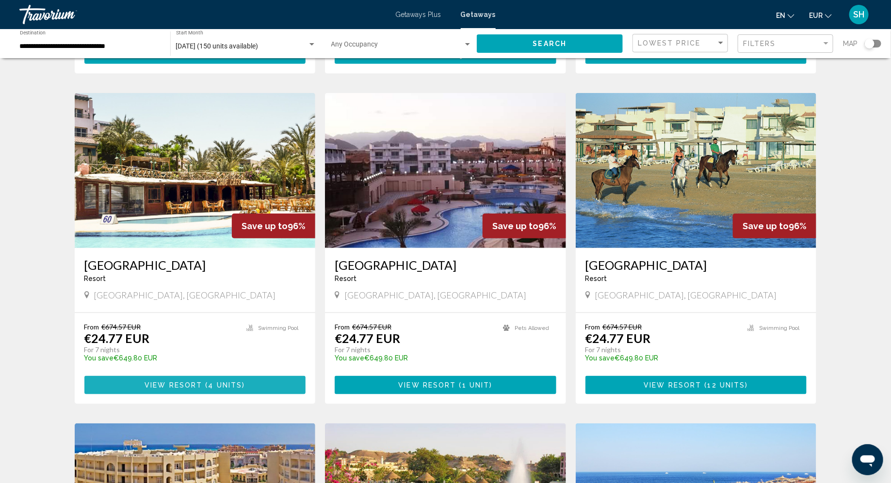
click at [215, 386] on span "4 units" at bounding box center [226, 386] width 34 height 8
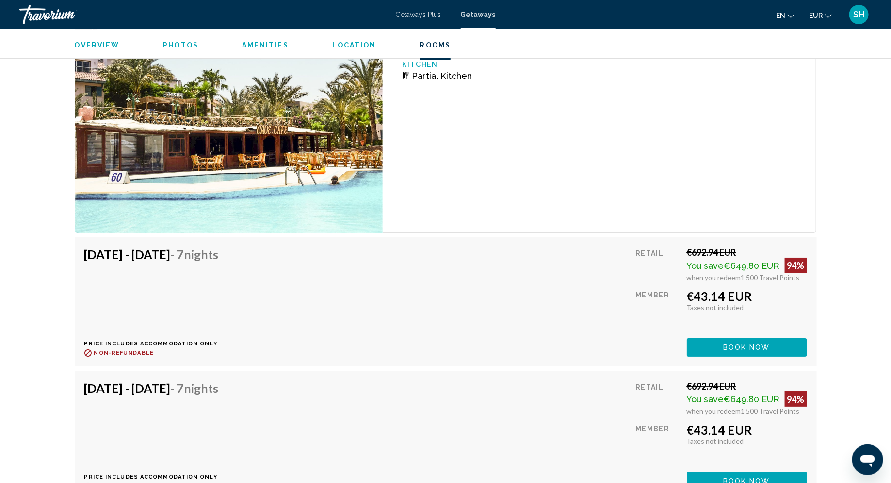
scroll to position [1628, 0]
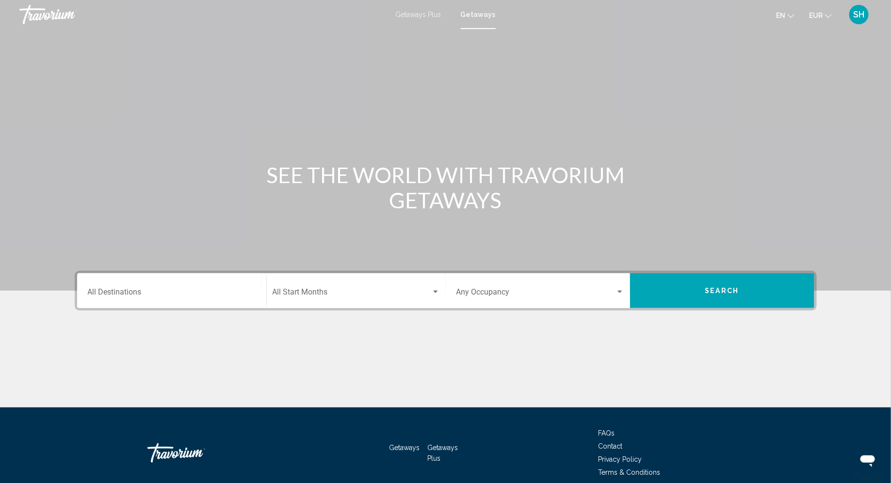
click at [421, 15] on span "Getaways Plus" at bounding box center [419, 15] width 46 height 8
click at [226, 301] on div "Destination All Destinations" at bounding box center [172, 291] width 168 height 31
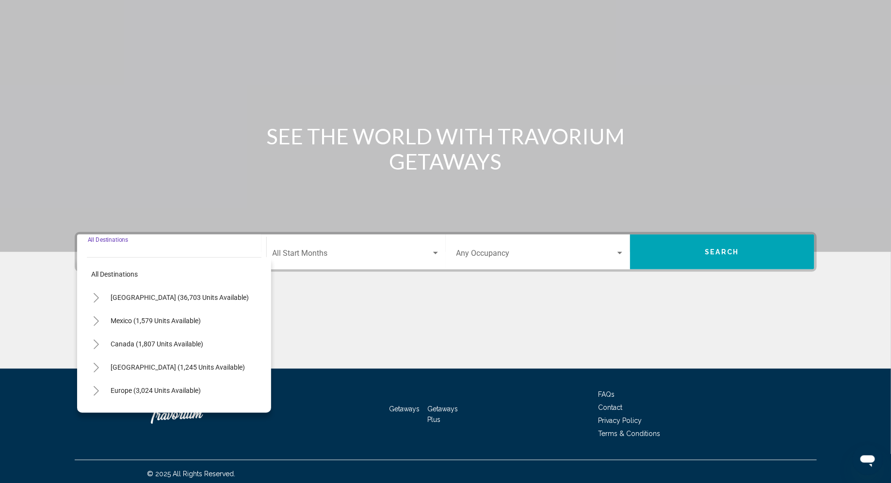
scroll to position [43, 0]
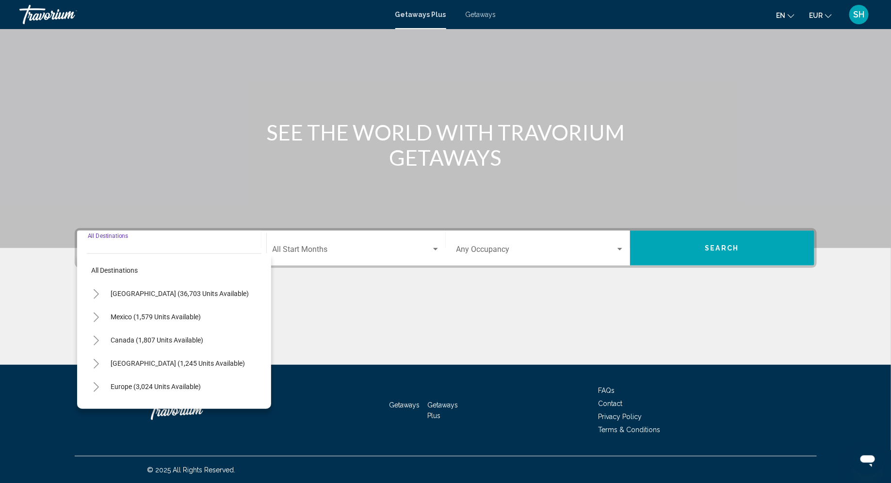
click at [479, 15] on span "Getaways" at bounding box center [481, 15] width 31 height 8
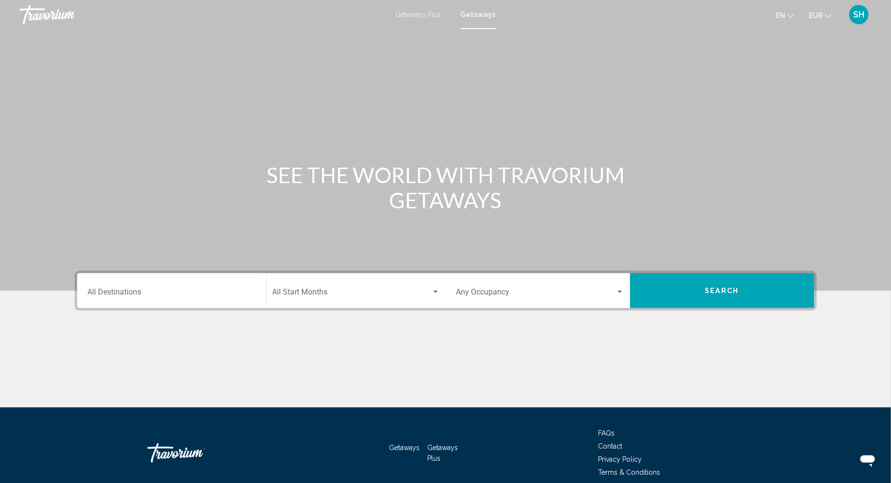
click at [163, 304] on div "Destination All Destinations" at bounding box center [172, 291] width 168 height 31
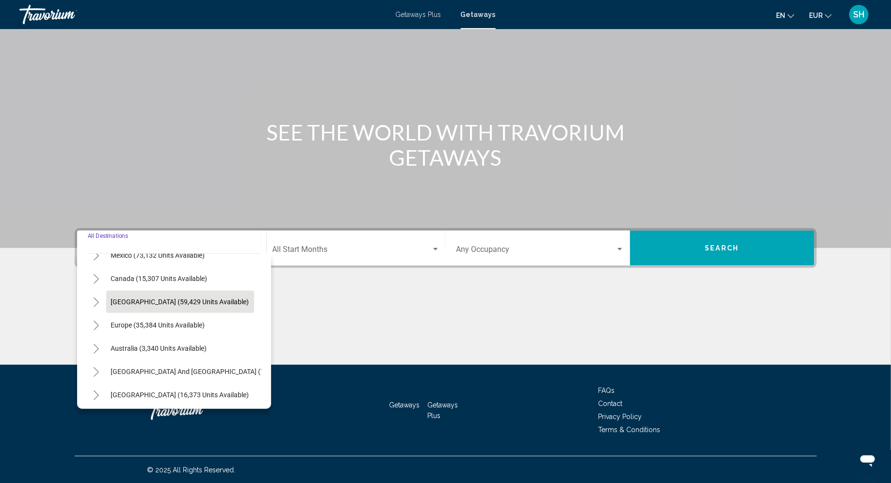
scroll to position [68, 0]
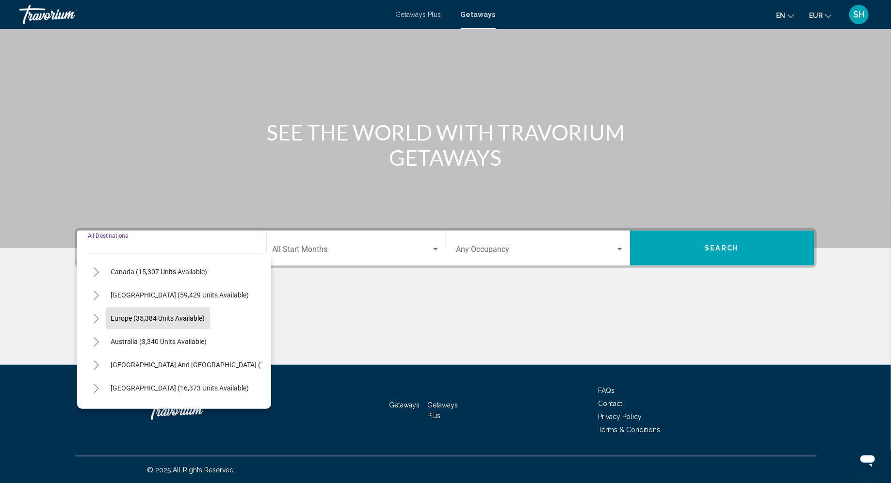
click at [177, 318] on span "Europe (35,384 units available)" at bounding box center [158, 319] width 94 height 8
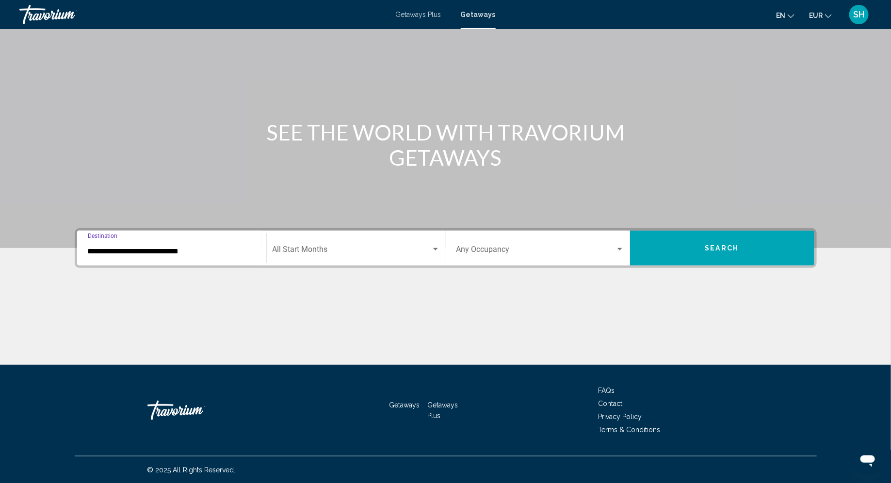
click at [235, 245] on div "**********" at bounding box center [172, 248] width 168 height 31
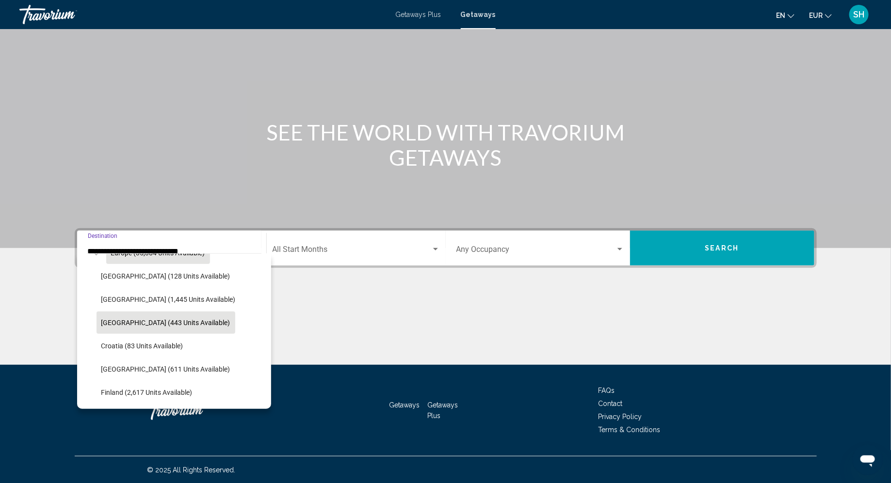
scroll to position [144, 0]
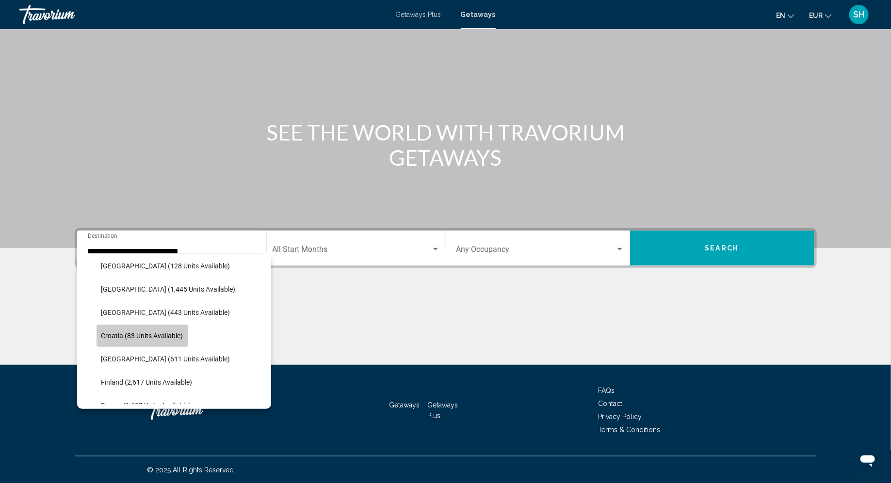
click at [166, 334] on span "Croatia (83 units available)" at bounding box center [142, 336] width 82 height 8
type input "**********"
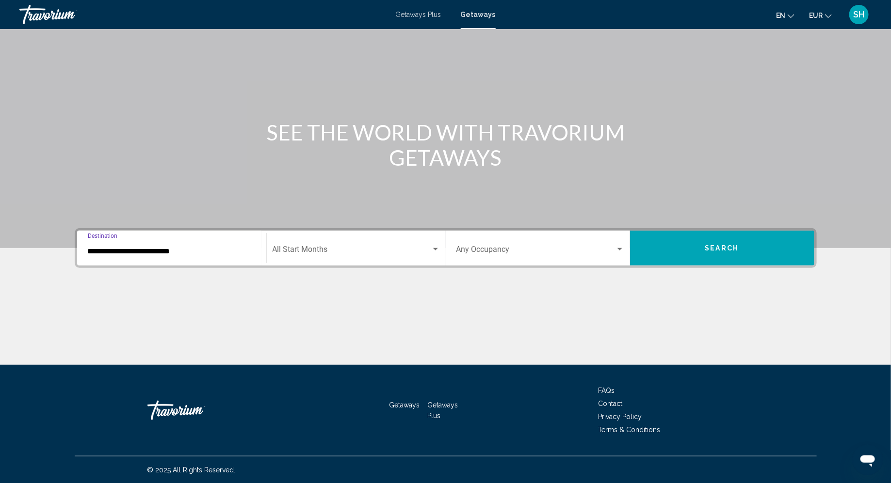
click at [349, 251] on span "Search widget" at bounding box center [352, 251] width 159 height 9
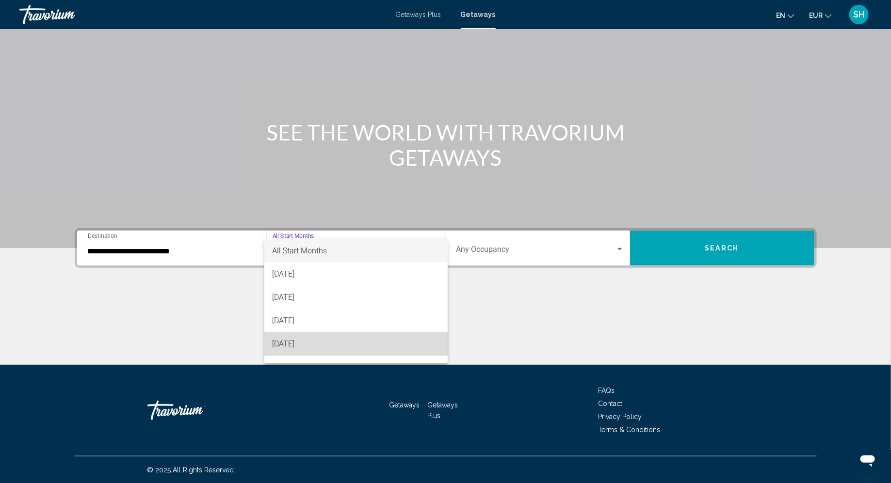
click at [340, 342] on span "December 2025" at bounding box center [355, 344] width 167 height 23
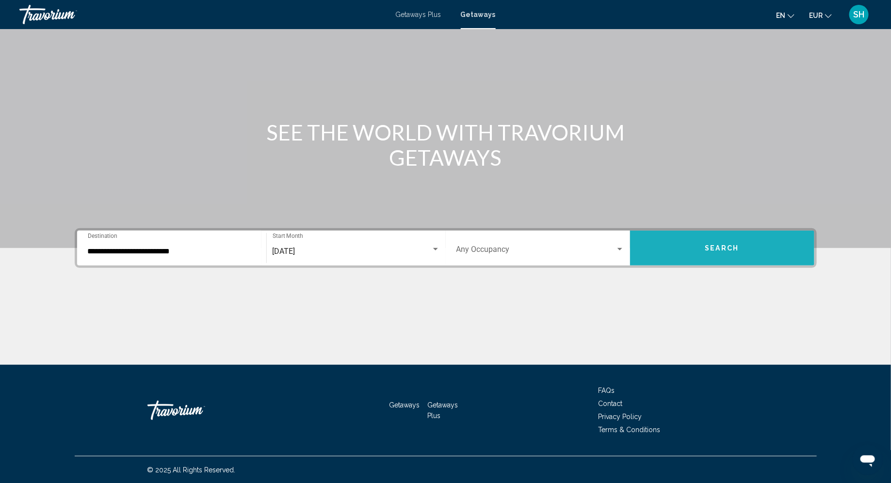
click at [720, 247] on span "Search" at bounding box center [722, 249] width 34 height 8
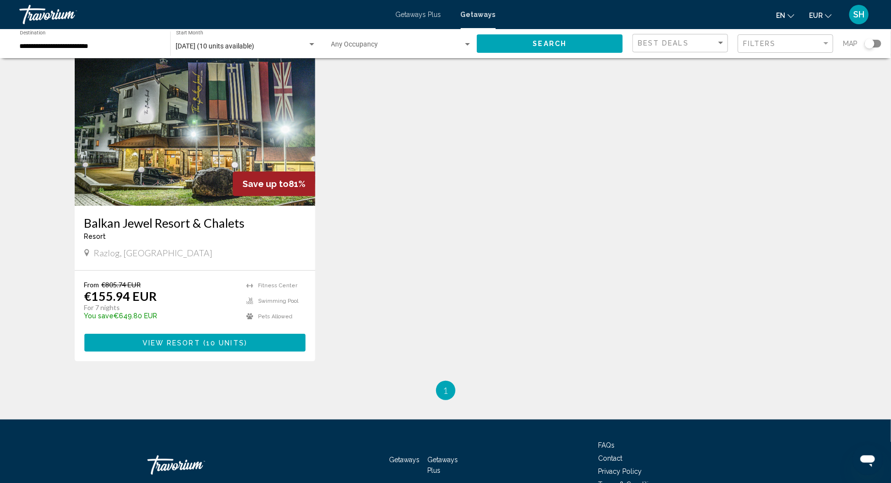
scroll to position [59, 0]
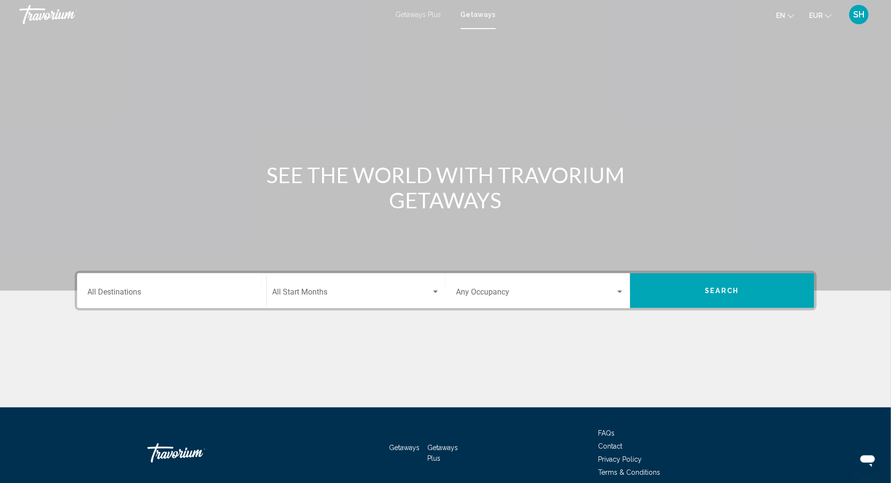
click at [163, 299] on div "Destination All Destinations" at bounding box center [172, 291] width 168 height 31
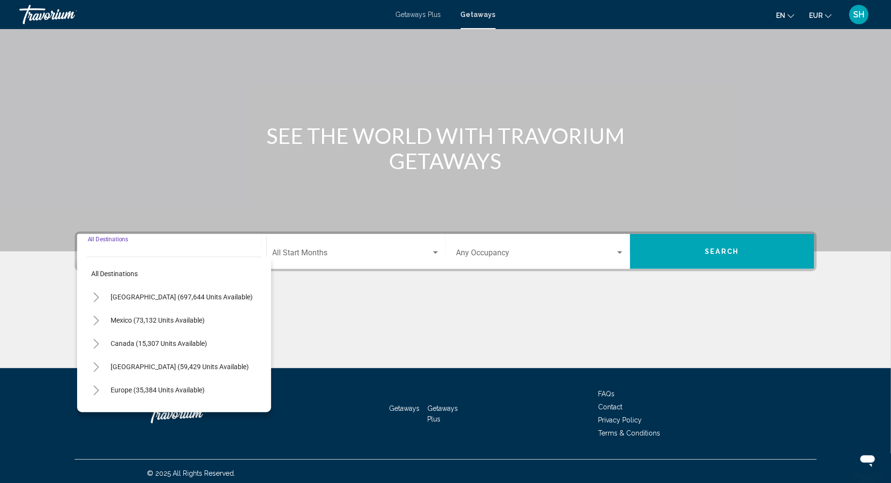
scroll to position [43, 0]
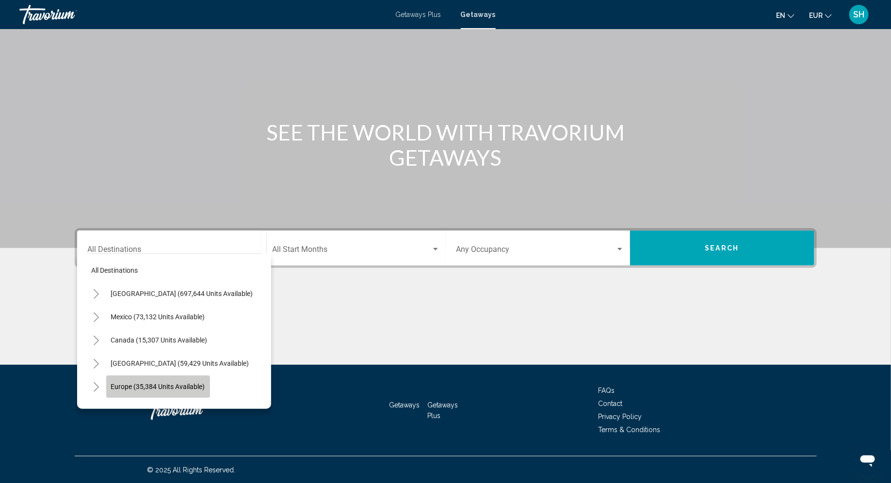
click at [192, 381] on button "Europe (35,384 units available)" at bounding box center [158, 387] width 104 height 22
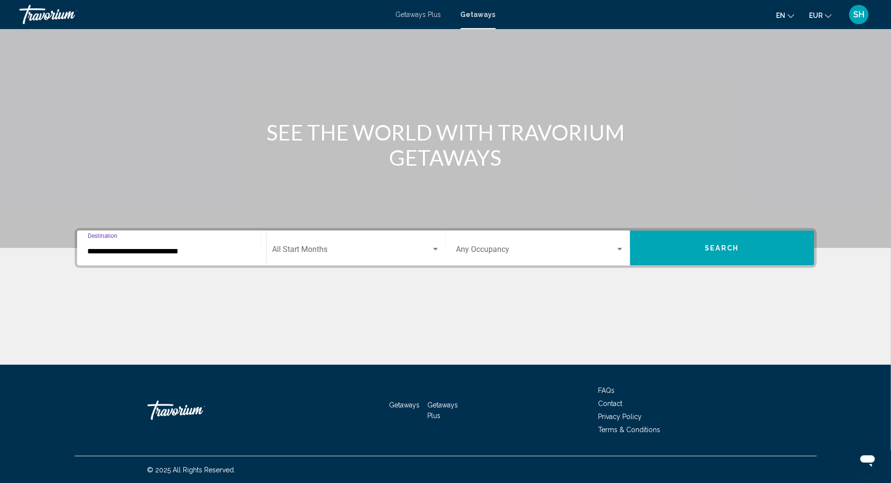
click at [186, 250] on input "**********" at bounding box center [172, 251] width 168 height 9
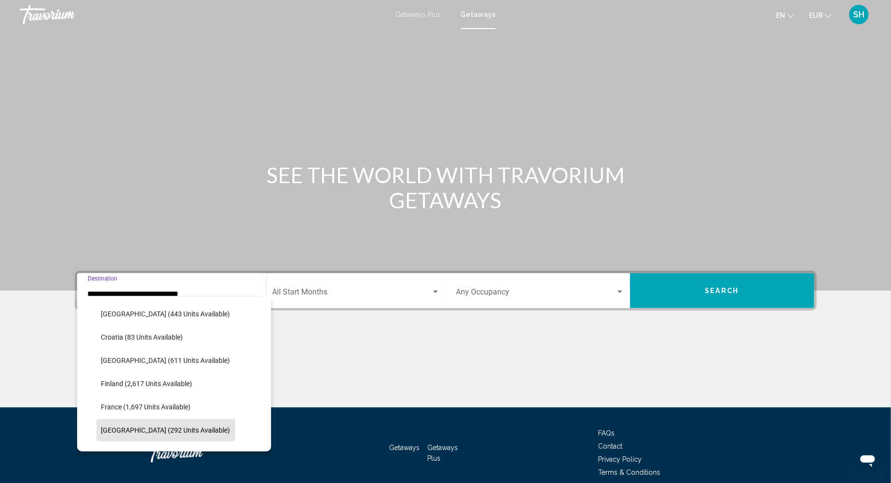
scroll to position [182, 0]
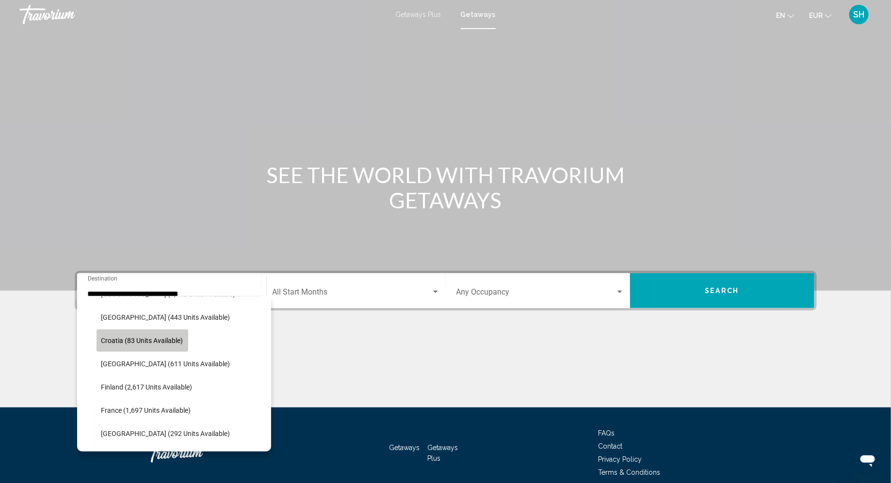
click at [151, 341] on span "Croatia (83 units available)" at bounding box center [142, 341] width 82 height 8
type input "**********"
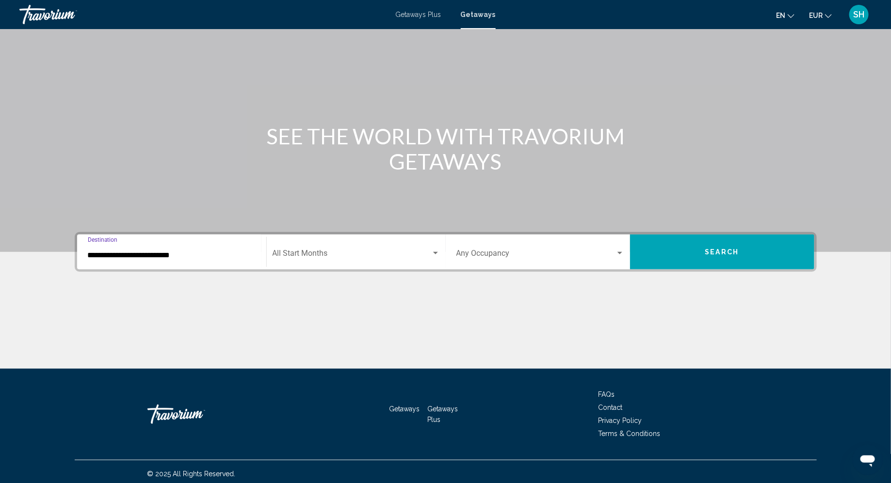
scroll to position [43, 0]
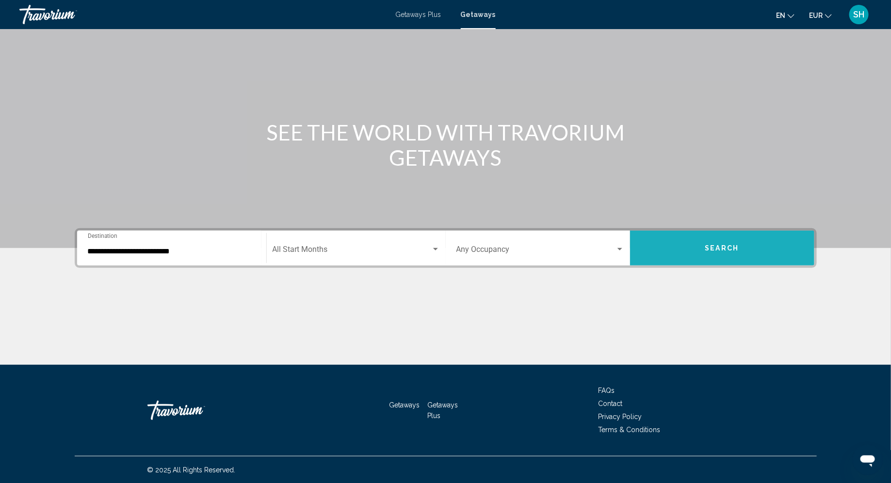
click at [730, 247] on span "Search" at bounding box center [722, 249] width 34 height 8
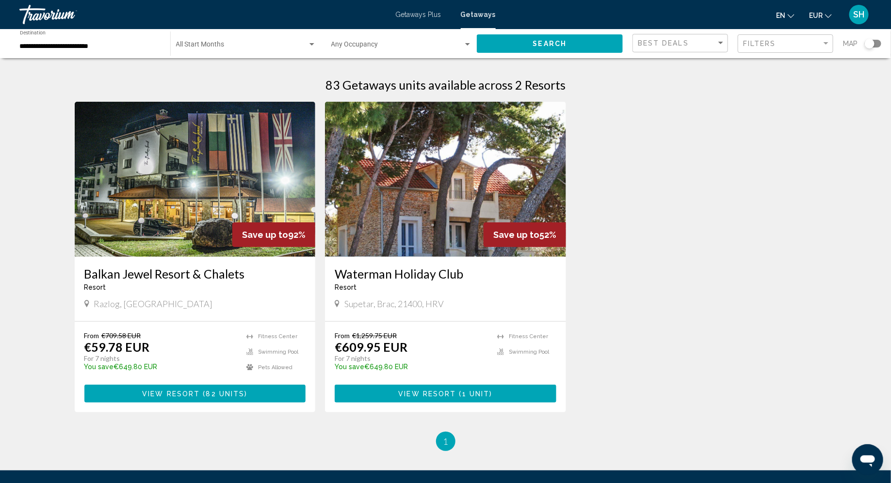
click at [429, 392] on span "View Resort" at bounding box center [427, 394] width 58 height 8
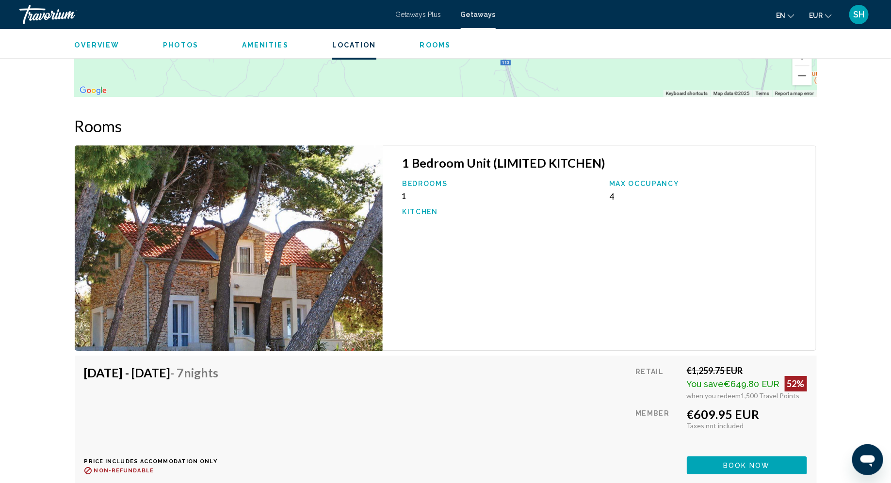
scroll to position [1538, 0]
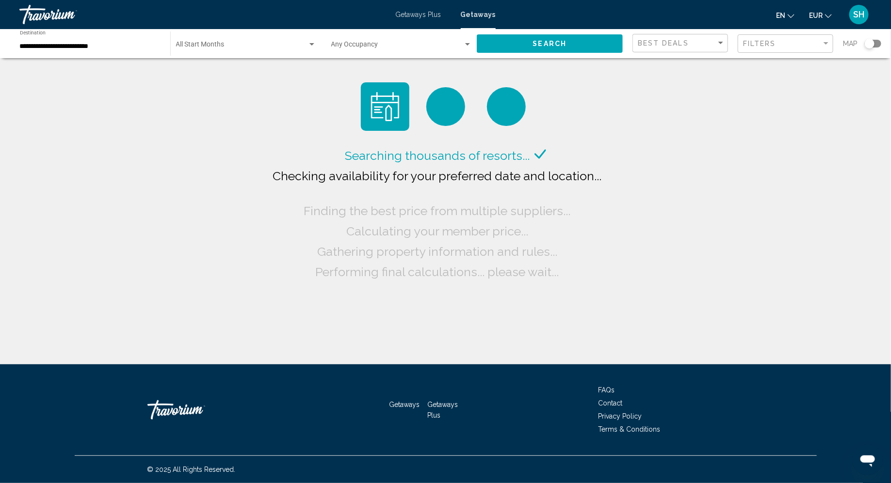
click at [141, 45] on input "**********" at bounding box center [90, 47] width 141 height 8
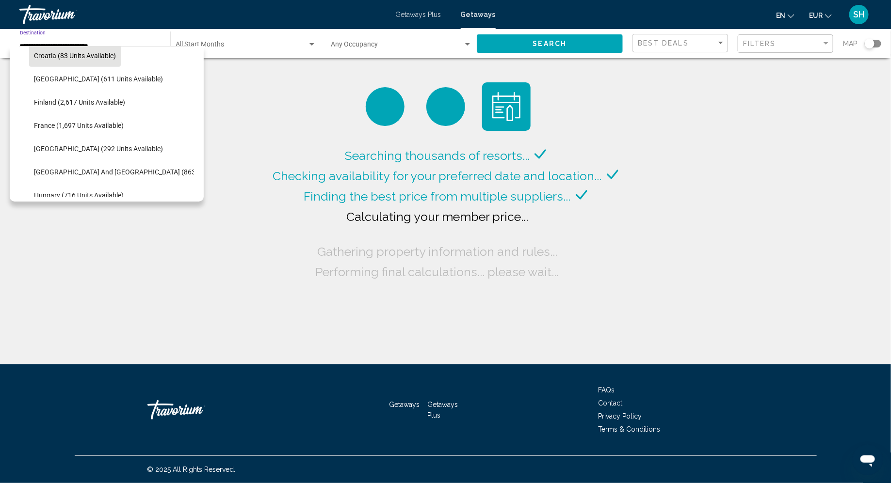
scroll to position [224, 0]
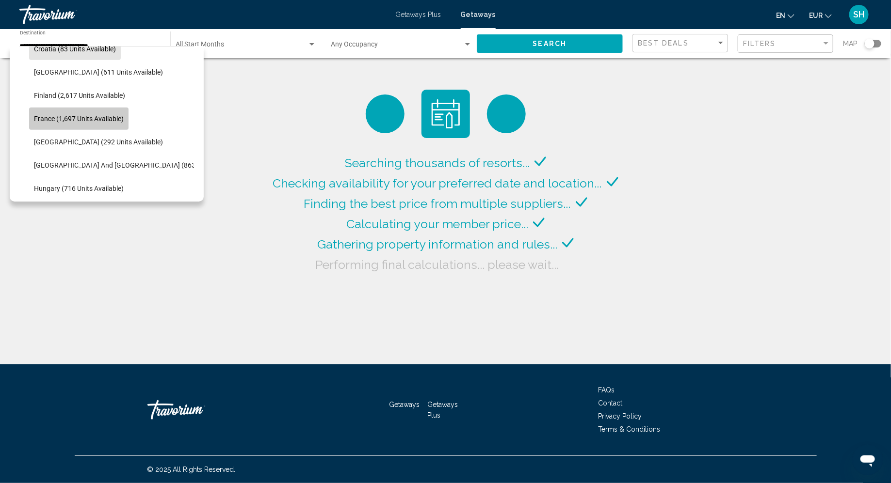
click at [99, 118] on span "France (1,697 units available)" at bounding box center [79, 119] width 90 height 8
type input "**********"
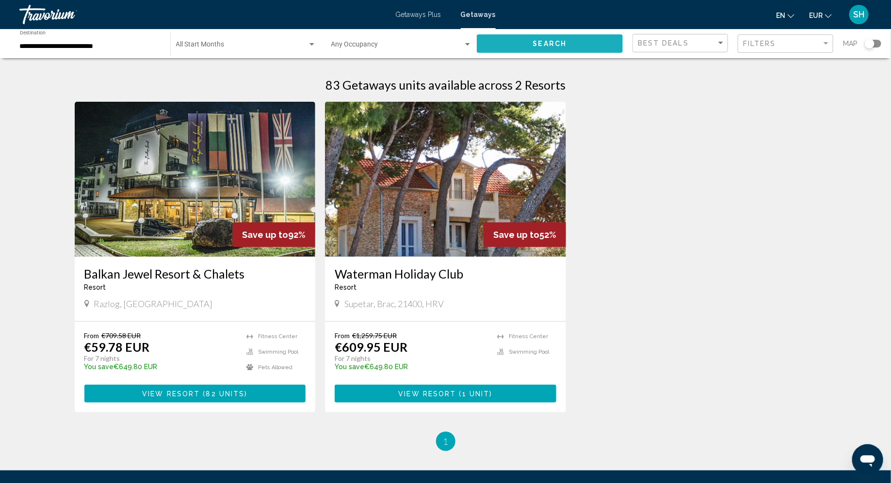
click at [598, 42] on button "Search" at bounding box center [550, 43] width 146 height 18
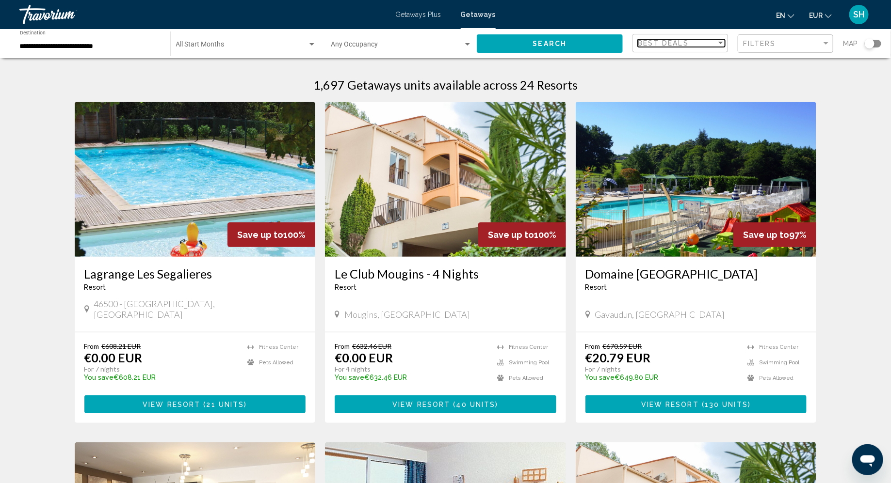
click at [685, 44] on span "Best Deals" at bounding box center [663, 43] width 51 height 8
click at [661, 67] on span "Lowest Price" at bounding box center [681, 63] width 87 height 20
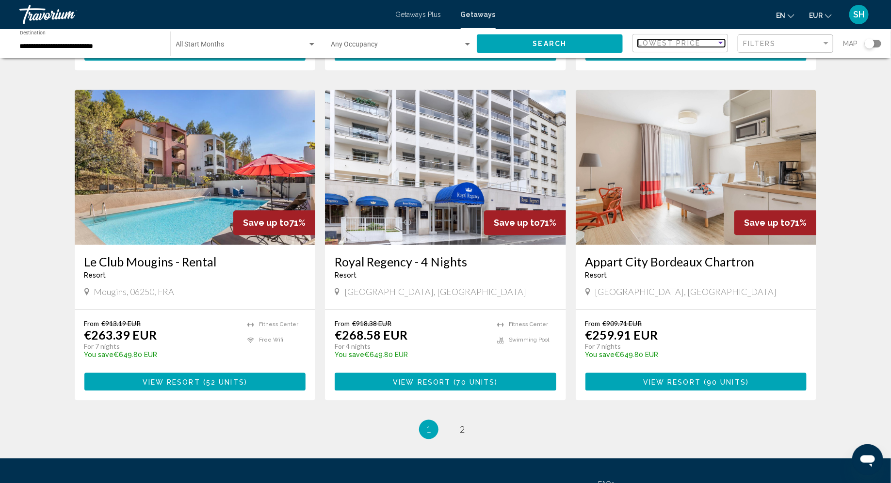
scroll to position [1042, 0]
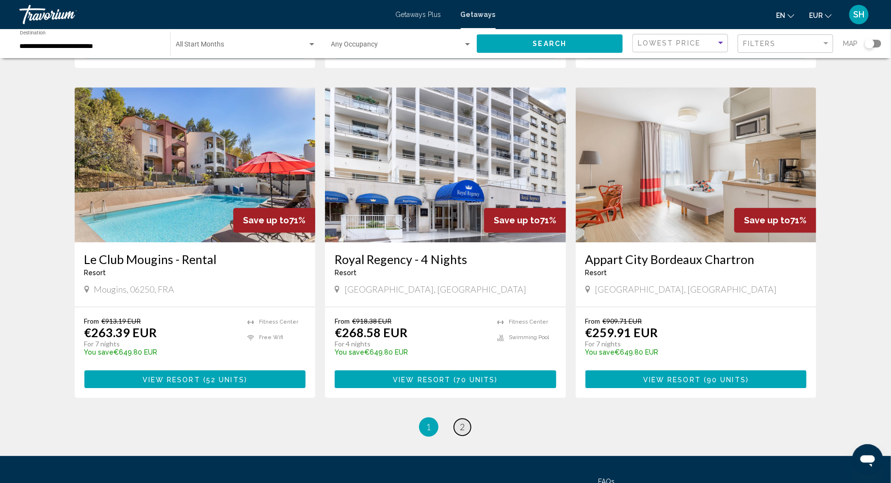
click at [464, 422] on span "2" at bounding box center [462, 427] width 5 height 11
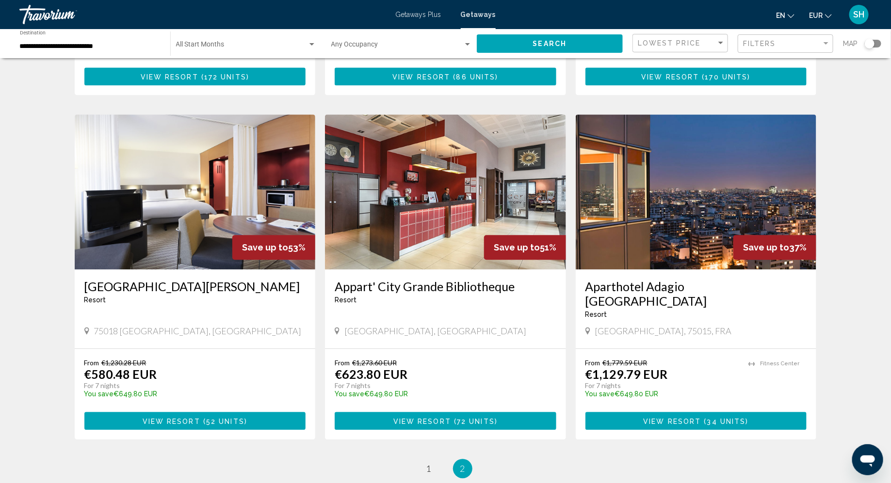
scroll to position [1020, 0]
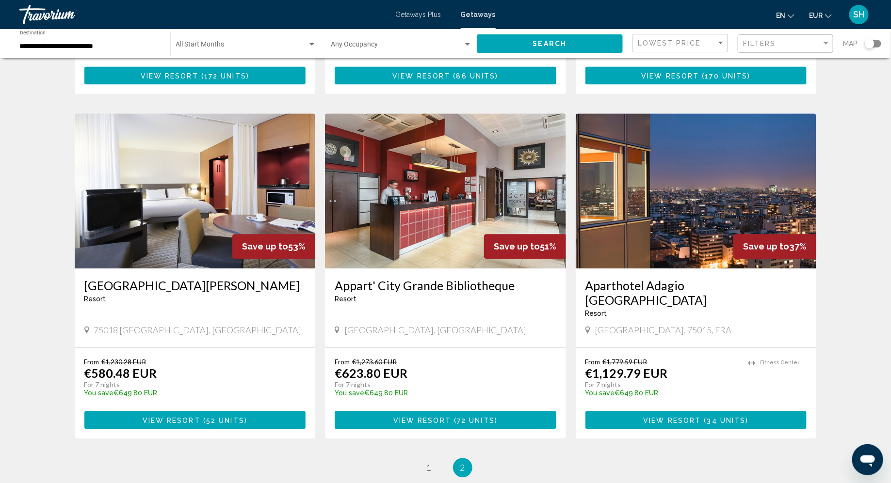
click at [431, 417] on span "View Resort" at bounding box center [422, 421] width 58 height 8
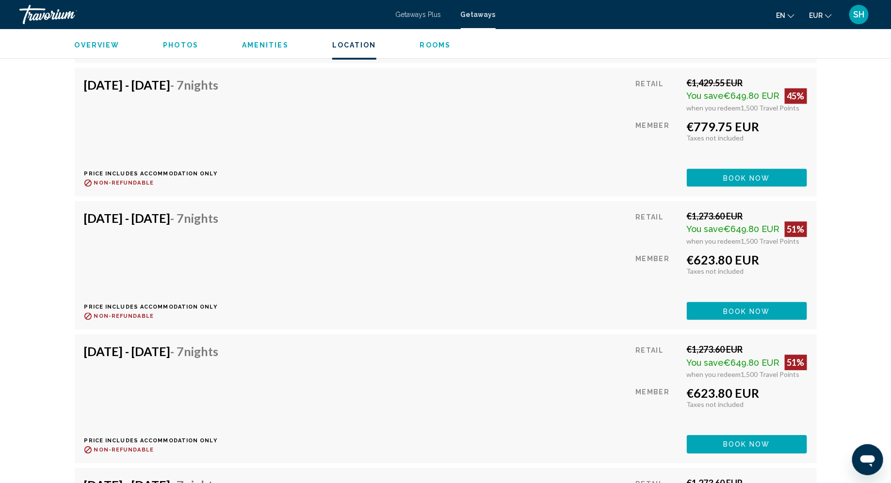
scroll to position [2964, 0]
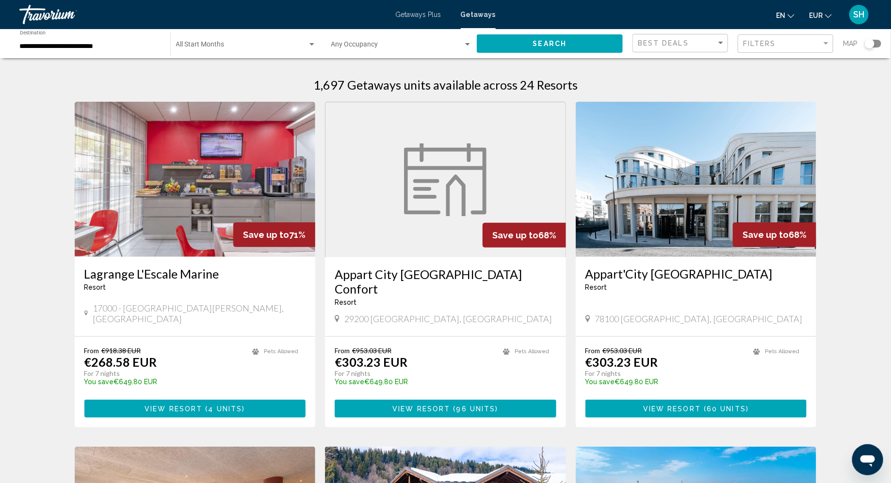
click at [98, 44] on input "**********" at bounding box center [90, 47] width 141 height 8
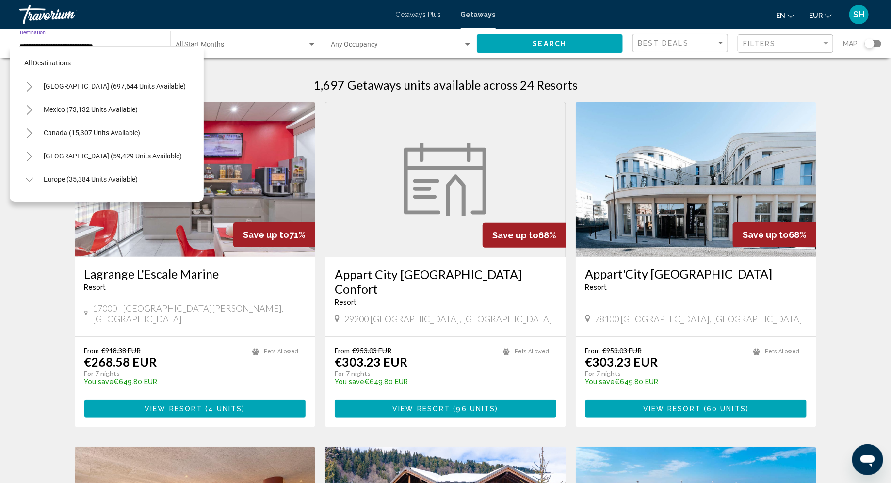
scroll to position [221, 0]
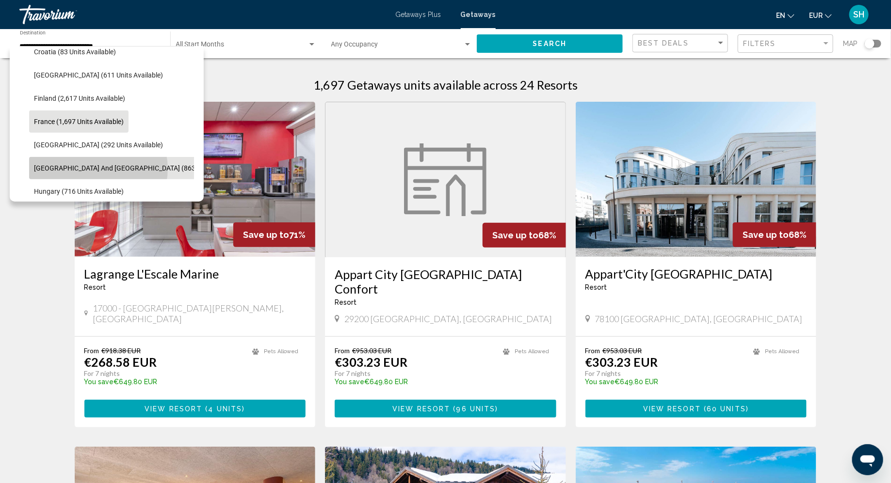
click at [98, 169] on span "Greece and Cyprus (863 units available)" at bounding box center [138, 168] width 209 height 8
type input "**********"
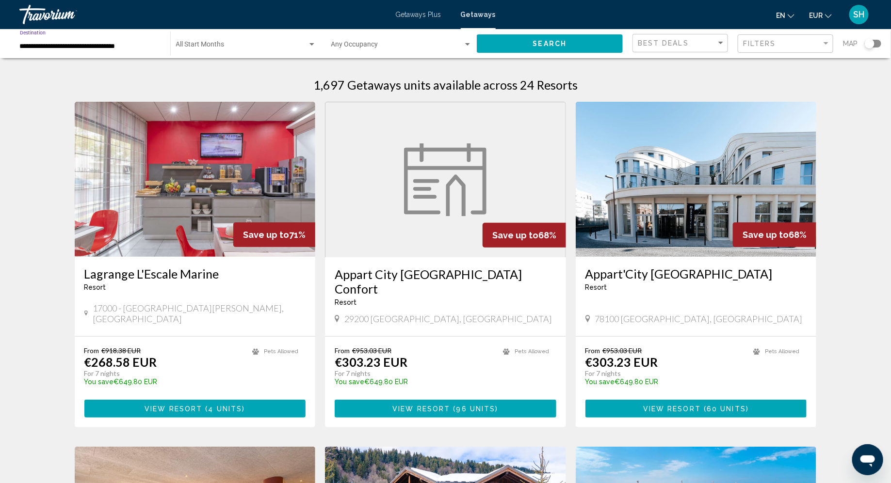
click at [547, 49] on button "Search" at bounding box center [550, 43] width 146 height 18
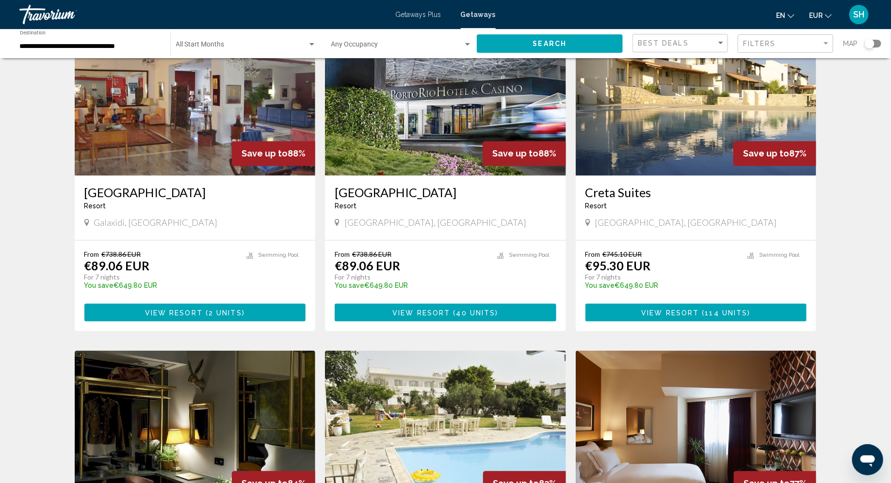
scroll to position [741, 0]
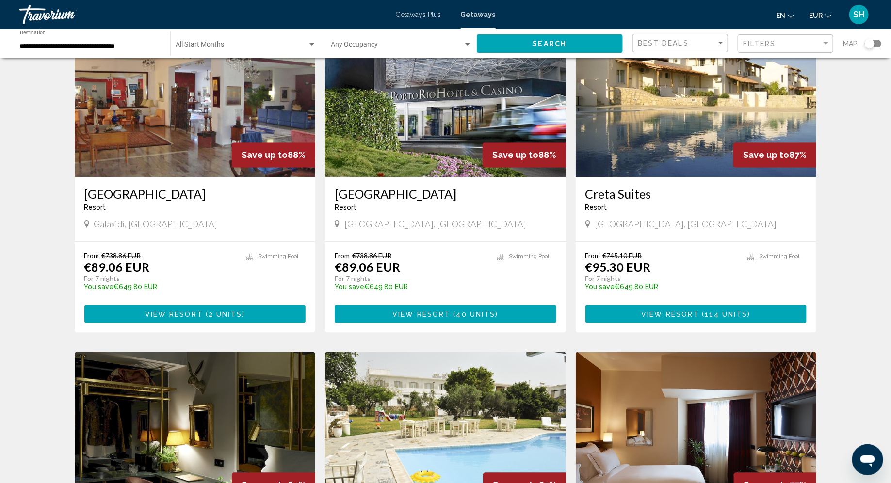
click at [456, 311] on span "40 units" at bounding box center [475, 315] width 39 height 8
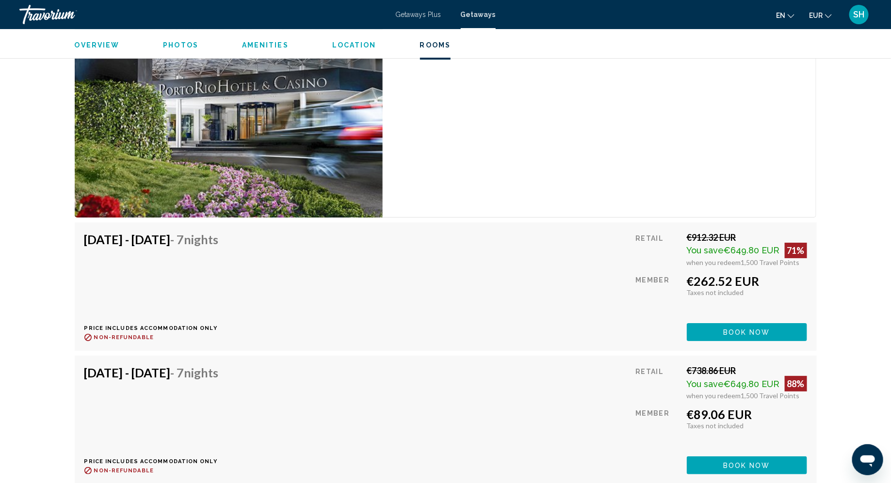
scroll to position [1643, 0]
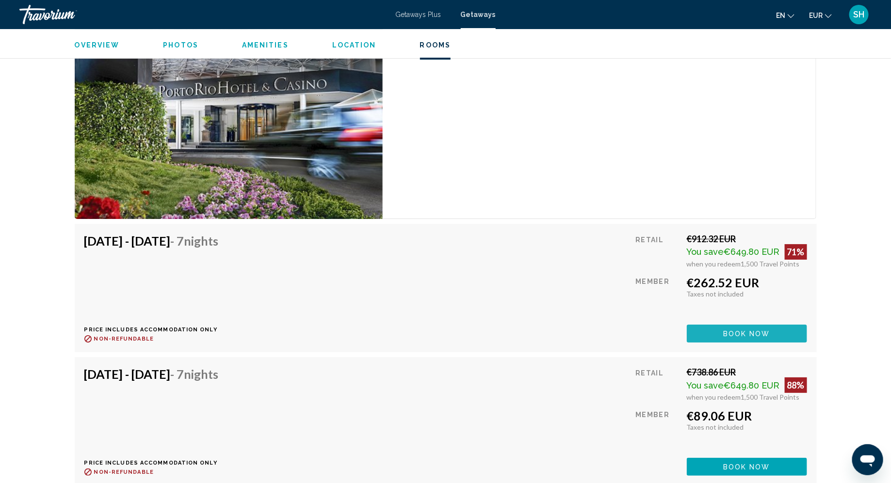
click at [764, 325] on button "Book now" at bounding box center [747, 334] width 120 height 18
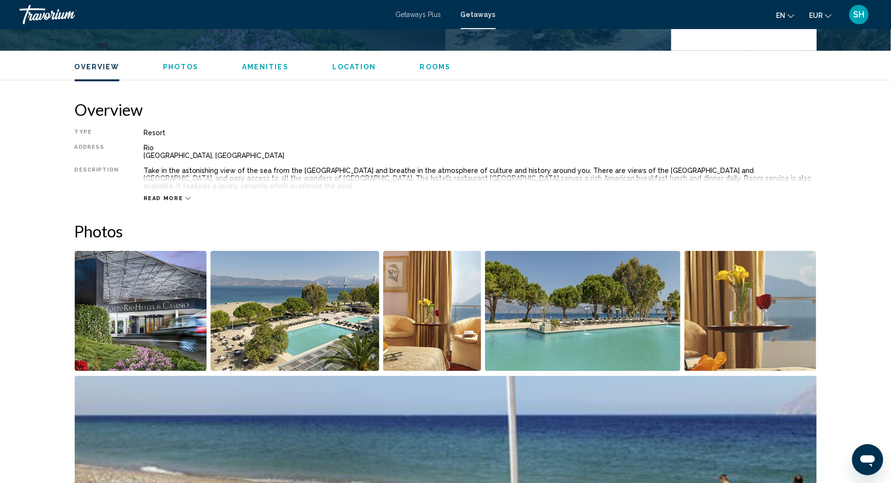
scroll to position [124, 0]
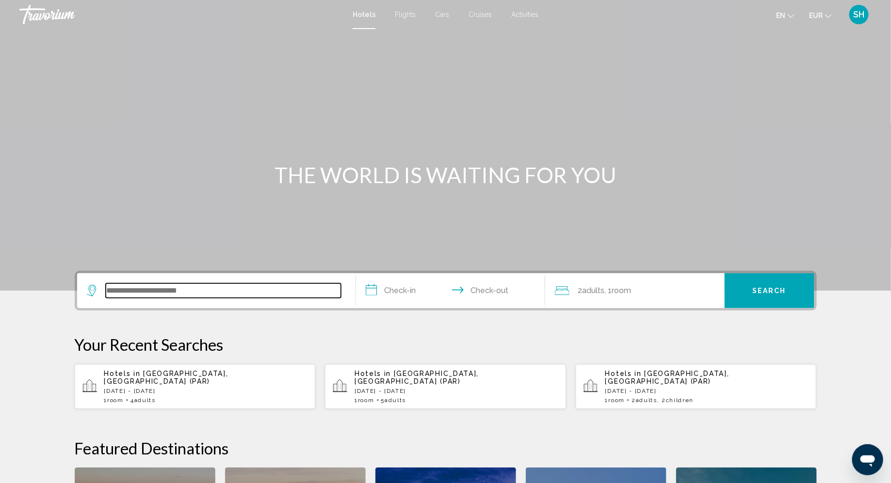
click at [320, 286] on input "Search widget" at bounding box center [223, 291] width 235 height 15
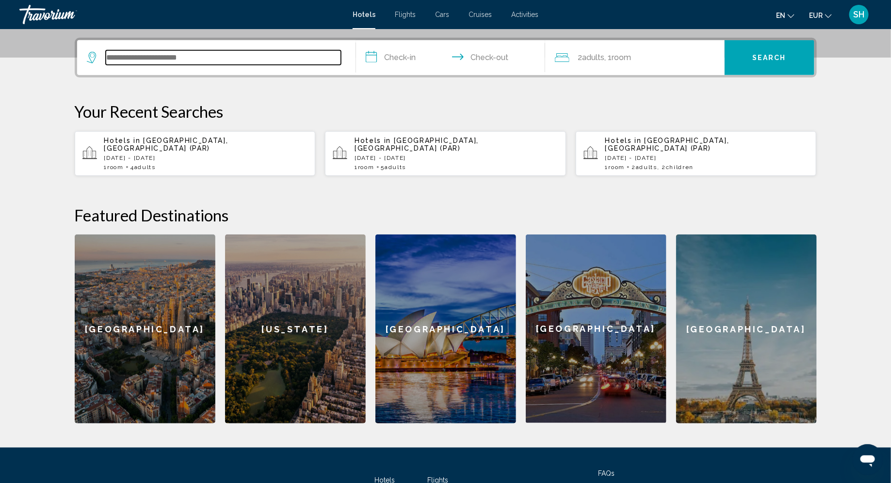
scroll to position [239, 0]
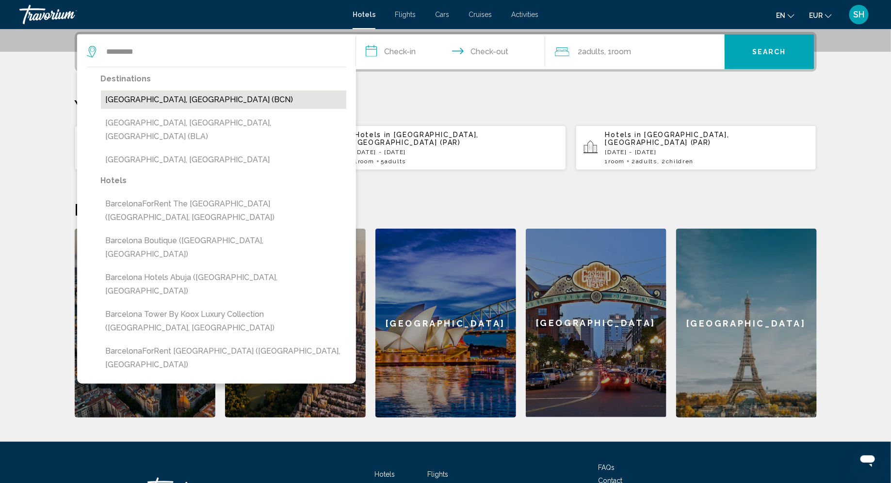
click at [130, 97] on button "[GEOGRAPHIC_DATA], [GEOGRAPHIC_DATA] (BCN)" at bounding box center [223, 100] width 245 height 18
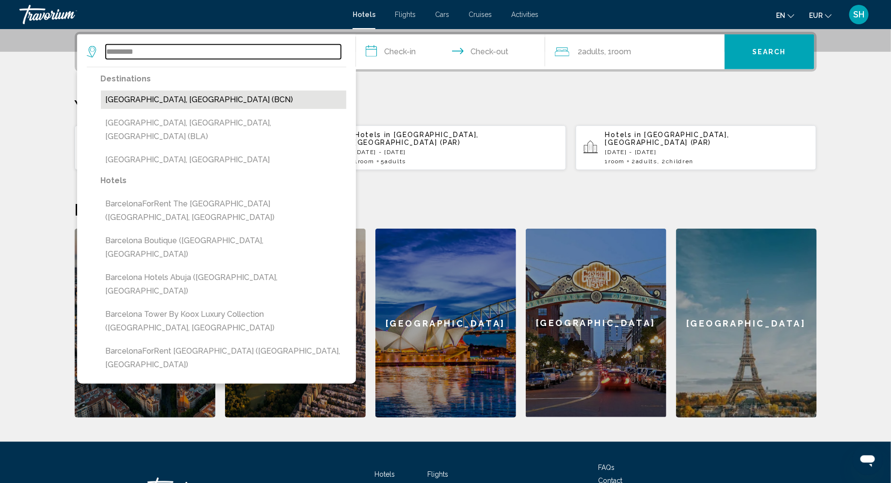
type input "**********"
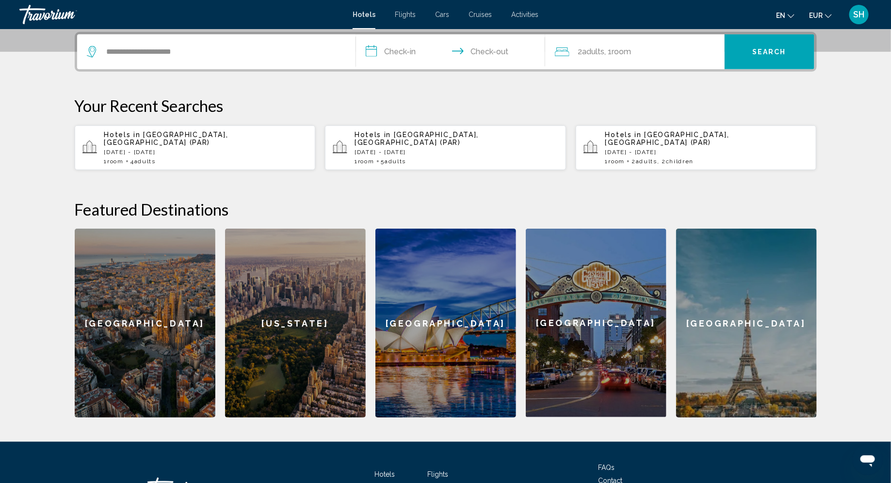
click at [406, 48] on input "**********" at bounding box center [452, 53] width 193 height 38
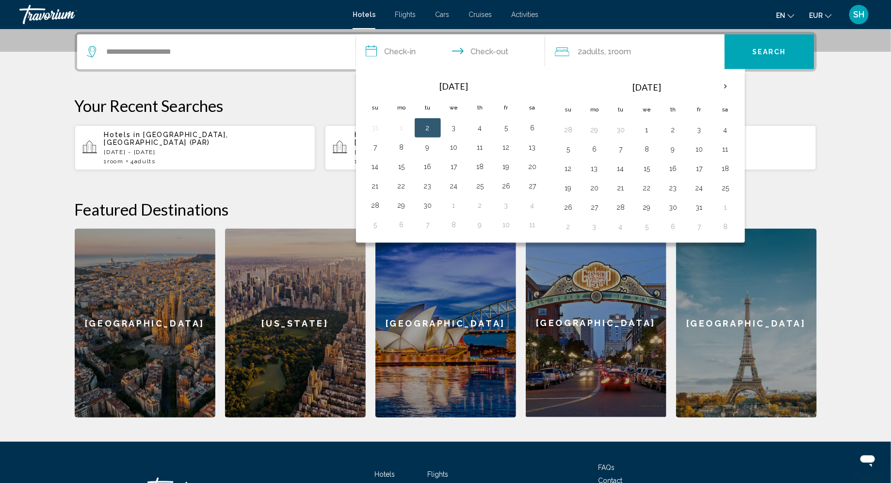
click at [430, 126] on button "2" at bounding box center [428, 128] width 16 height 14
click at [373, 146] on button "7" at bounding box center [376, 148] width 16 height 14
type input "**********"
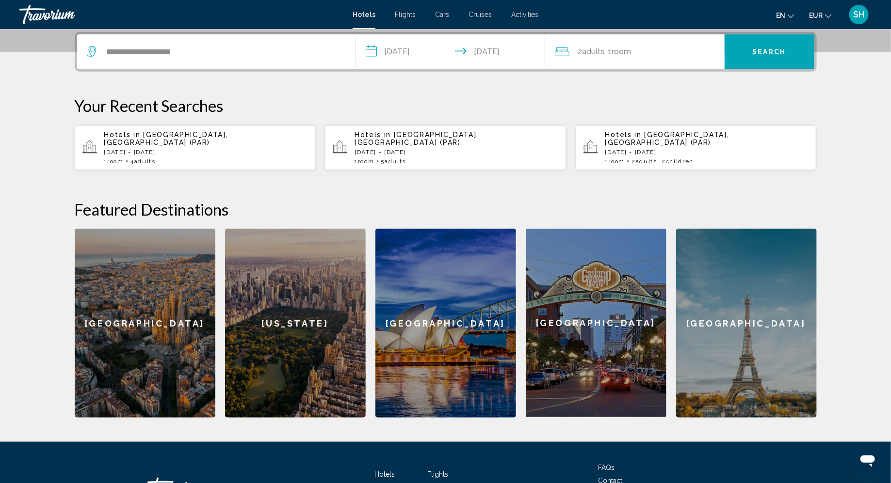
click at [619, 53] on span "Room" at bounding box center [621, 51] width 19 height 9
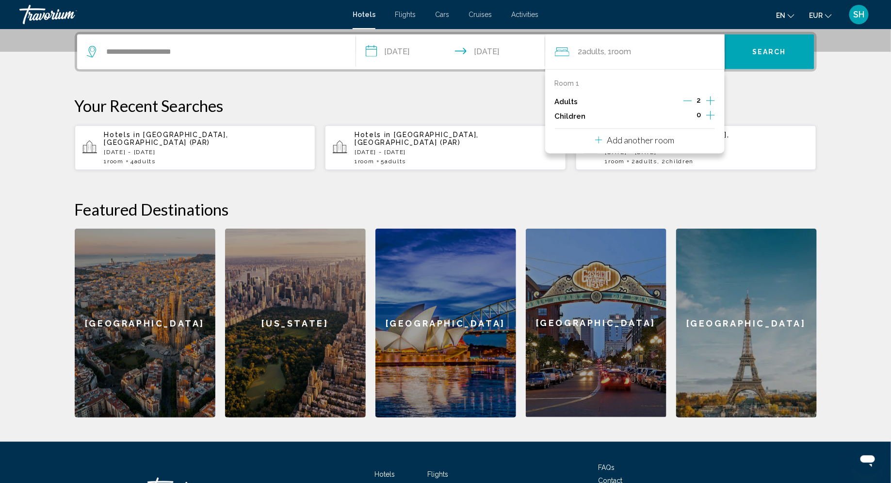
click at [692, 101] on icon "Decrement adults" at bounding box center [687, 101] width 9 height 9
click at [709, 117] on icon "Increment children" at bounding box center [710, 116] width 9 height 12
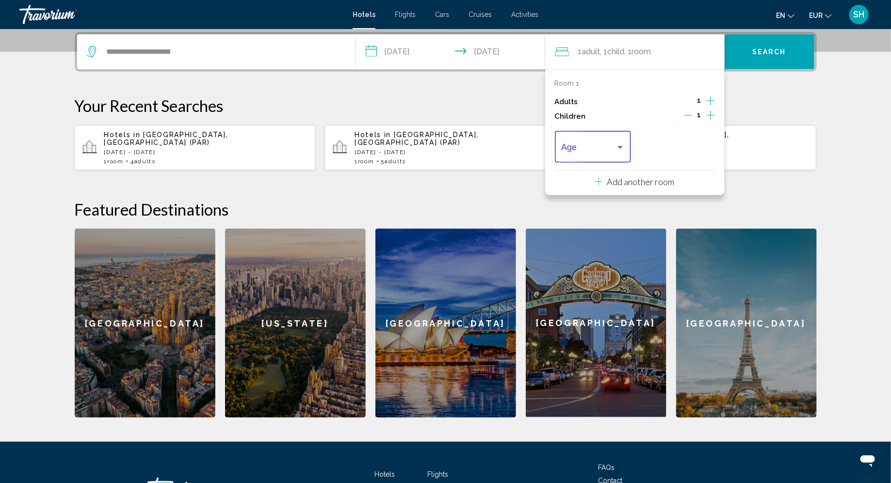
click at [615, 153] on span "Travelers: 1 adult, 1 child" at bounding box center [588, 150] width 55 height 10
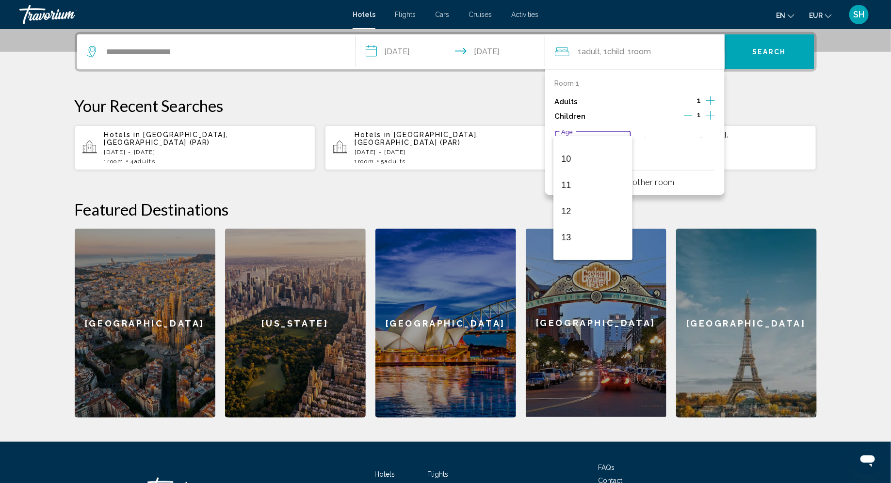
scroll to position [254, 0]
click at [579, 155] on span "10" at bounding box center [593, 158] width 64 height 26
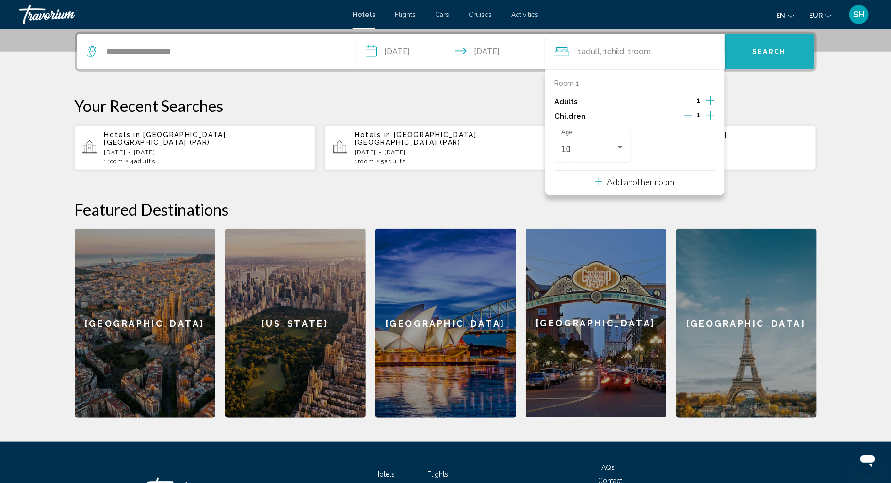
click at [736, 55] on button "Search" at bounding box center [770, 51] width 90 height 35
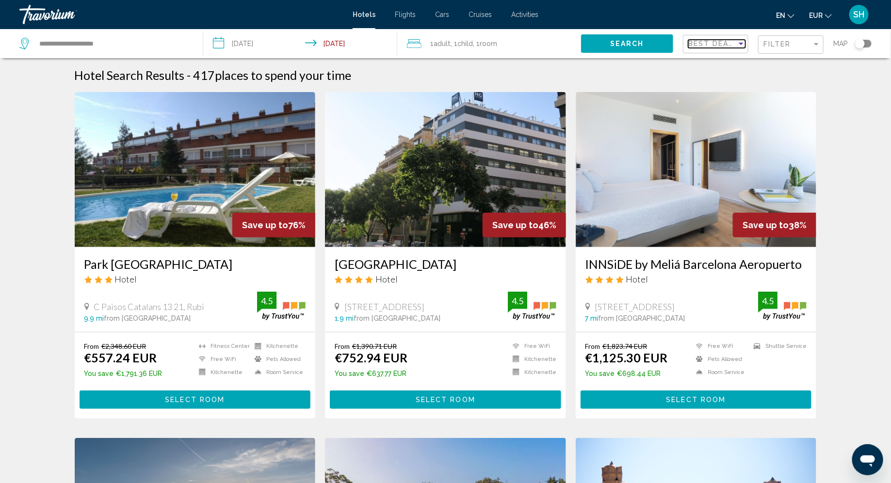
click at [700, 47] on span "Best Deals" at bounding box center [713, 44] width 51 height 8
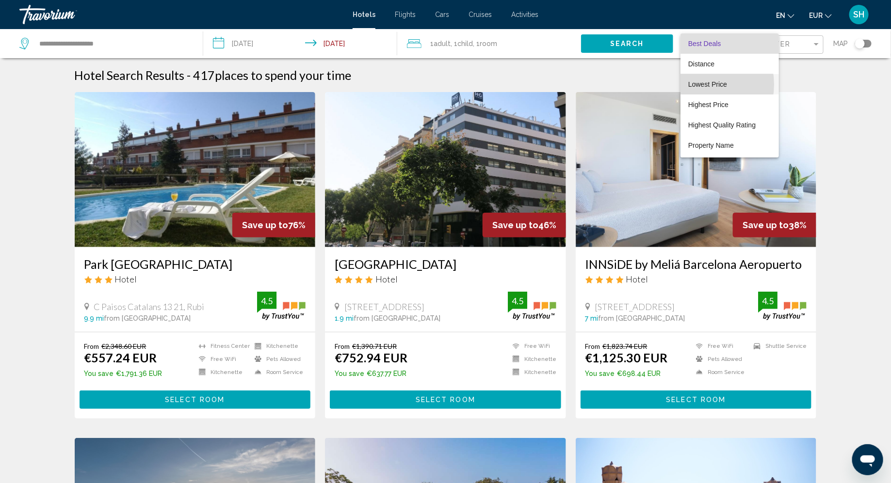
click at [697, 84] on span "Lowest Price" at bounding box center [707, 85] width 39 height 8
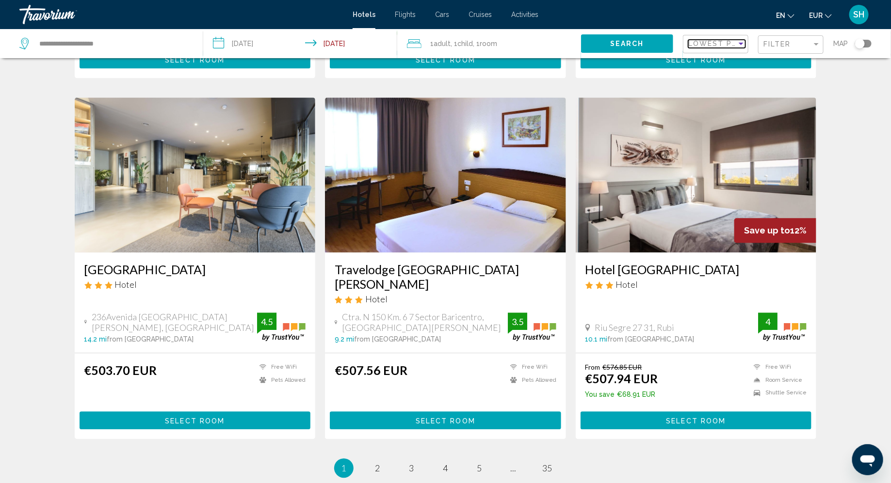
scroll to position [1034, 0]
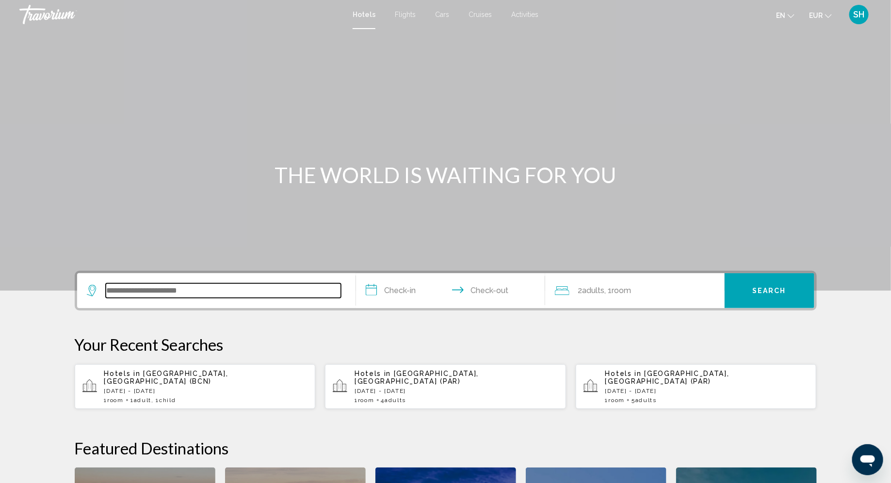
click at [140, 293] on input "Search widget" at bounding box center [223, 291] width 235 height 15
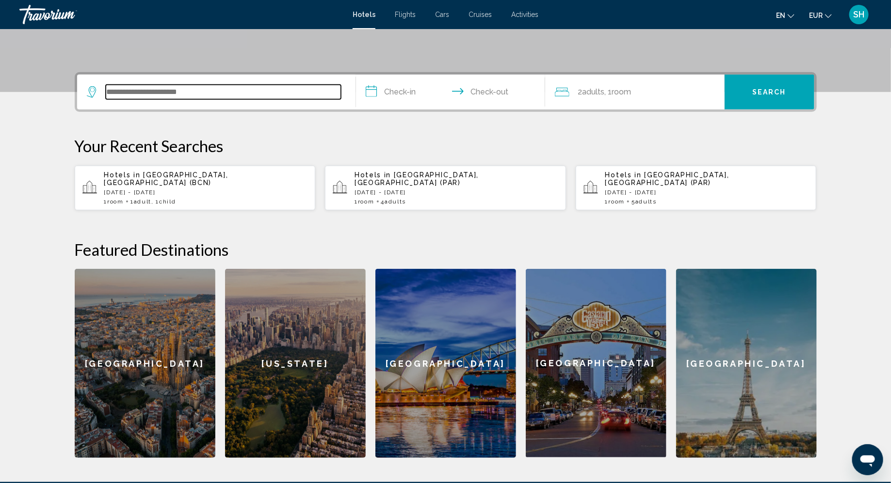
scroll to position [239, 0]
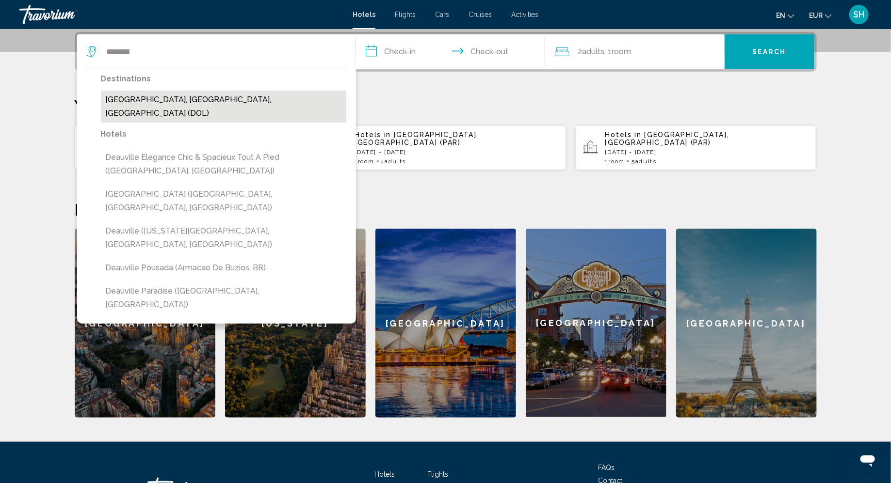
click at [212, 103] on button "[GEOGRAPHIC_DATA], [GEOGRAPHIC_DATA], [GEOGRAPHIC_DATA] (DOL)" at bounding box center [223, 107] width 245 height 32
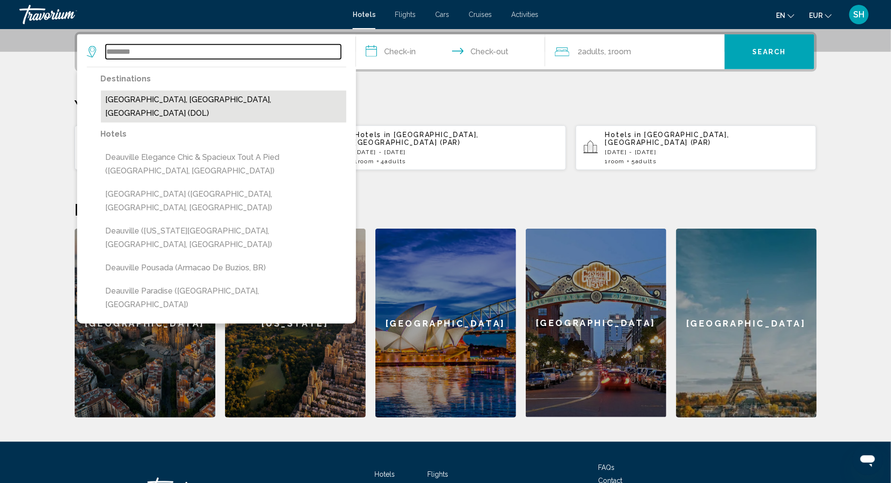
type input "**********"
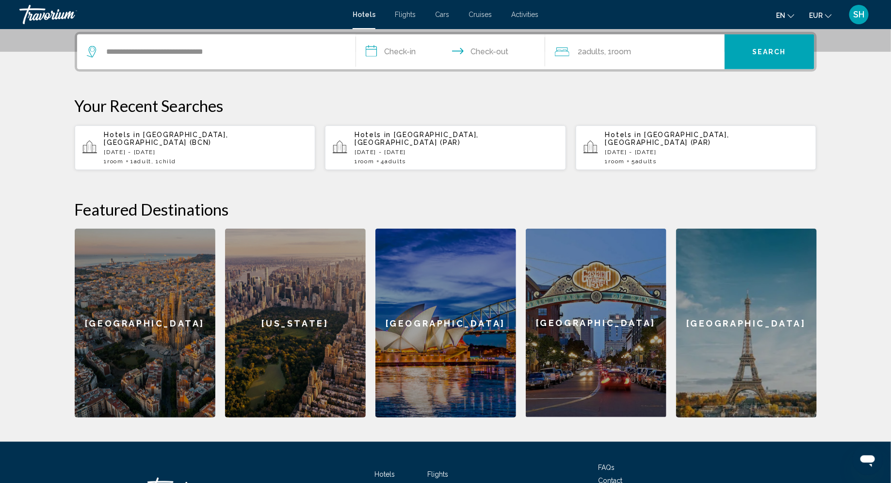
click at [407, 52] on input "**********" at bounding box center [452, 53] width 193 height 38
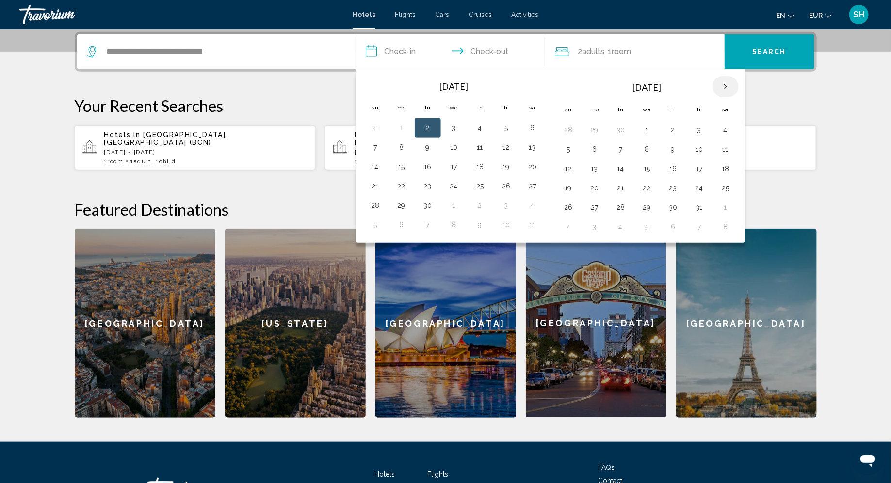
click at [721, 85] on th "Next month" at bounding box center [725, 86] width 26 height 21
click at [569, 151] on button "2" at bounding box center [569, 150] width 16 height 14
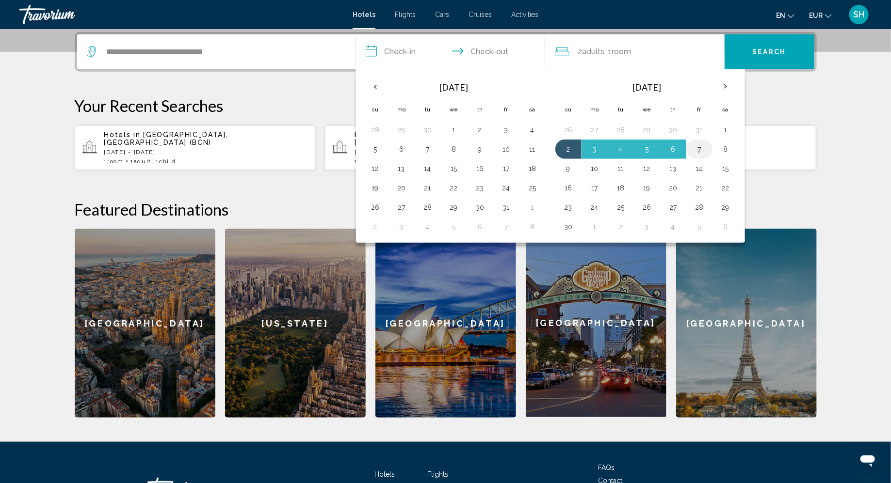
click at [700, 152] on button "7" at bounding box center [700, 150] width 16 height 14
type input "**********"
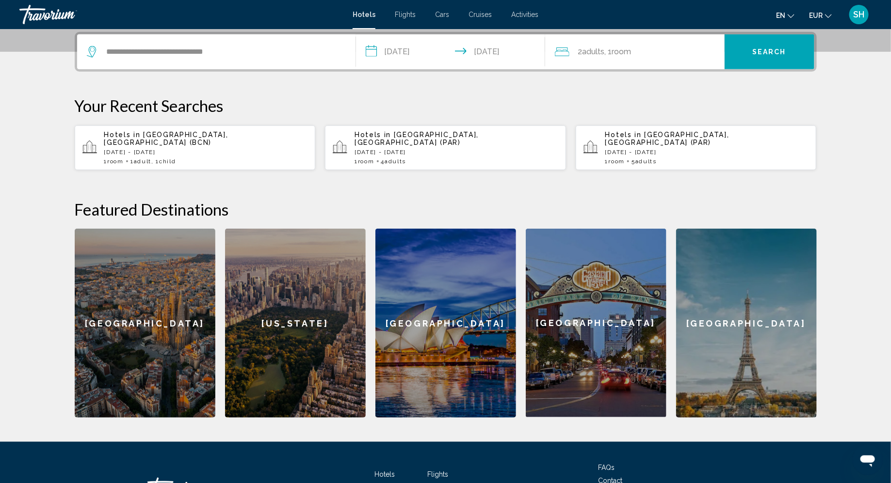
click at [630, 53] on span "Room" at bounding box center [621, 51] width 19 height 9
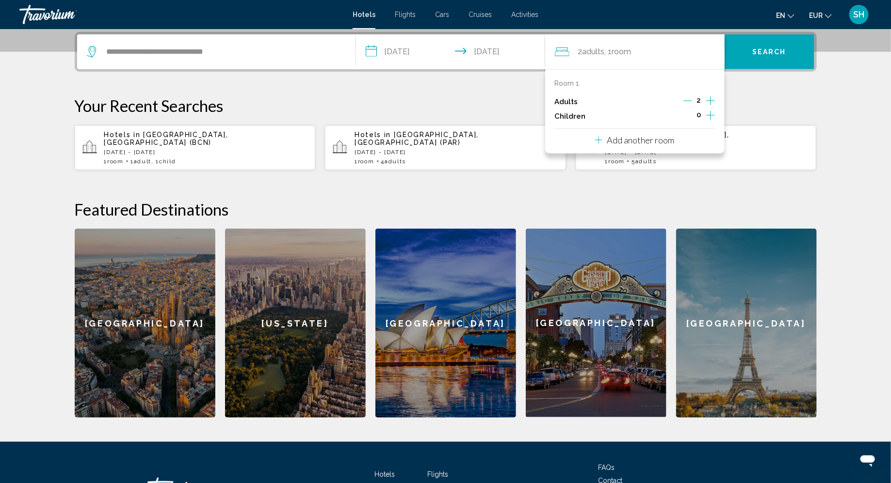
click at [694, 102] on div "2" at bounding box center [699, 102] width 32 height 15
click at [692, 102] on icon "Decrement adults" at bounding box center [687, 101] width 9 height 9
click at [709, 117] on icon "Increment children" at bounding box center [710, 116] width 9 height 12
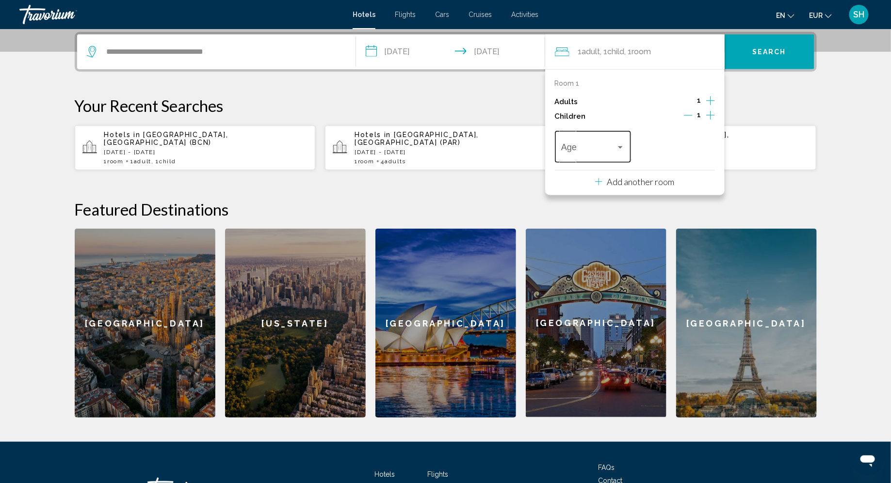
click at [621, 143] on div "Age" at bounding box center [593, 146] width 64 height 34
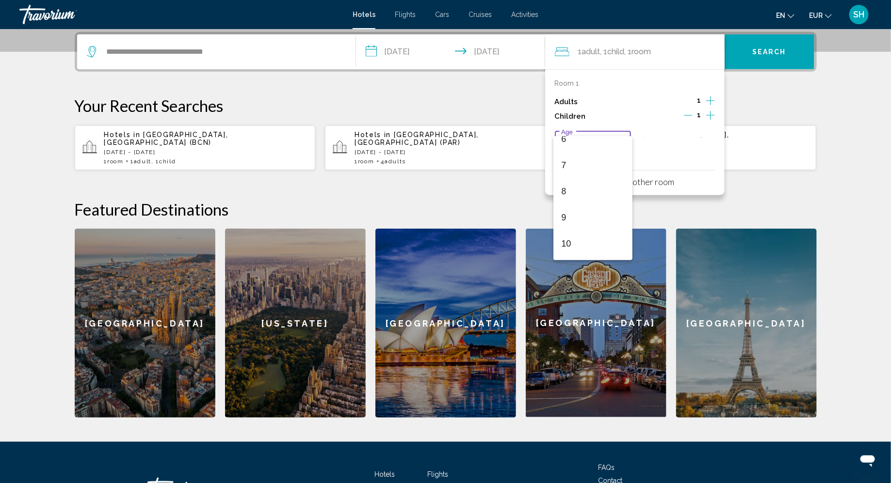
scroll to position [170, 0]
click at [572, 238] on span "10" at bounding box center [593, 241] width 64 height 26
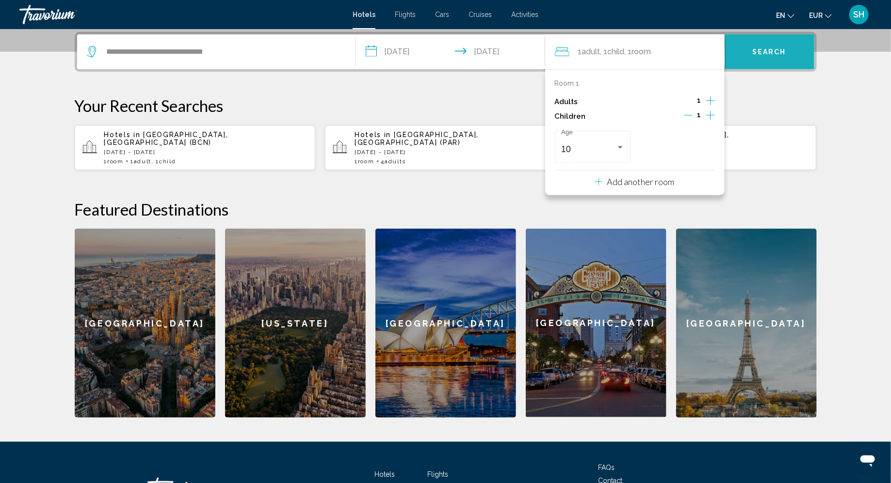
click at [775, 53] on span "Search" at bounding box center [769, 52] width 34 height 8
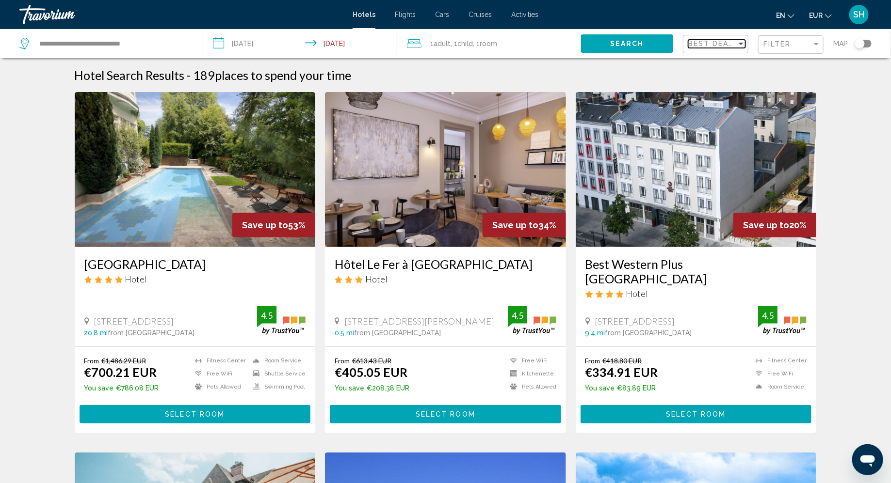
click at [744, 43] on div "Sort by" at bounding box center [741, 44] width 9 height 8
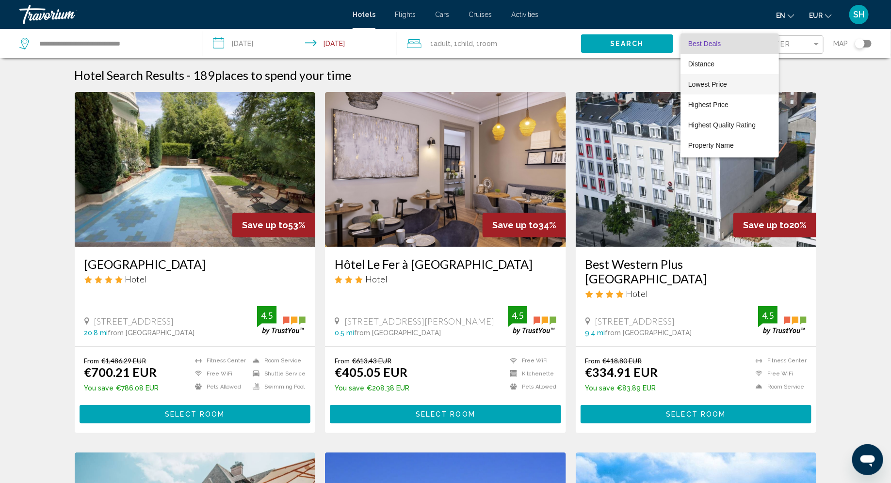
click at [714, 85] on span "Lowest Price" at bounding box center [707, 85] width 39 height 8
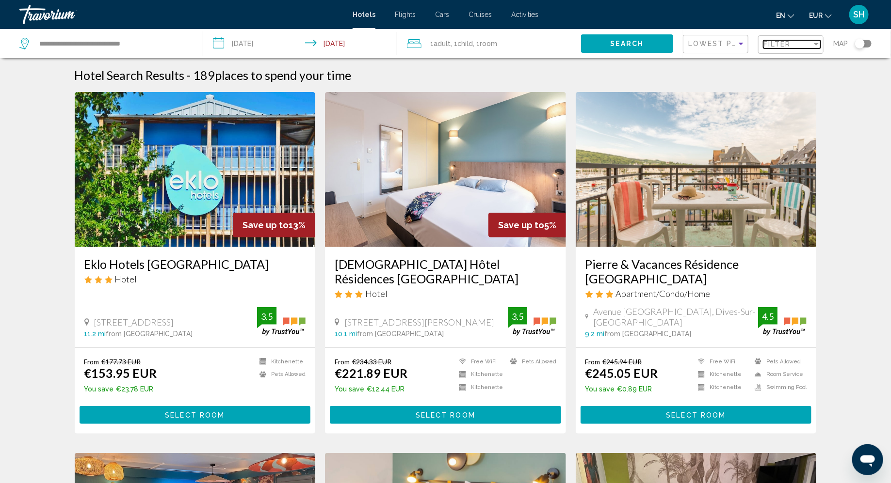
click at [783, 44] on span "Filter" at bounding box center [777, 44] width 28 height 8
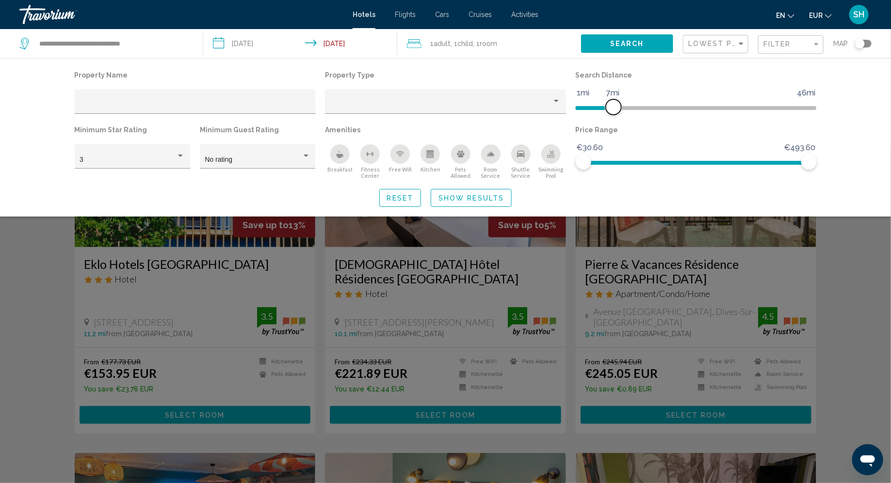
drag, startPoint x: 729, startPoint y: 109, endPoint x: 617, endPoint y: 107, distance: 112.5
click at [616, 107] on span "Hotel Filters" at bounding box center [614, 107] width 16 height 16
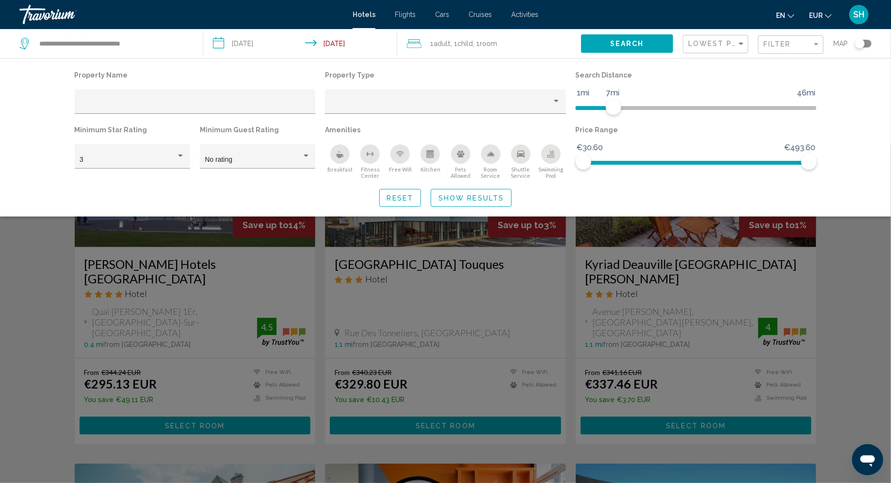
click at [458, 198] on span "Show Results" at bounding box center [470, 198] width 65 height 8
